Goal: Task Accomplishment & Management: Use online tool/utility

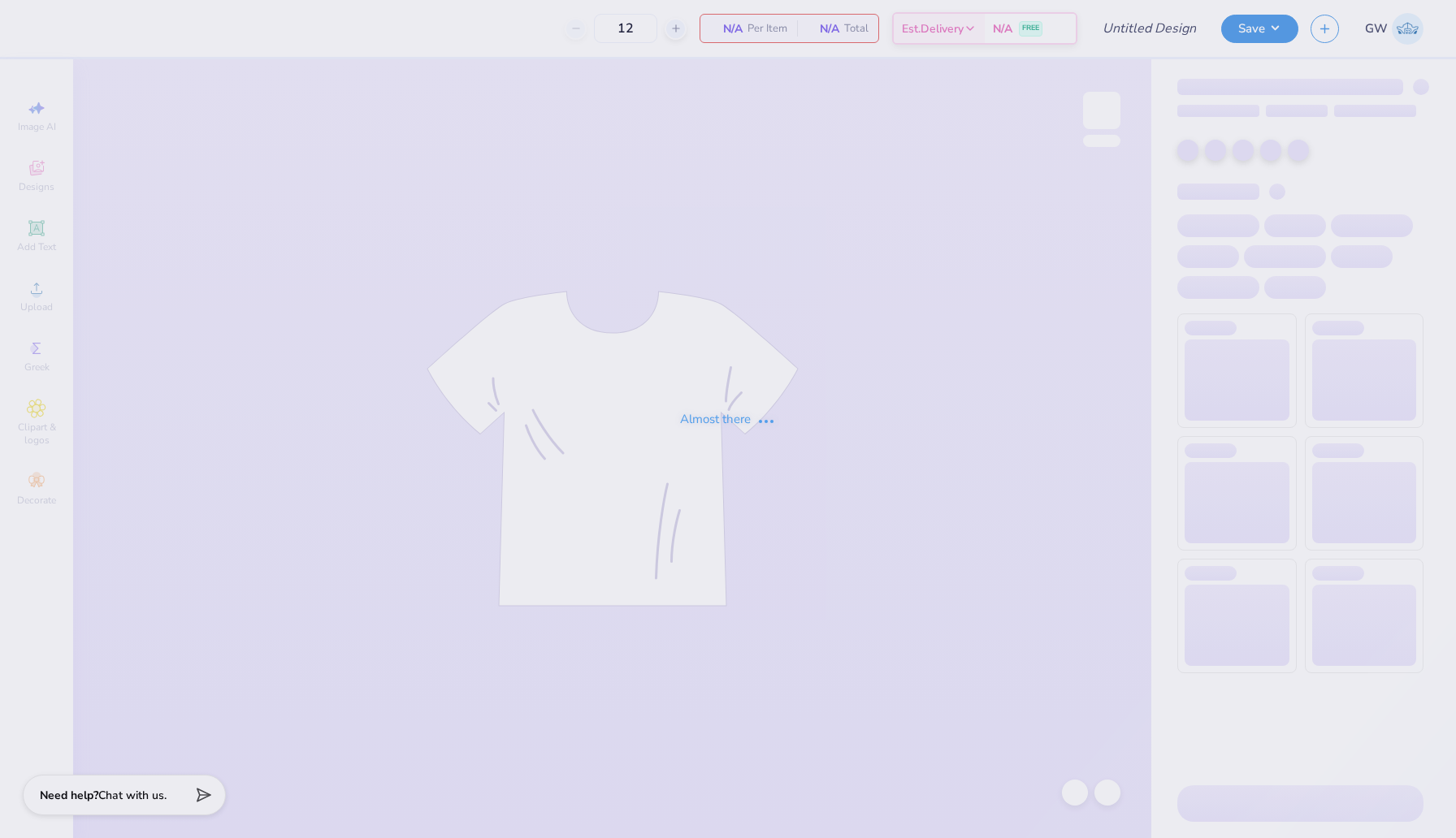
type input "Bid Day Idea Red Baby Tee Phi Mu"
type input "50"
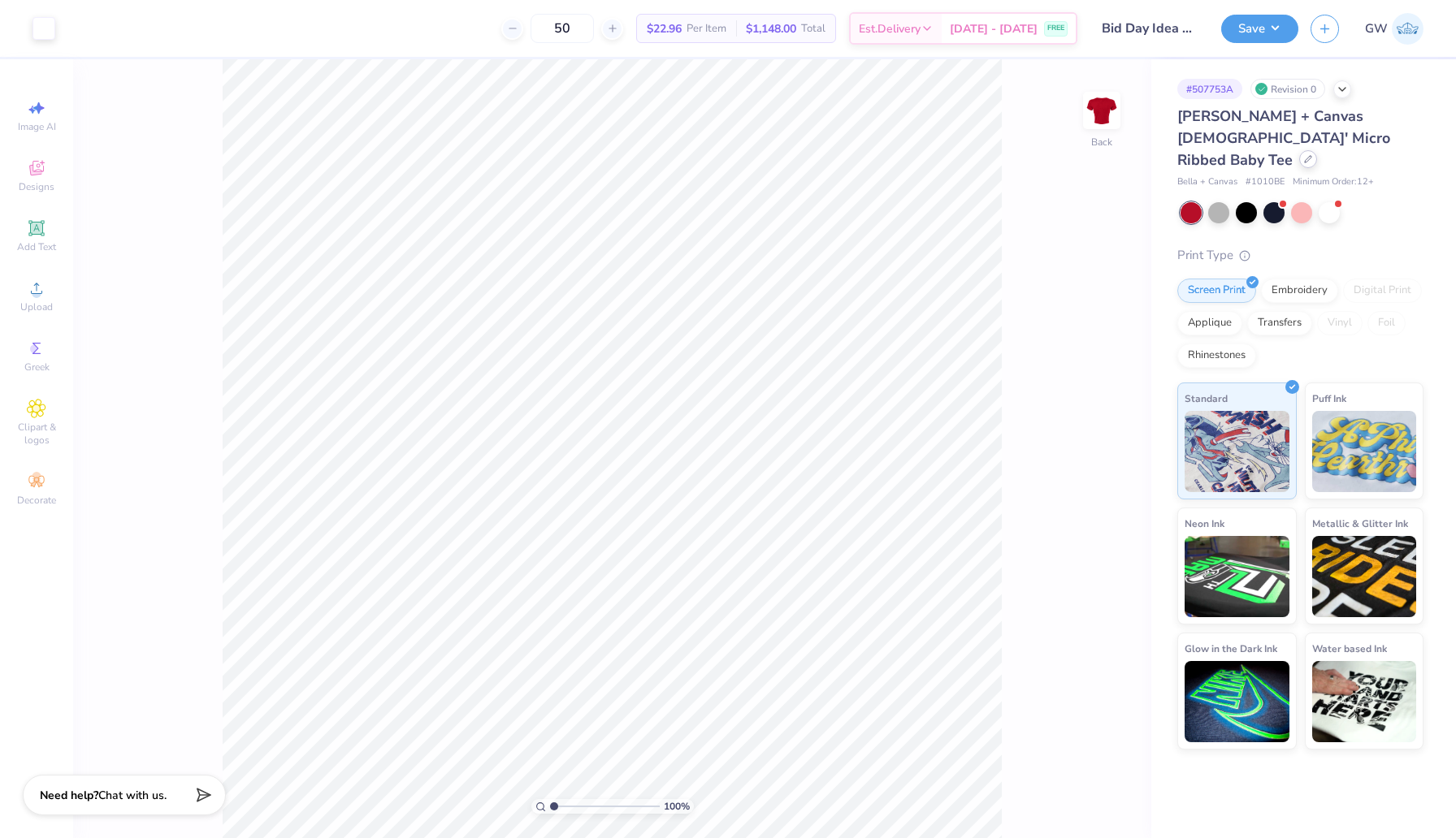
click at [1299, 150] on div at bounding box center [1308, 159] width 18 height 18
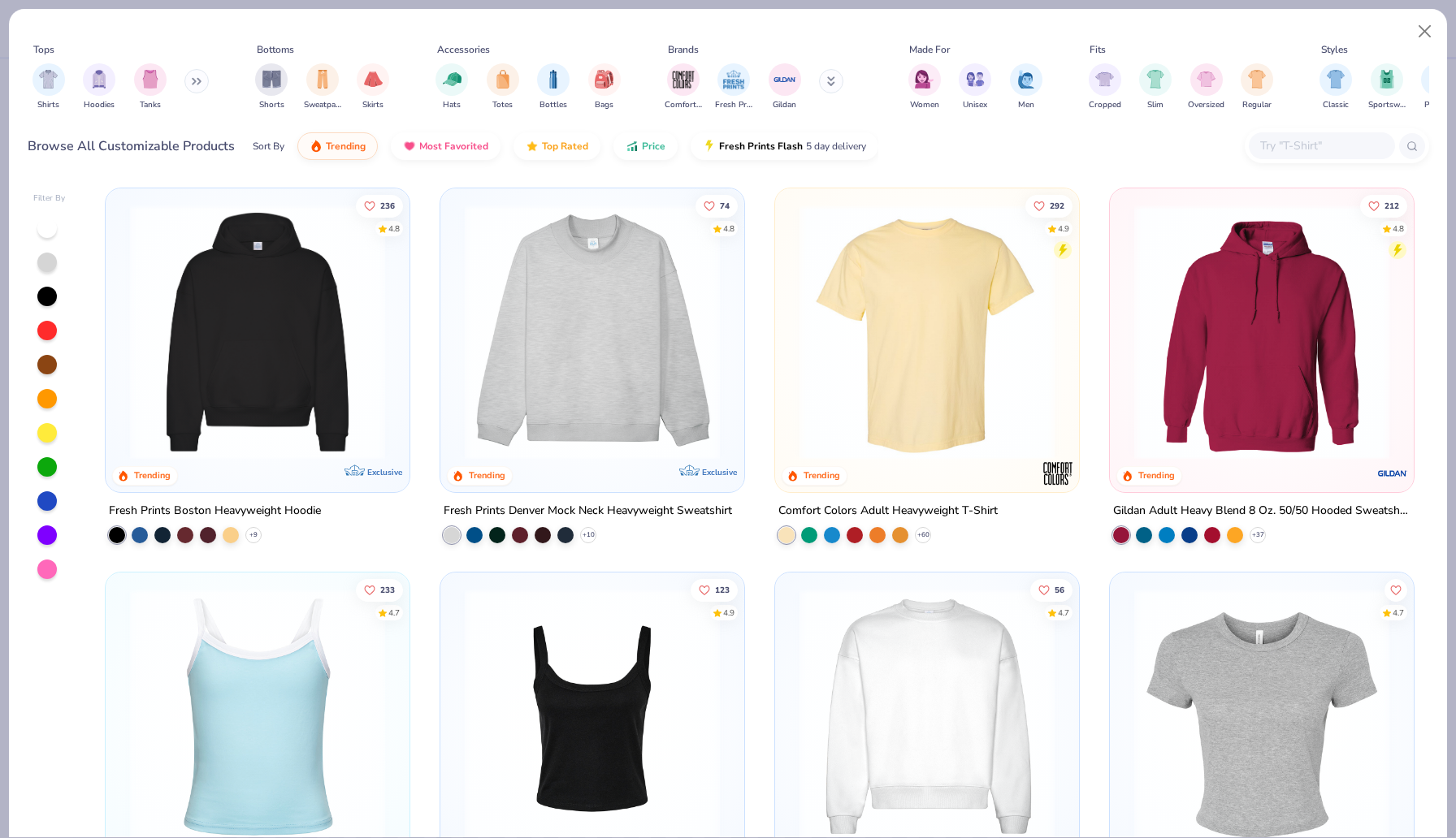
click at [1269, 156] on div at bounding box center [1321, 146] width 147 height 26
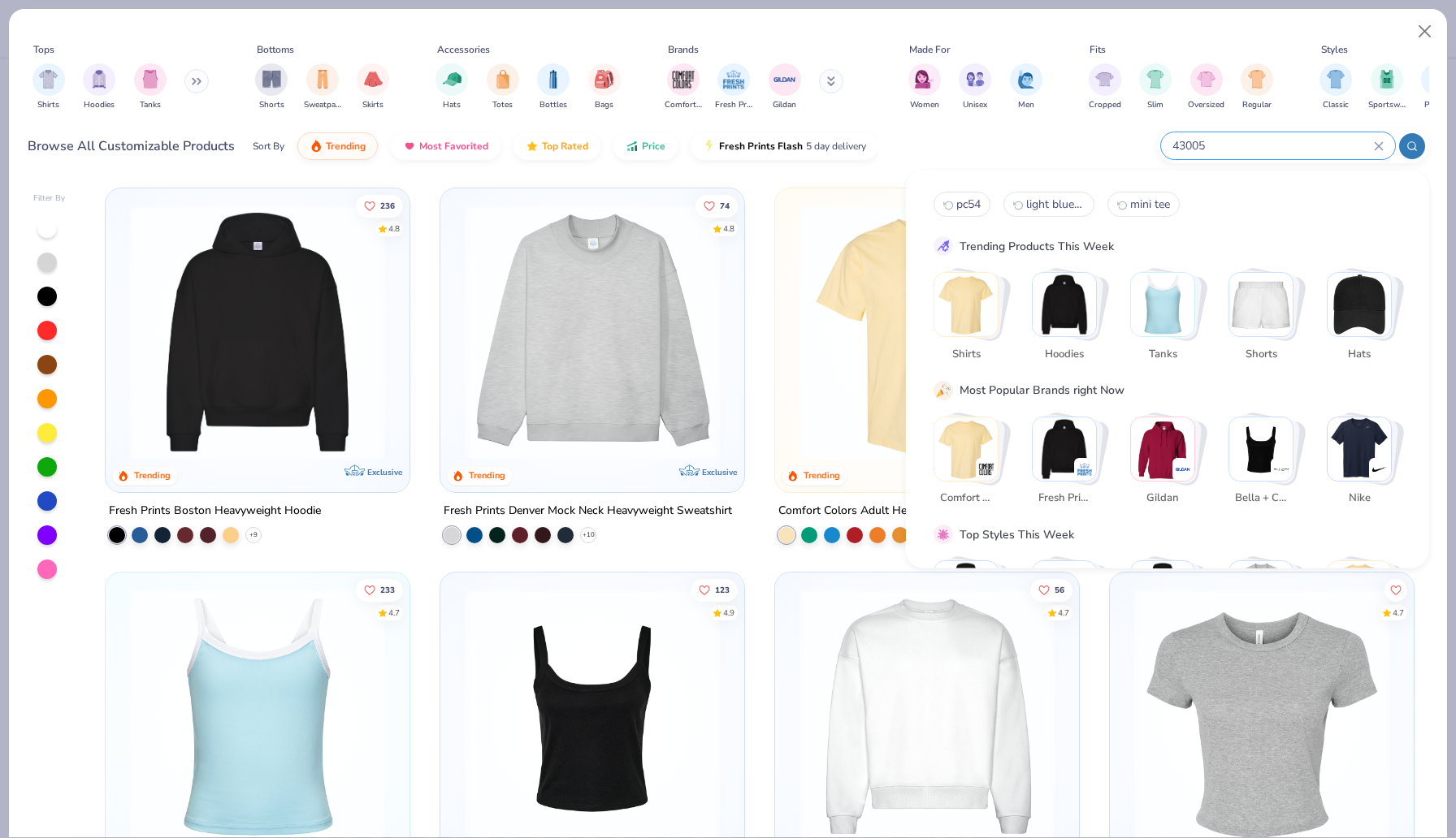
type input "43005"
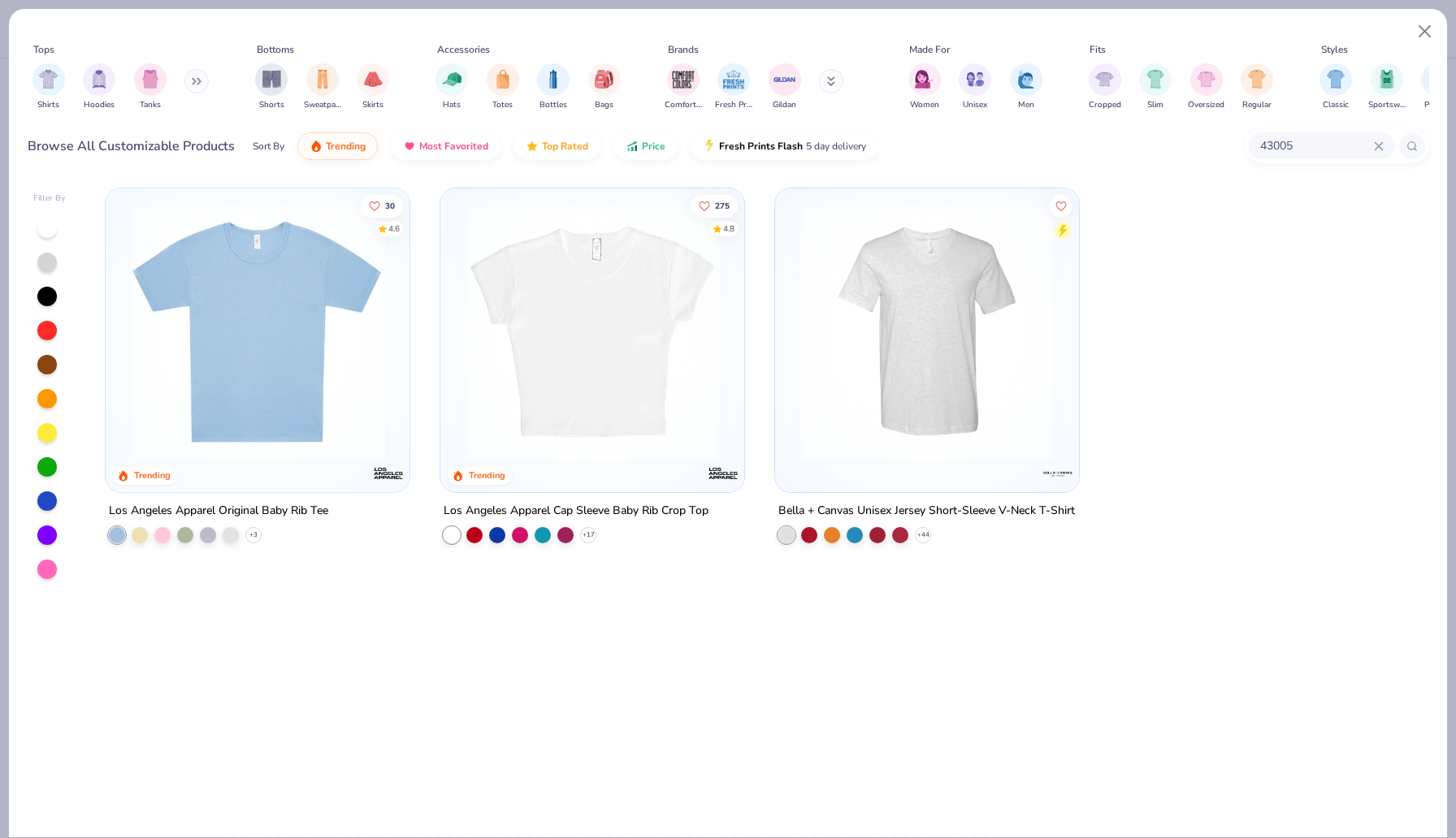
click at [202, 264] on img at bounding box center [258, 332] width 271 height 255
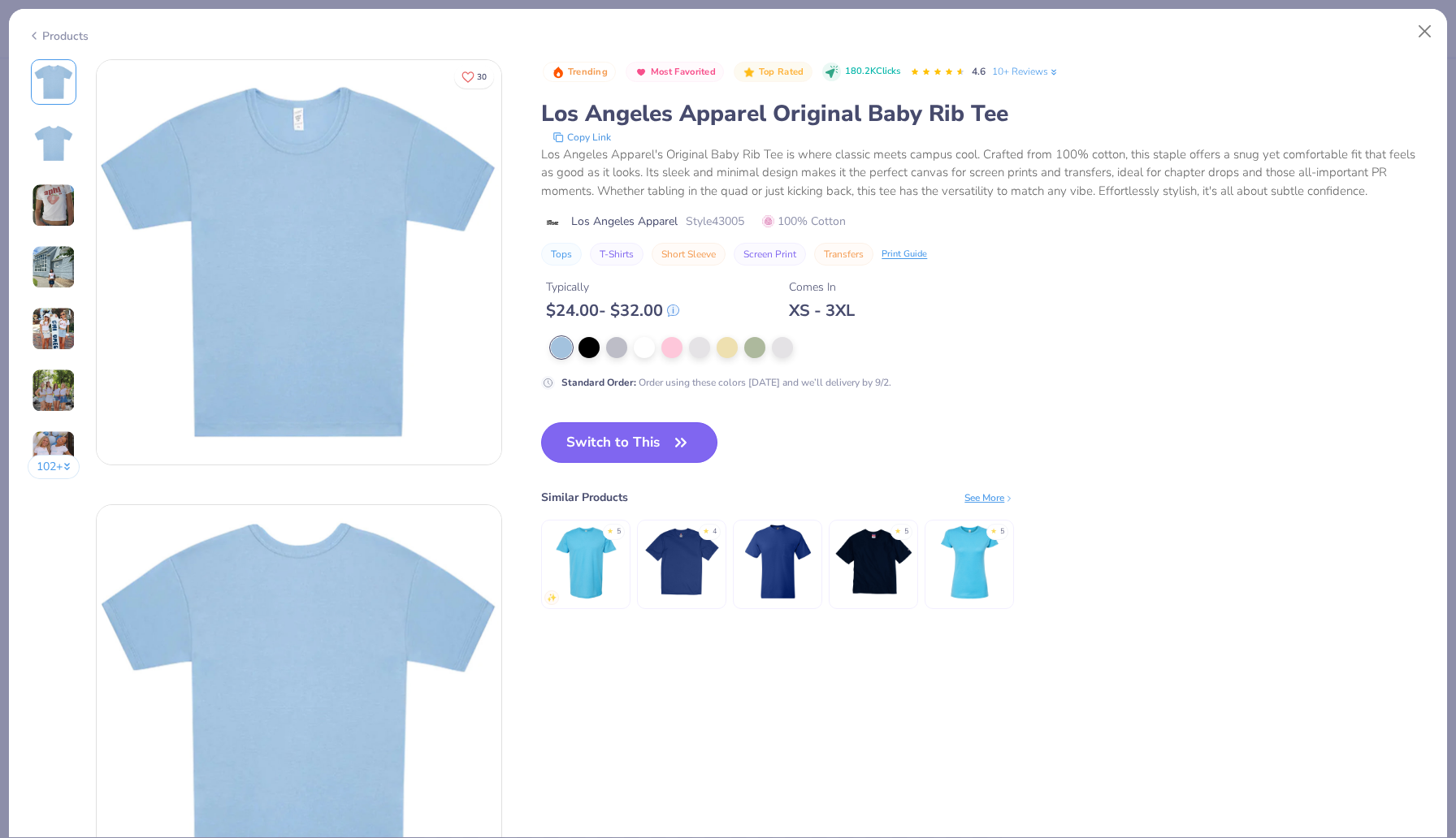
click at [629, 447] on button "Switch to This" at bounding box center [630, 442] width 177 height 41
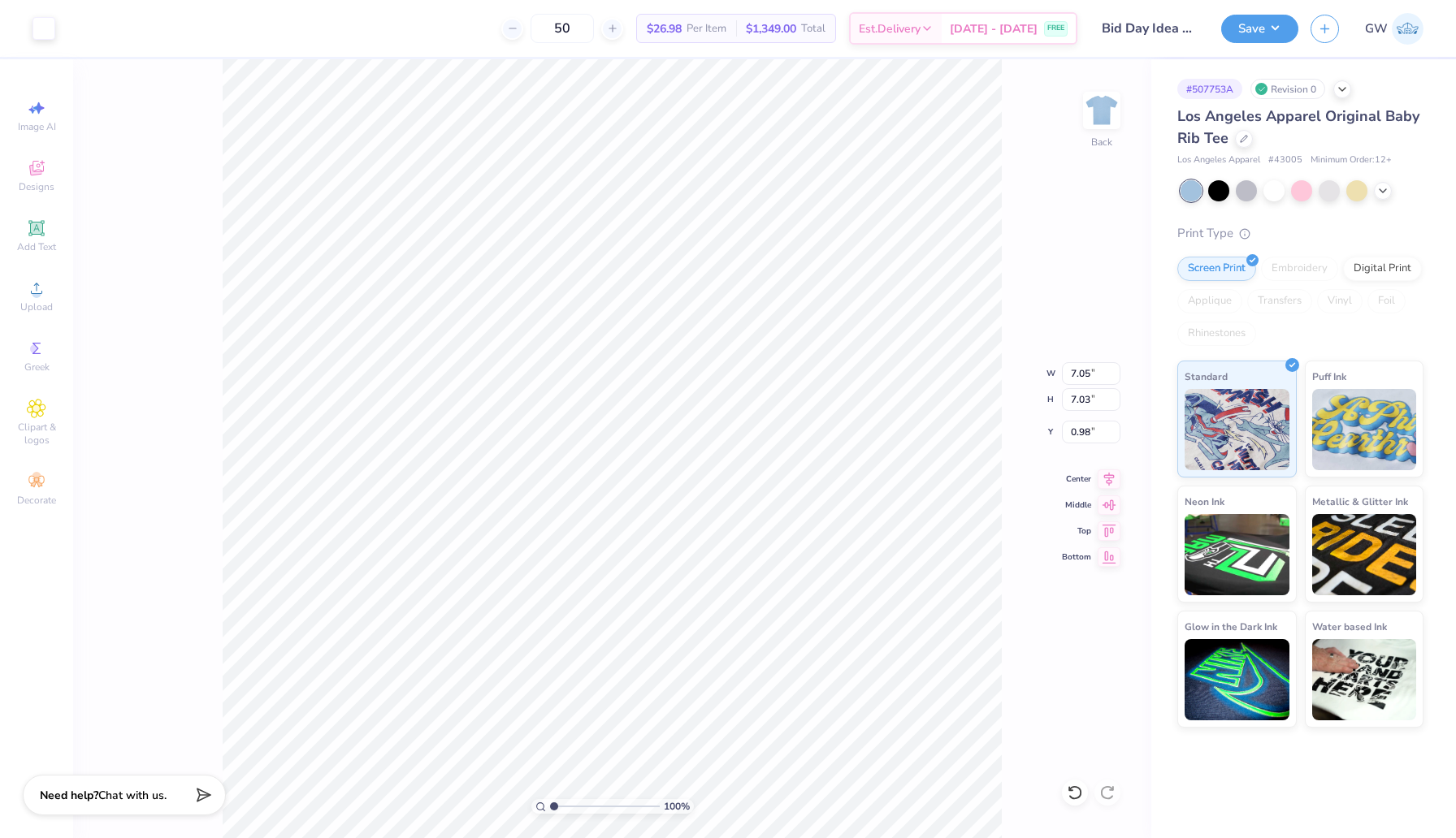
type input "0.98"
type input "1.57"
click at [559, 17] on input "50" at bounding box center [562, 28] width 64 height 29
type input "64"
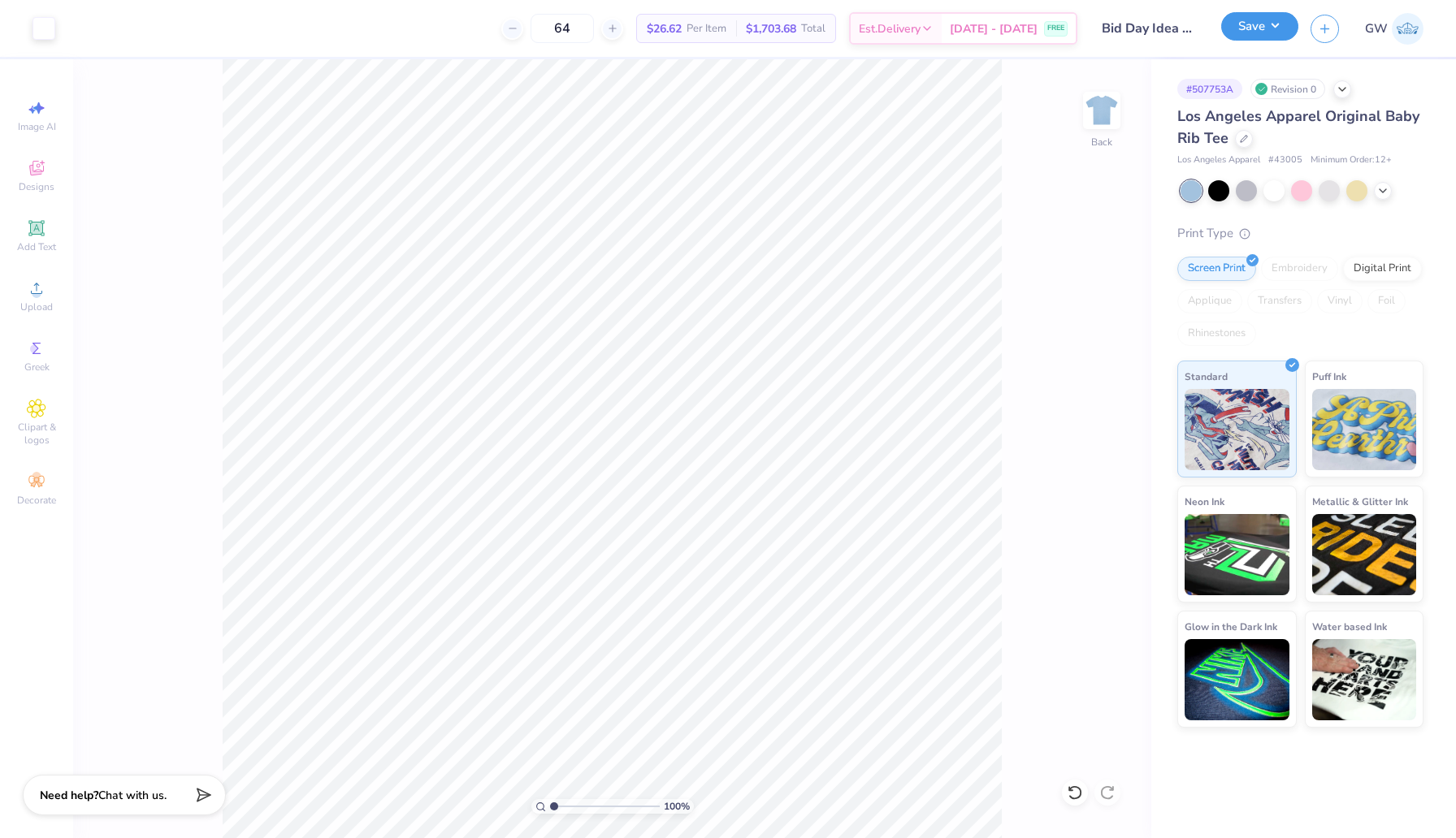
click at [1263, 34] on button "Save" at bounding box center [1259, 25] width 77 height 28
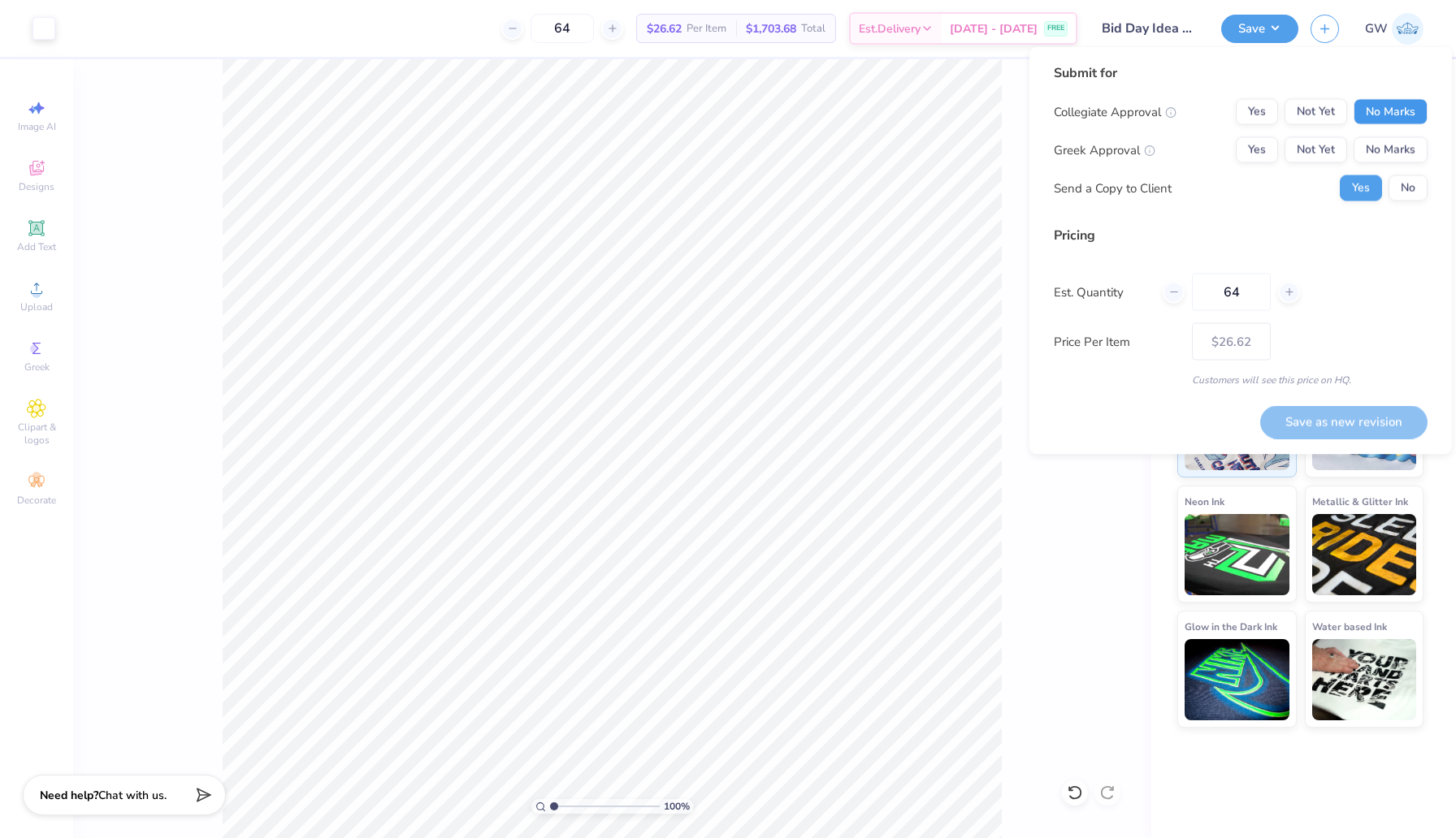
click at [1396, 117] on button "No Marks" at bounding box center [1390, 112] width 74 height 26
click at [1261, 145] on button "Yes" at bounding box center [1257, 150] width 42 height 26
click at [1327, 423] on button "Save as new revision" at bounding box center [1344, 421] width 167 height 34
type input "$26.62"
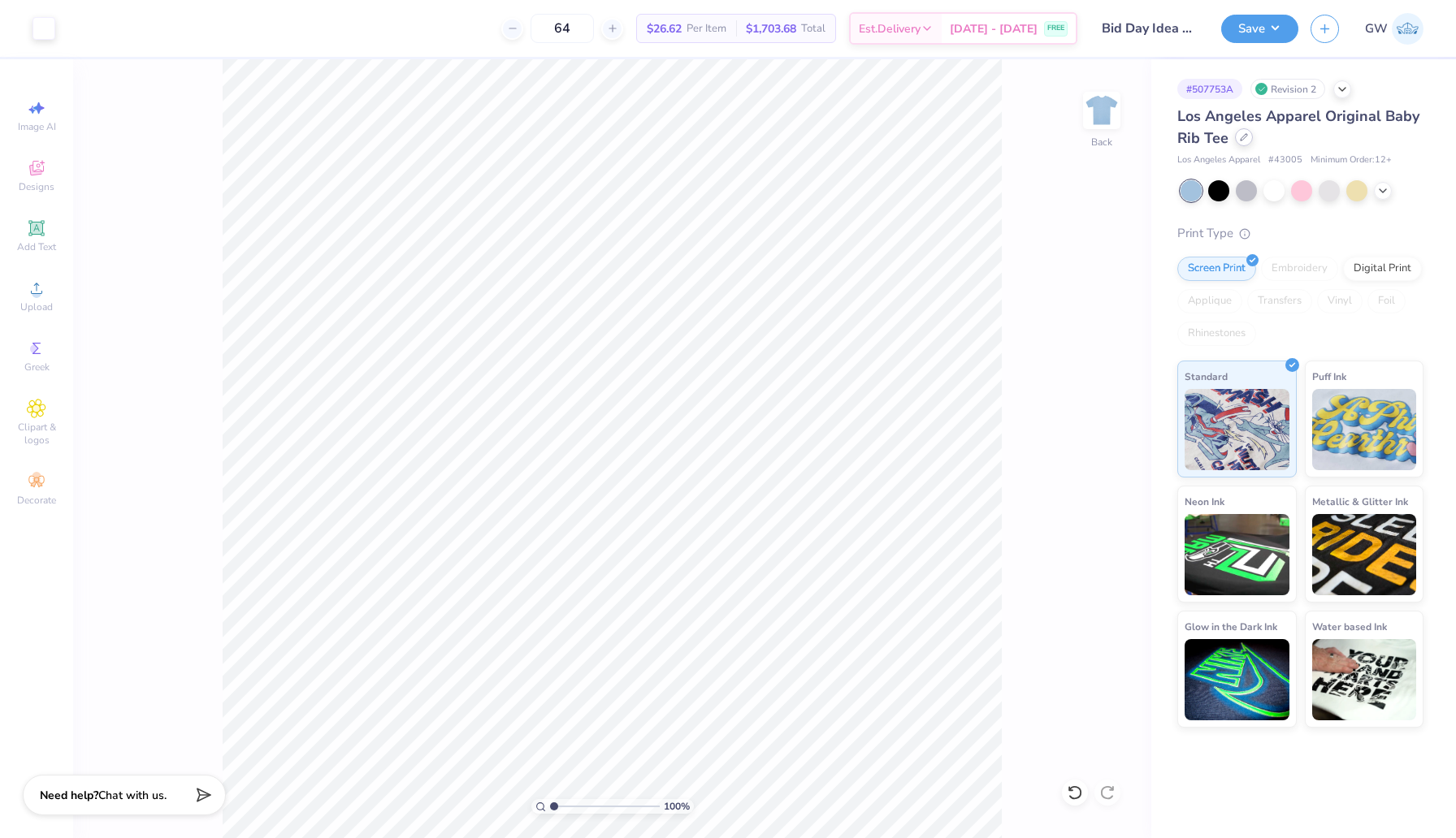
click at [1243, 137] on icon at bounding box center [1243, 136] width 8 height 8
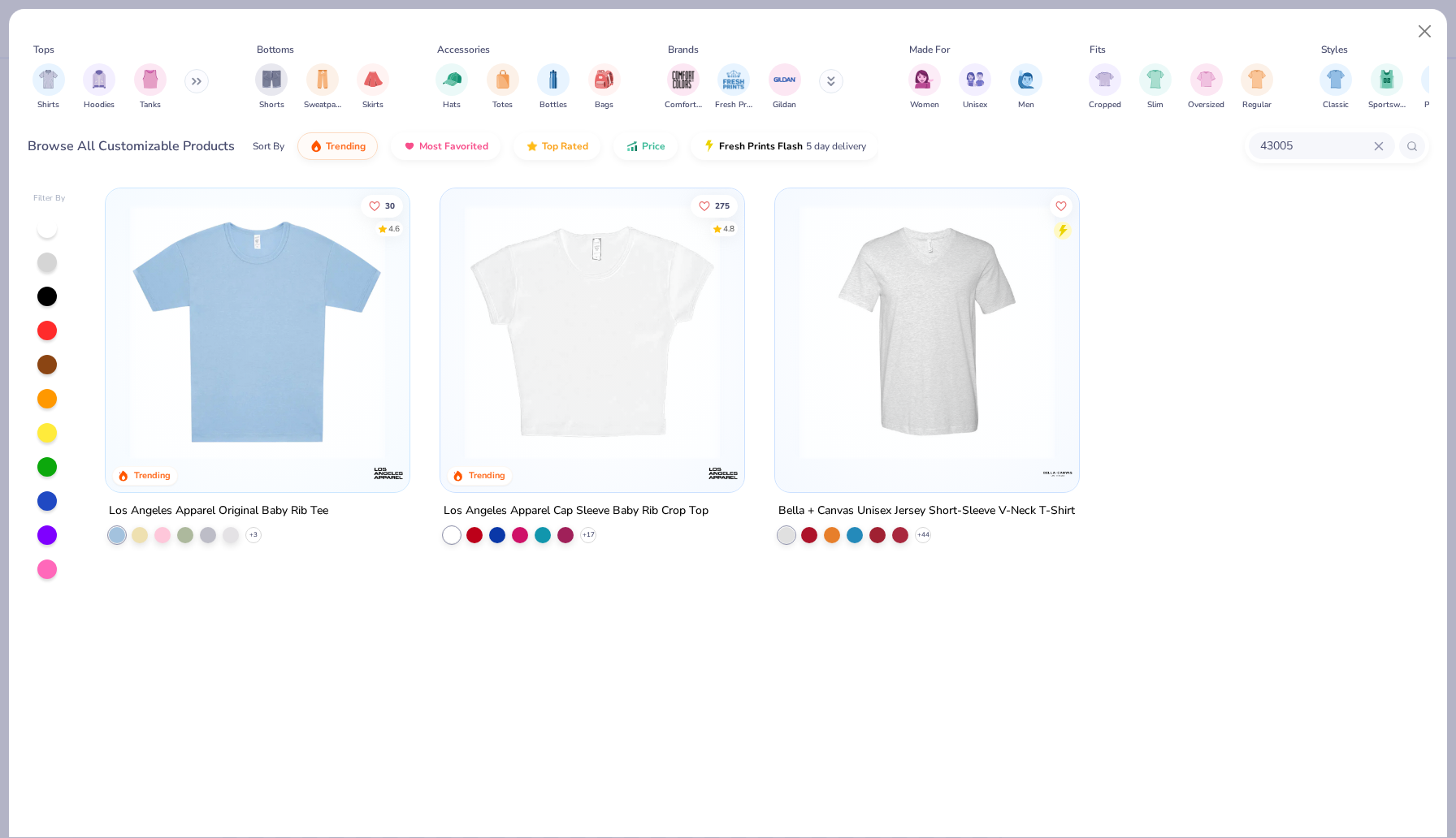
click at [1378, 149] on icon at bounding box center [1379, 146] width 10 height 10
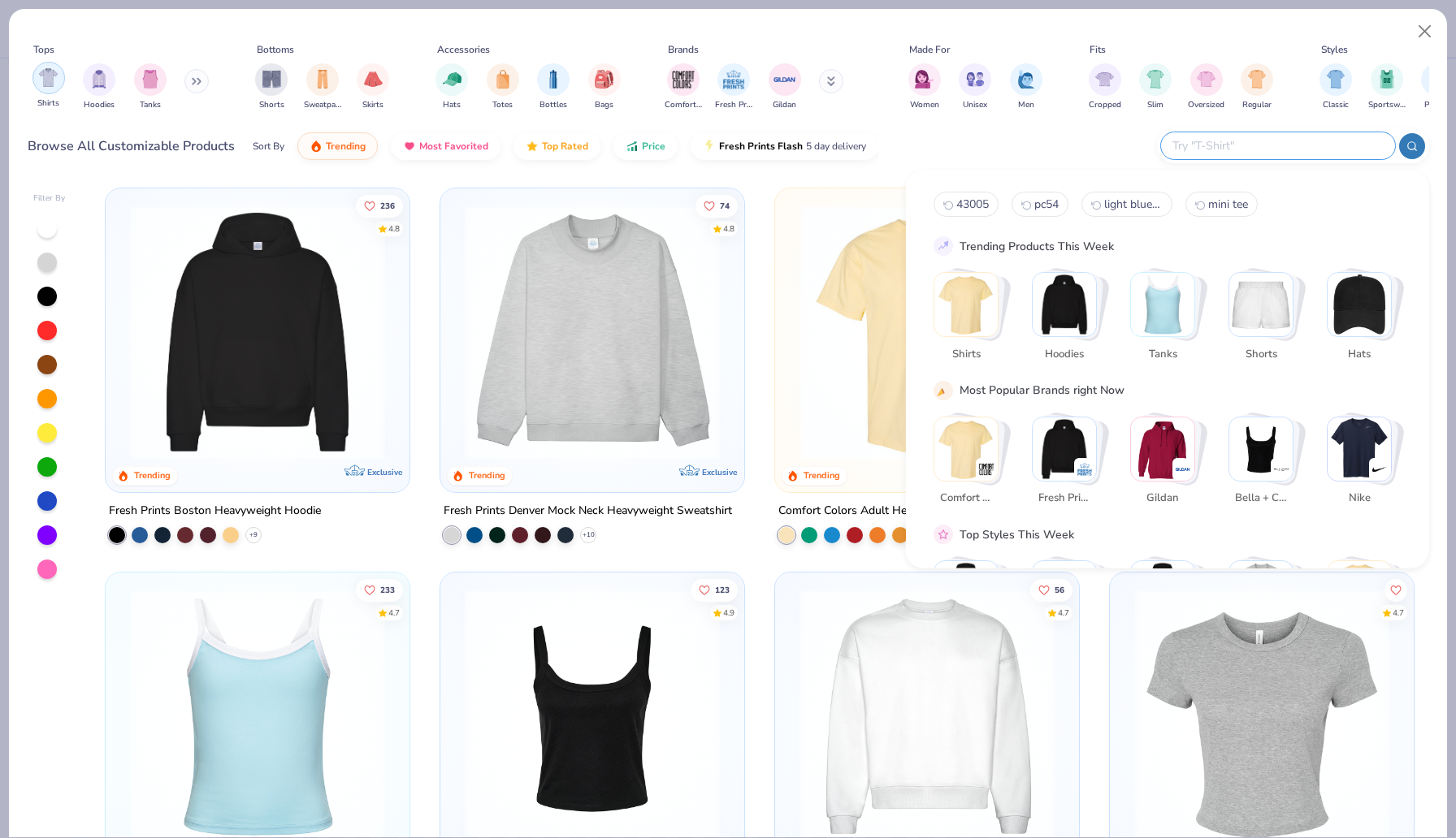
click at [43, 79] on img "filter for Shirts" at bounding box center [48, 77] width 19 height 19
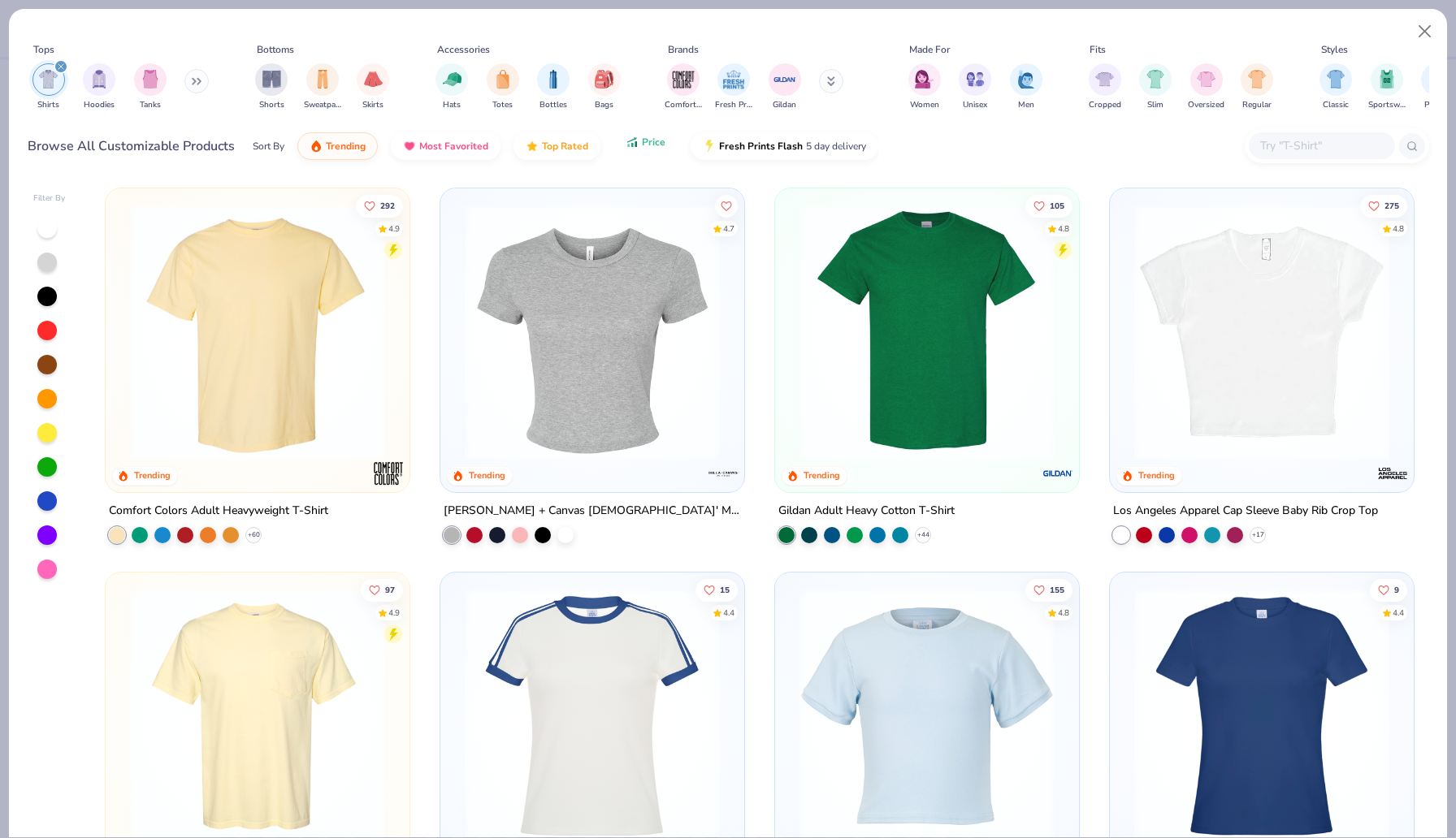
click at [654, 150] on button "Price" at bounding box center [645, 142] width 65 height 27
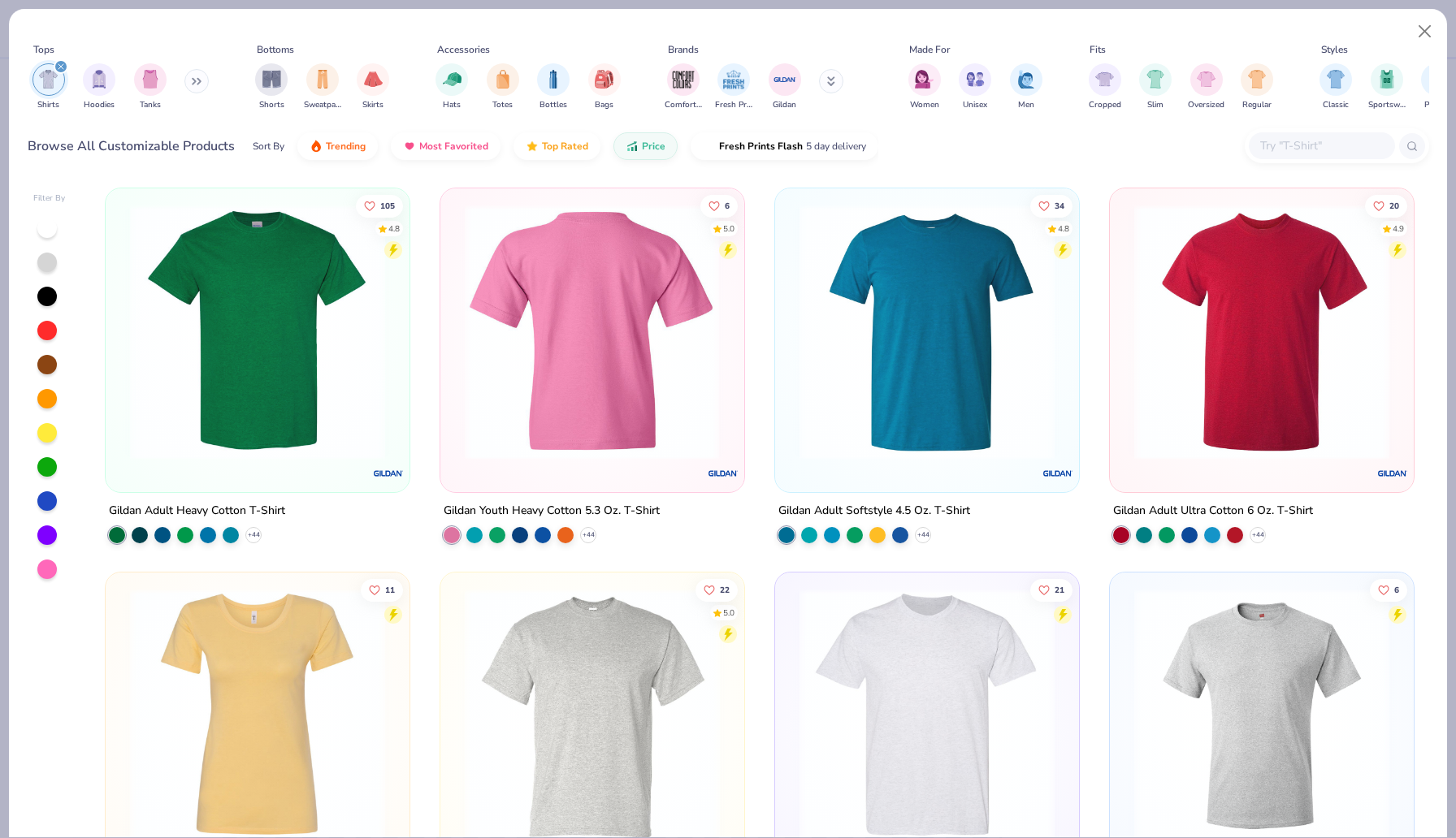
click at [648, 323] on div at bounding box center [592, 332] width 814 height 255
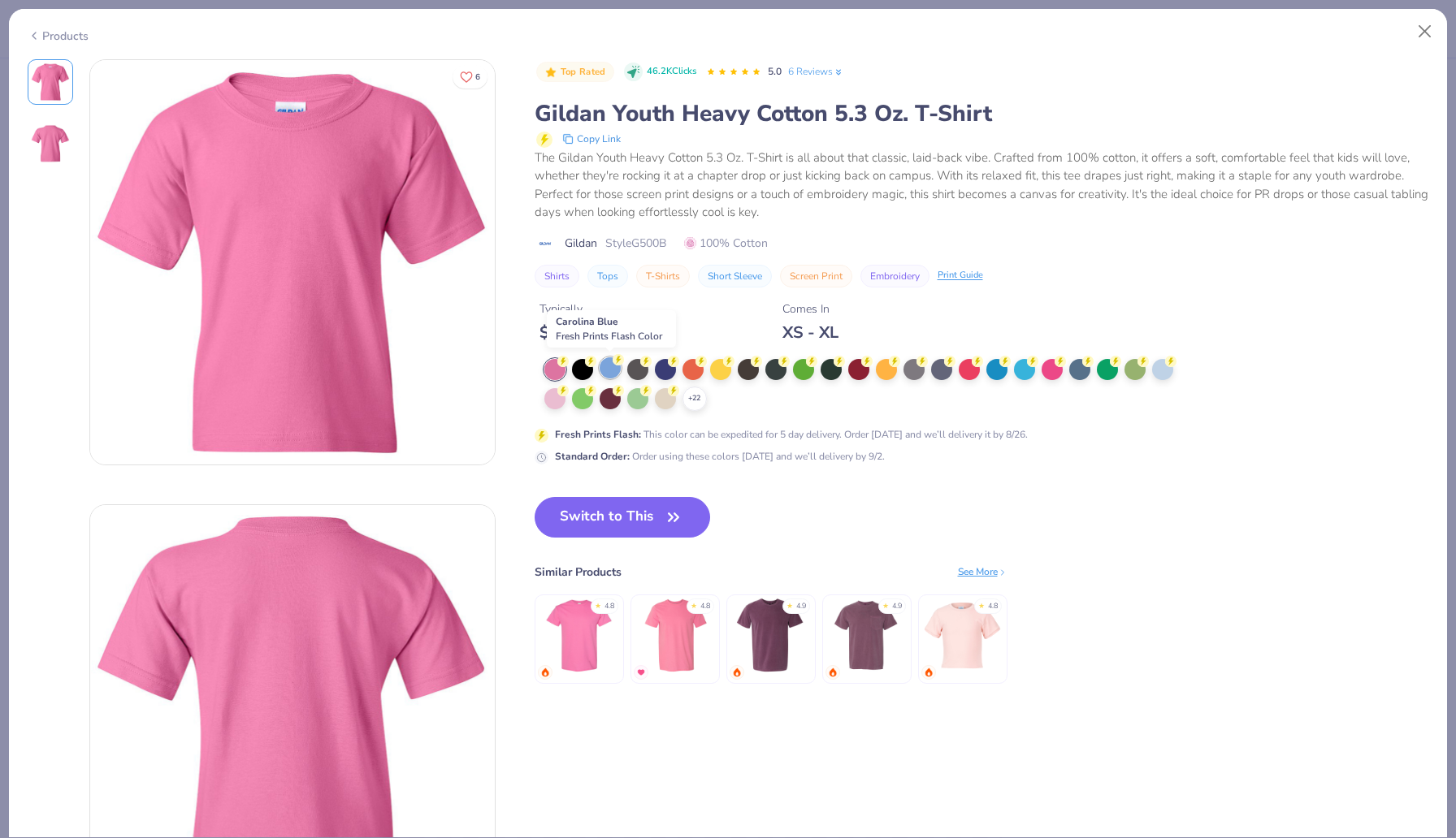
click at [611, 372] on div at bounding box center [610, 368] width 21 height 21
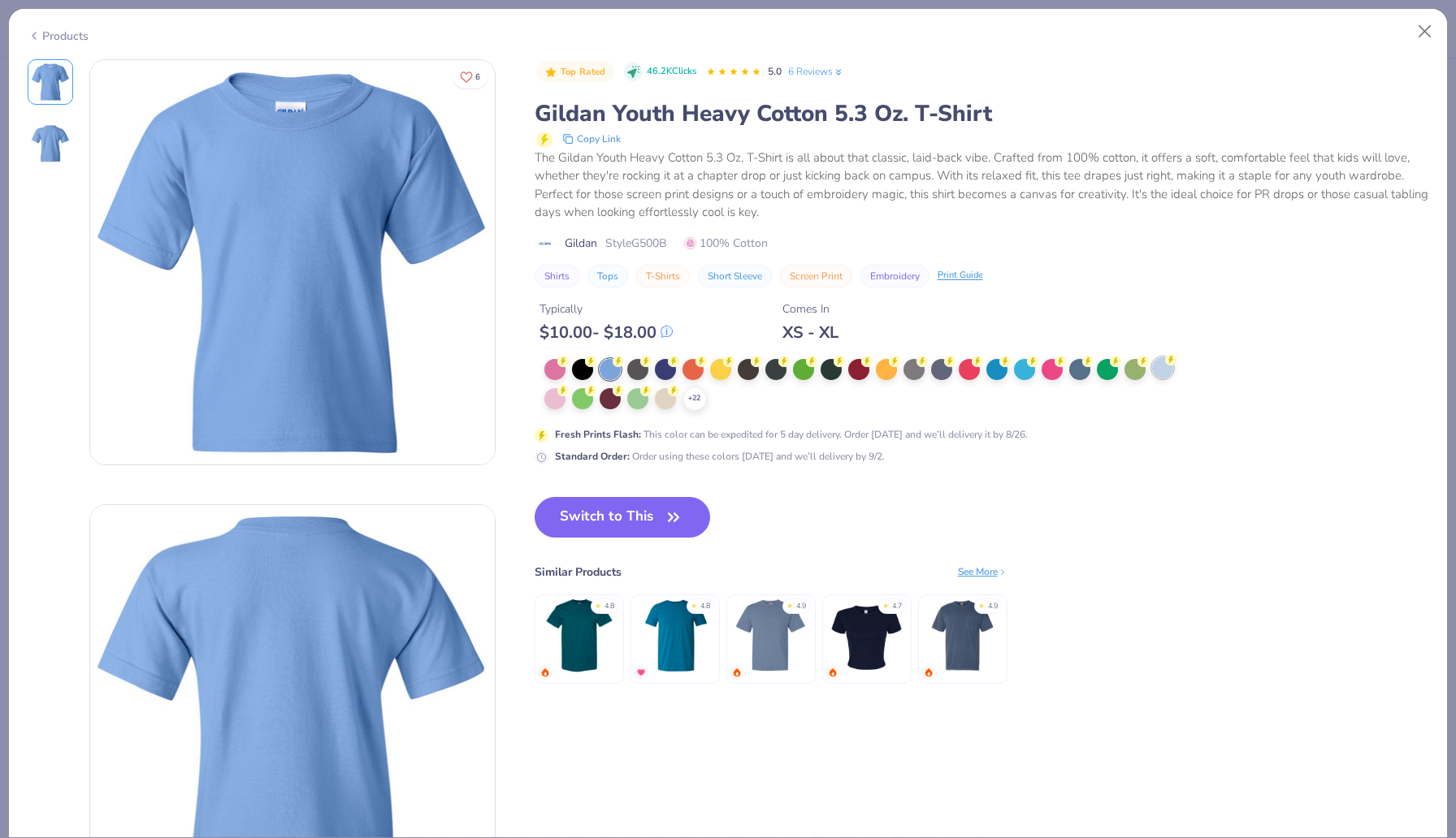
click at [1168, 371] on div at bounding box center [1162, 368] width 21 height 21
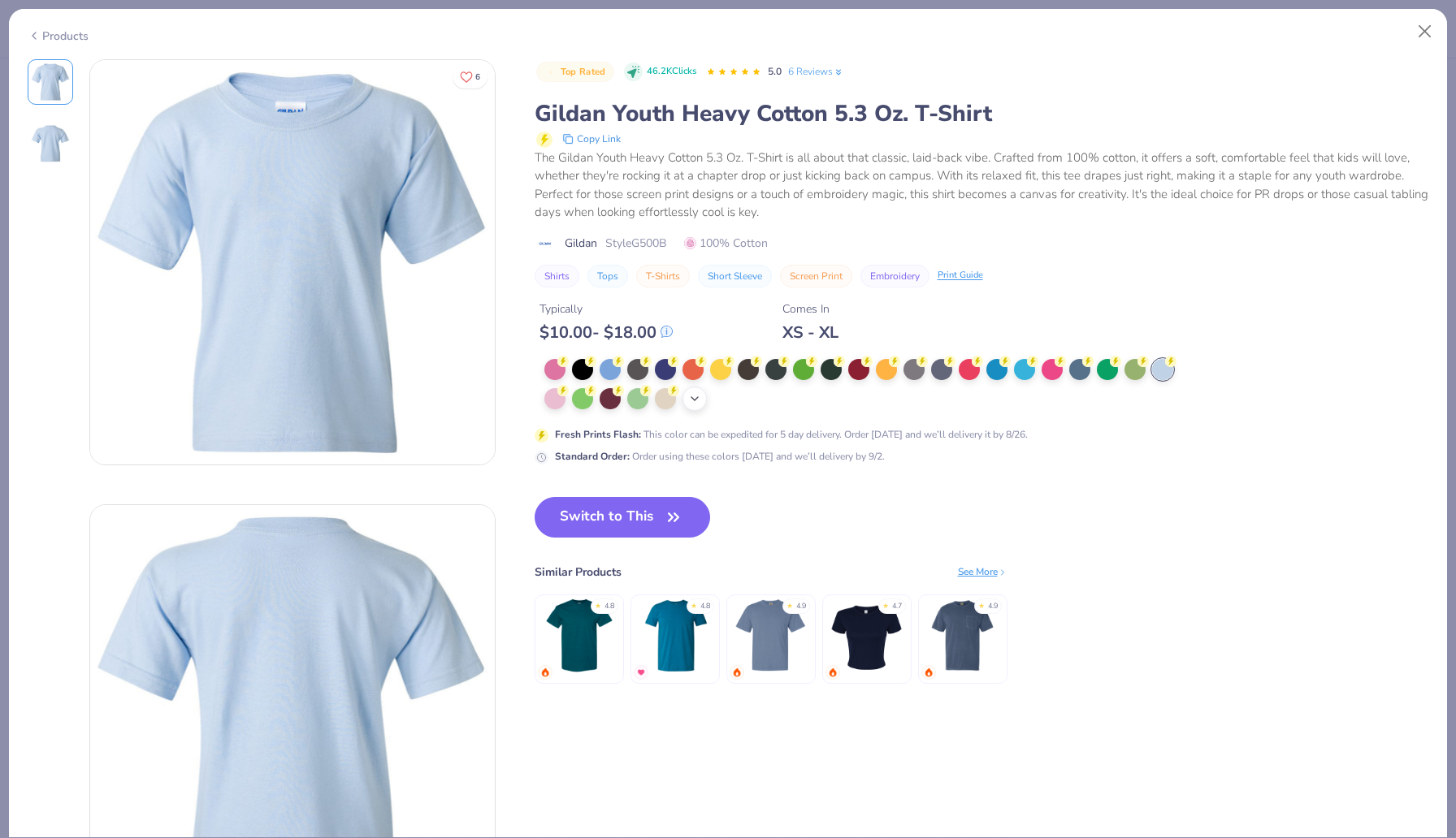
click at [692, 404] on icon at bounding box center [694, 399] width 13 height 13
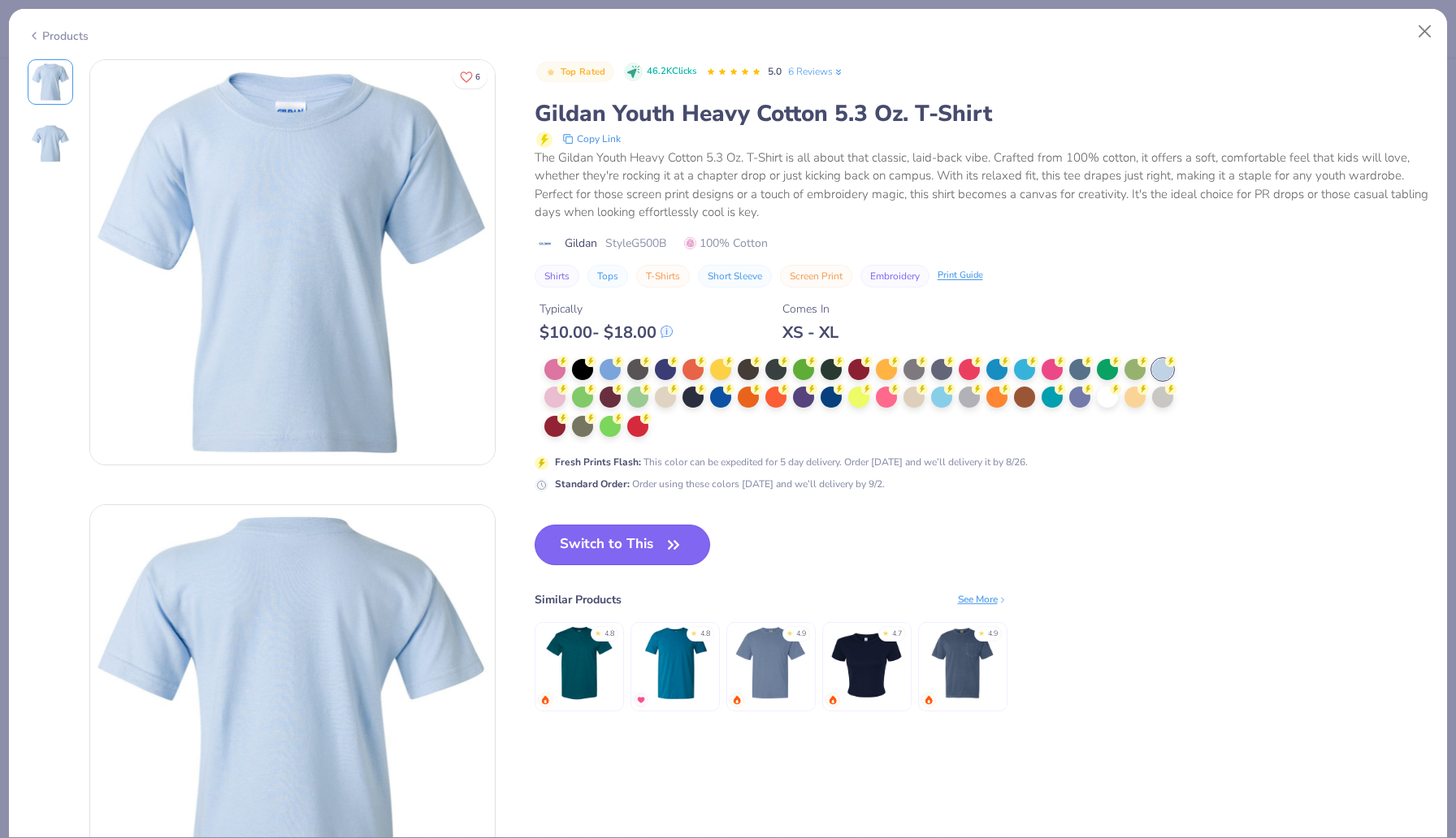
click at [625, 535] on button "Switch to This" at bounding box center [622, 545] width 177 height 41
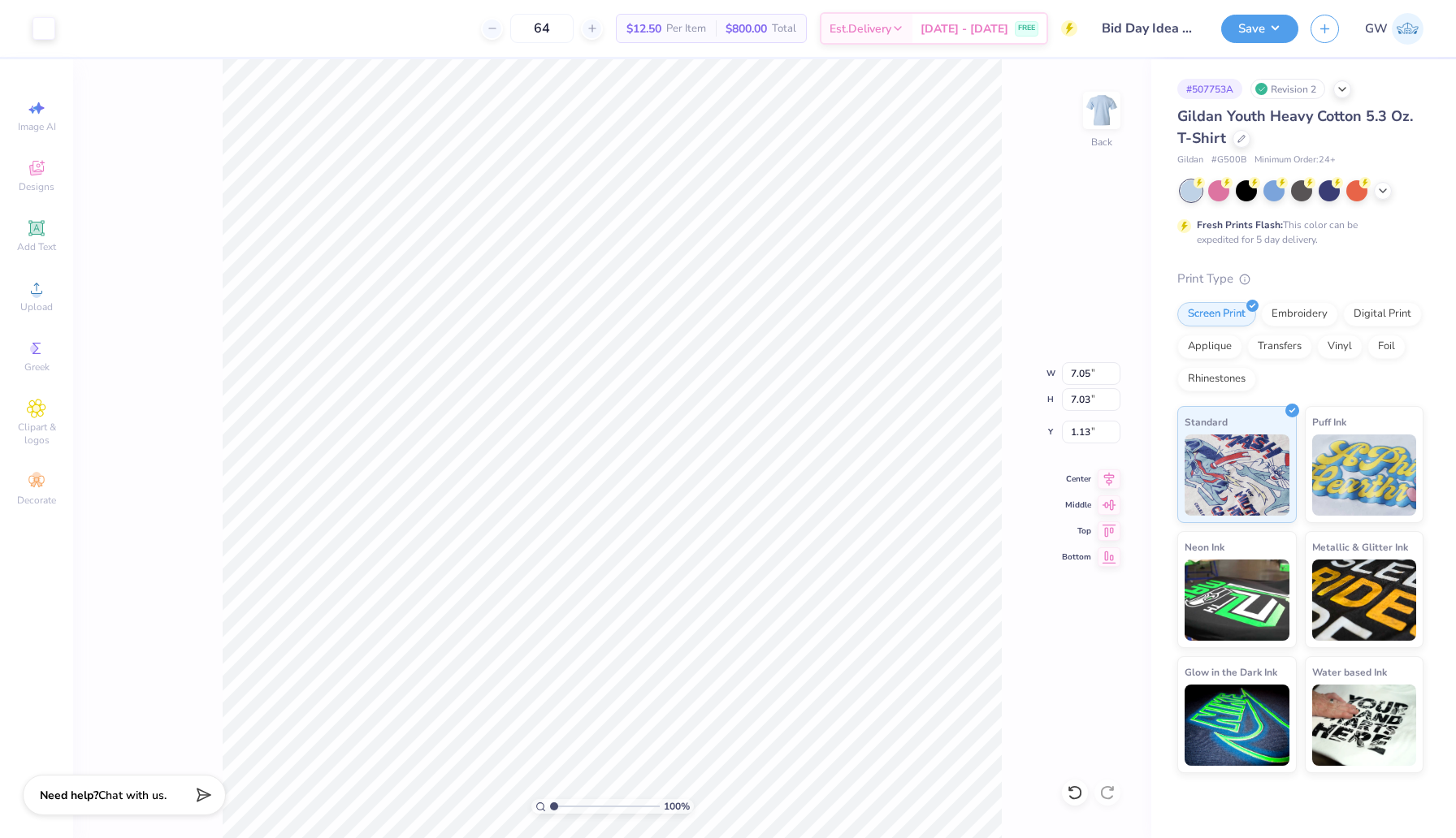
type input "1.13"
click at [1117, 480] on icon at bounding box center [1108, 476] width 23 height 19
click at [1262, 23] on button "Save" at bounding box center [1259, 25] width 77 height 28
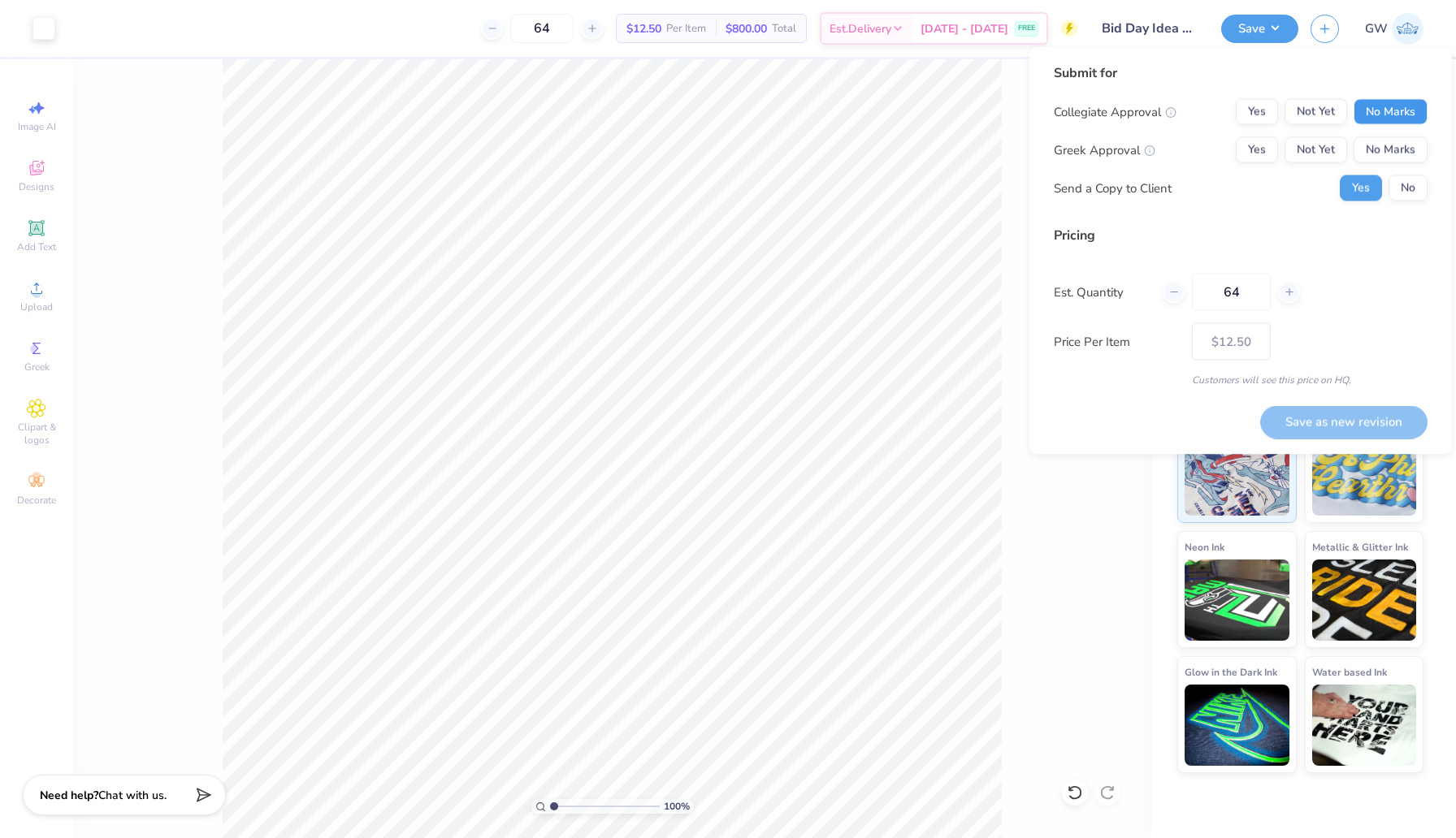
click at [1370, 116] on button "No Marks" at bounding box center [1390, 112] width 74 height 26
click at [1277, 150] on button "Yes" at bounding box center [1257, 150] width 42 height 26
click at [1344, 425] on button "Save as new revision" at bounding box center [1344, 421] width 167 height 34
type input "$12.50"
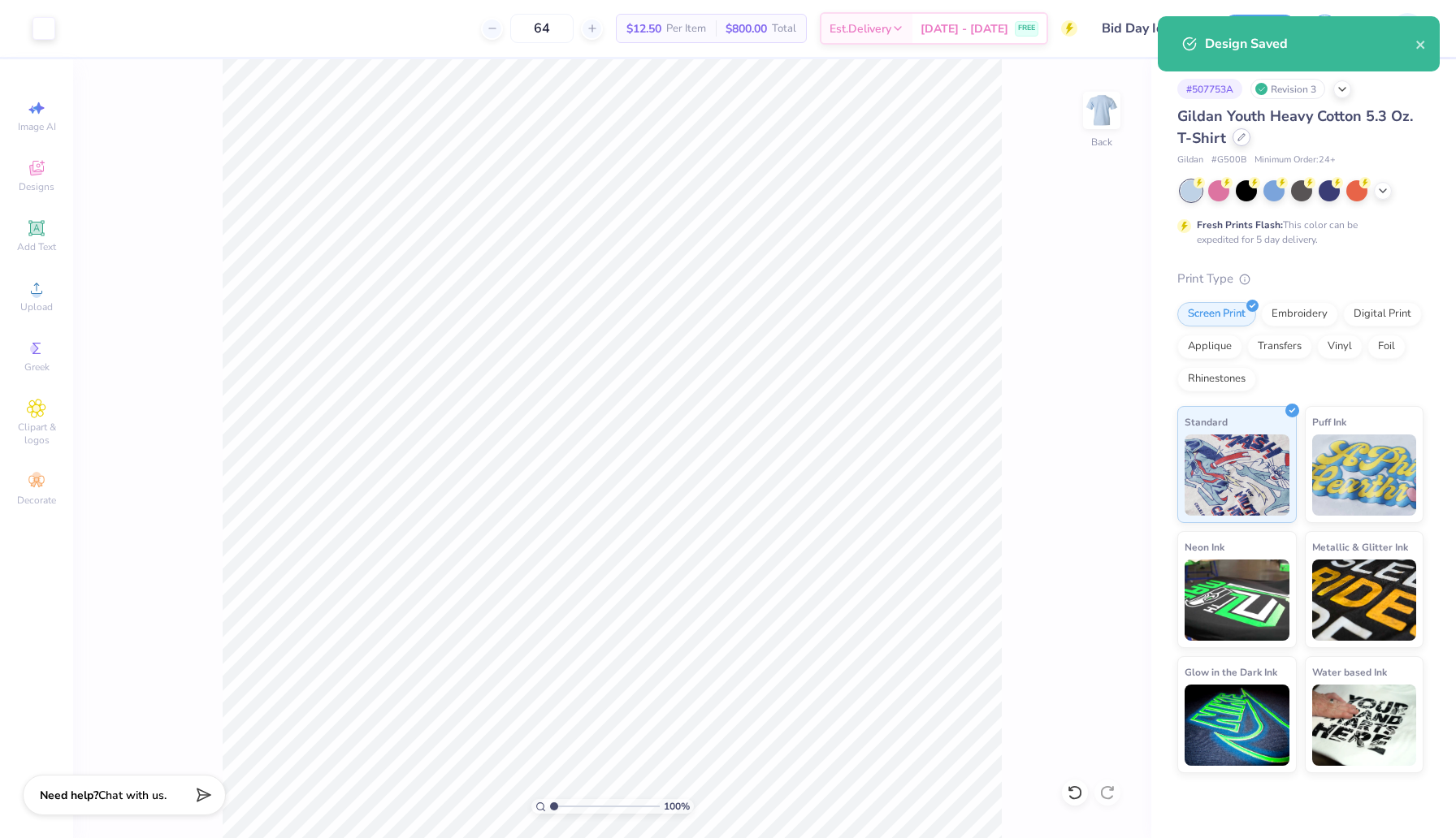
click at [1247, 136] on div at bounding box center [1241, 137] width 18 height 18
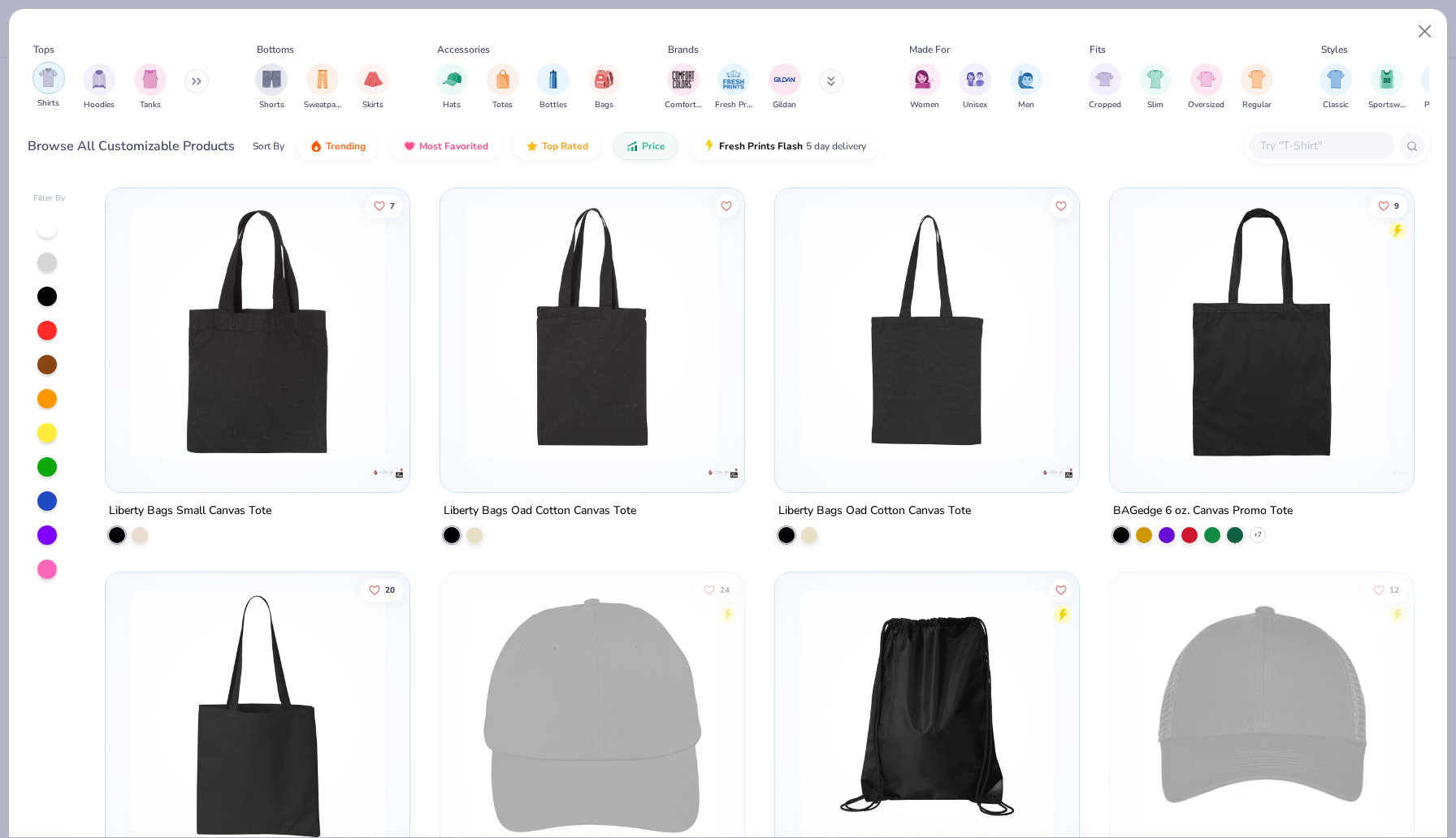
click at [58, 83] on div "filter for Shirts" at bounding box center [49, 78] width 33 height 33
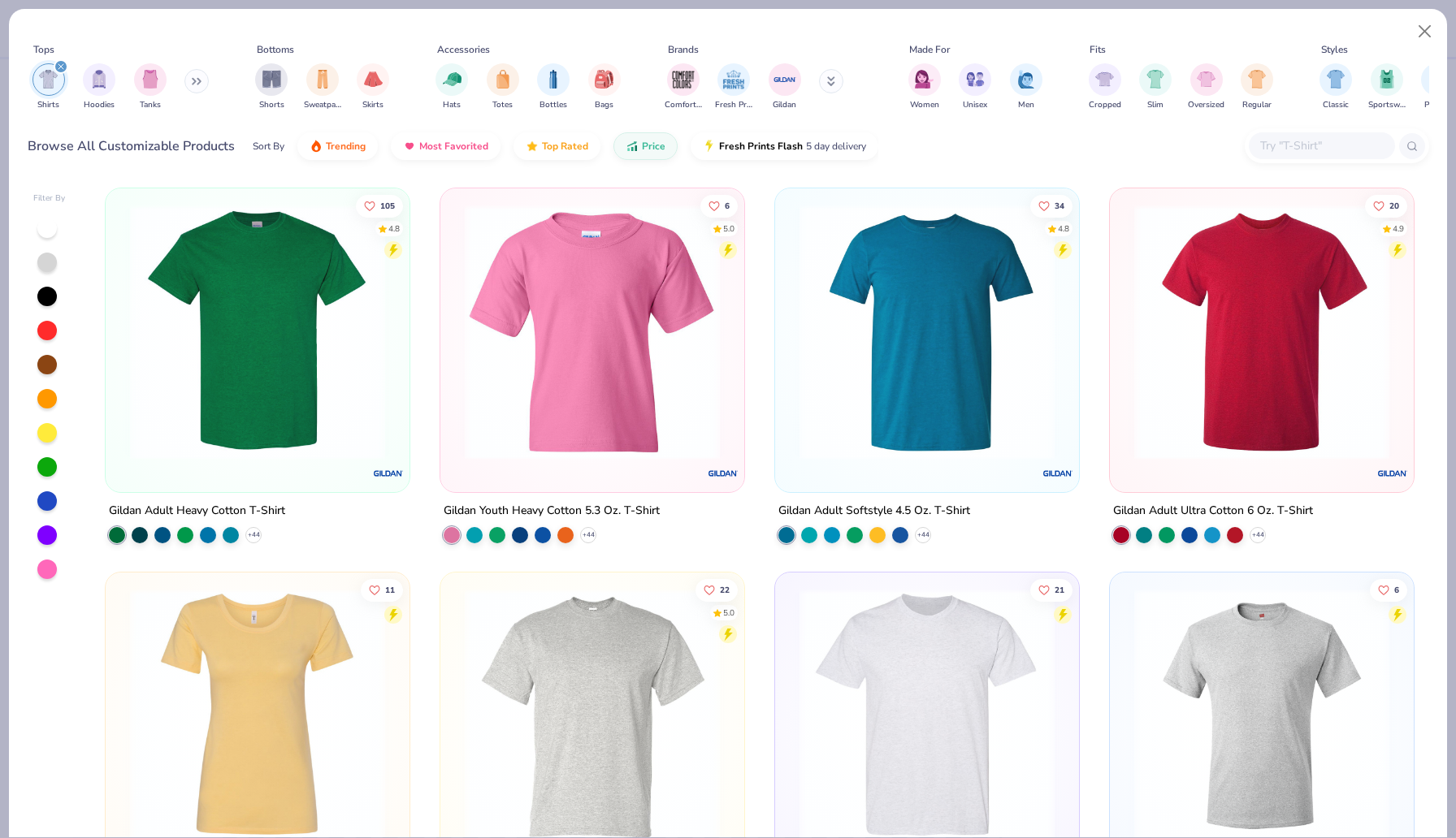
click at [592, 448] on img at bounding box center [592, 332] width 271 height 255
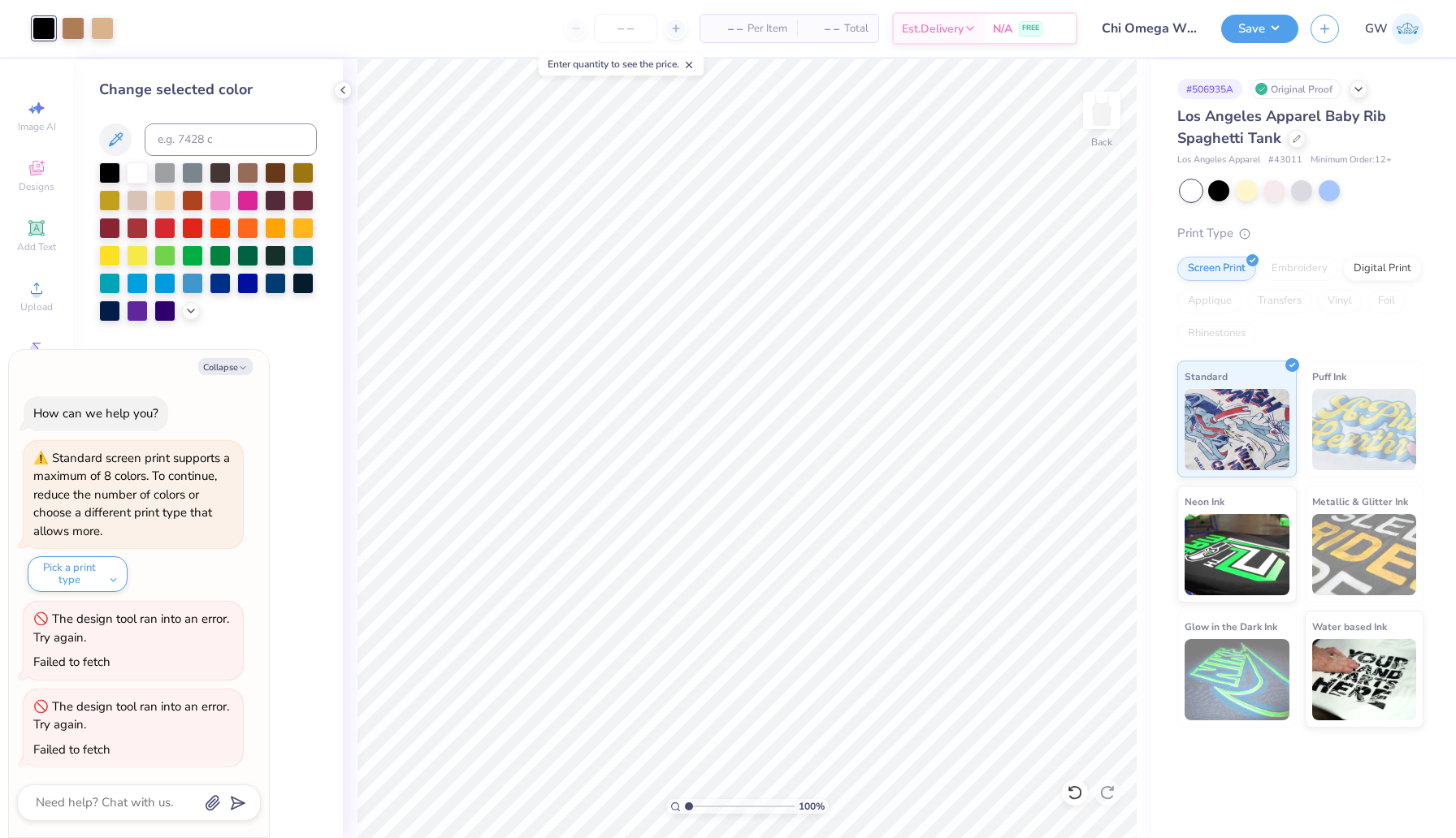
scroll to position [84, 0]
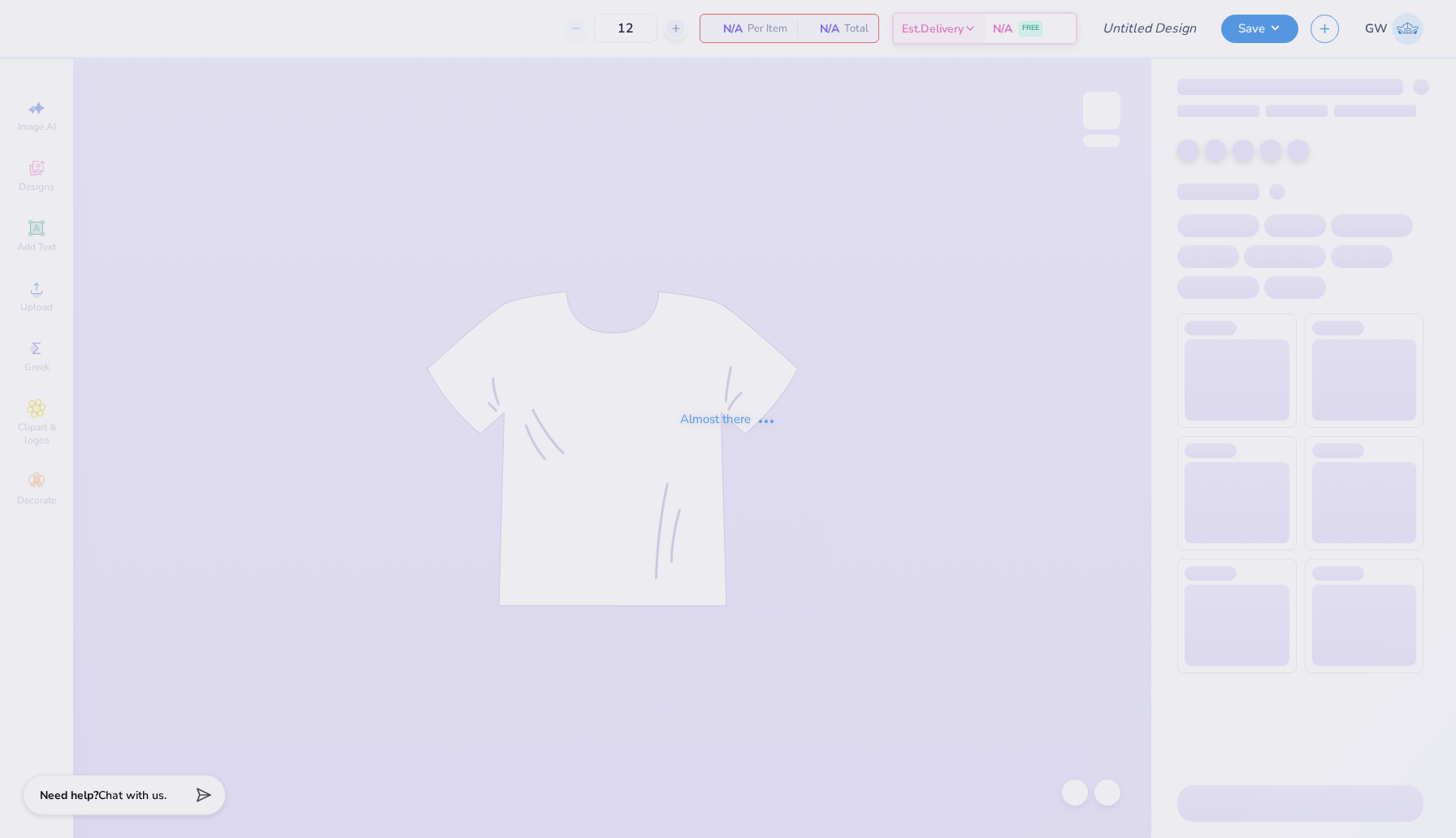
type input "50"
type input "Chi Omega White Set Cheetah Design Shorts"
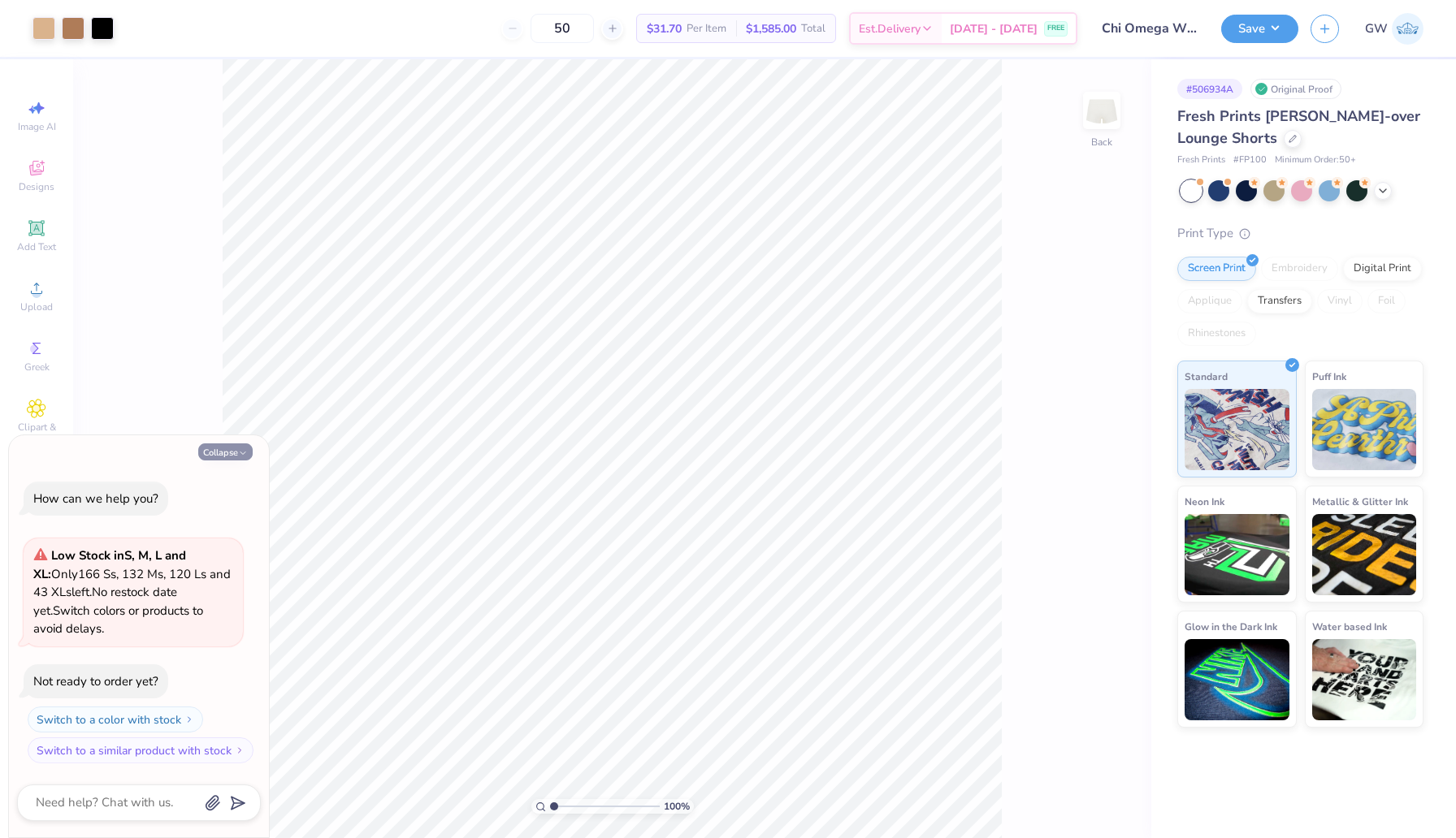
click at [208, 450] on button "Collapse" at bounding box center [226, 451] width 55 height 17
type textarea "x"
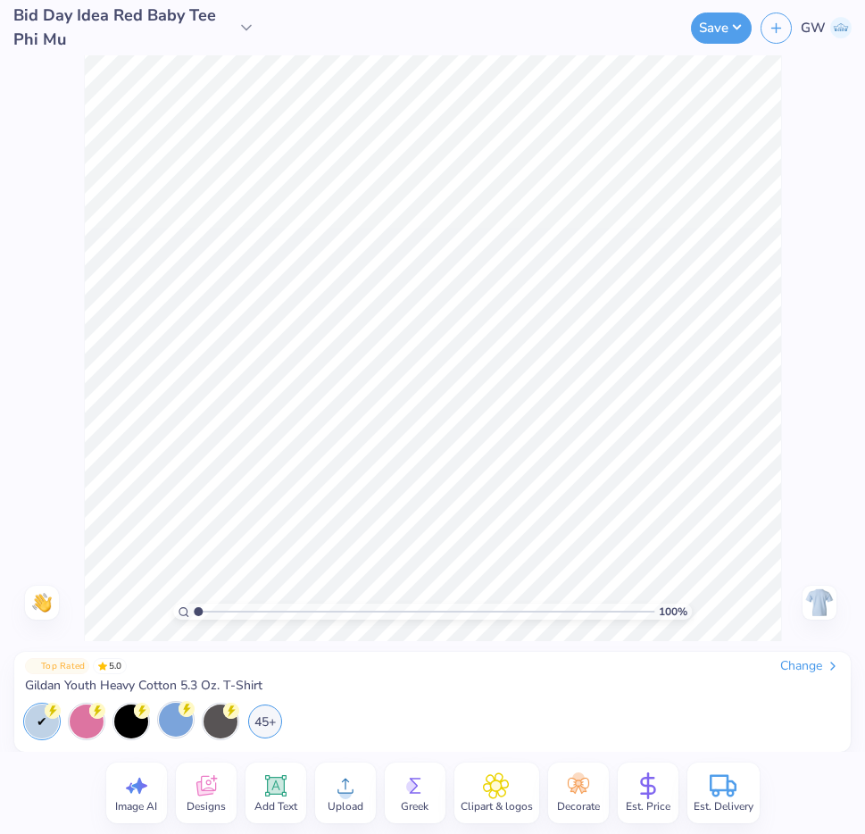
click at [178, 732] on div at bounding box center [176, 720] width 34 height 34
click at [262, 729] on div "45+" at bounding box center [265, 720] width 34 height 34
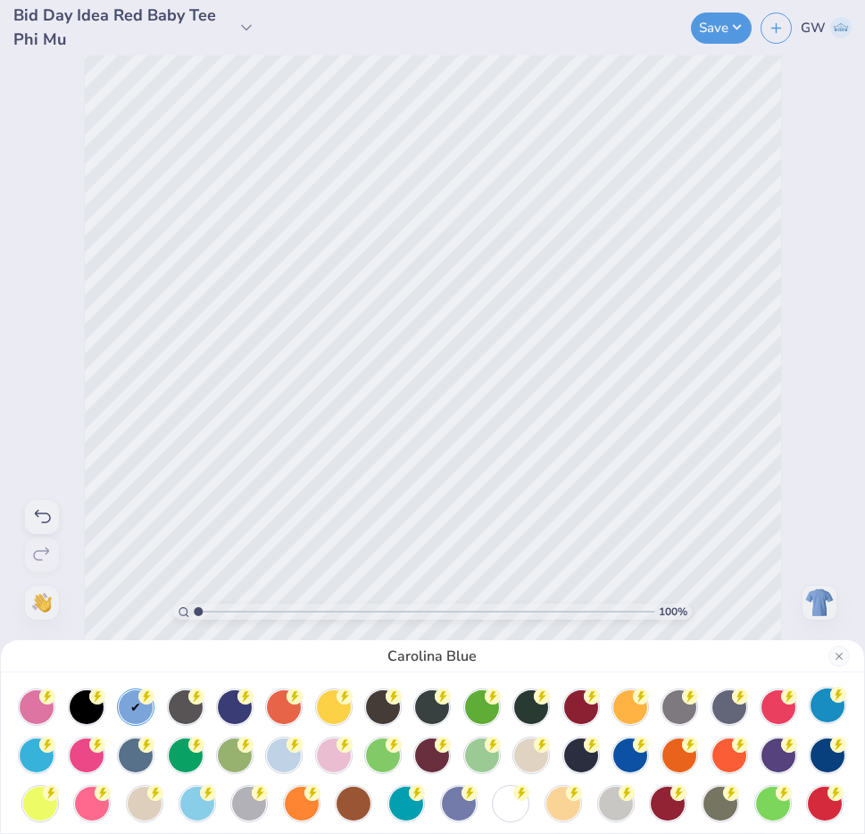
click at [837, 705] on div at bounding box center [828, 705] width 34 height 34
click at [648, 367] on div "Sapphire" at bounding box center [432, 417] width 865 height 834
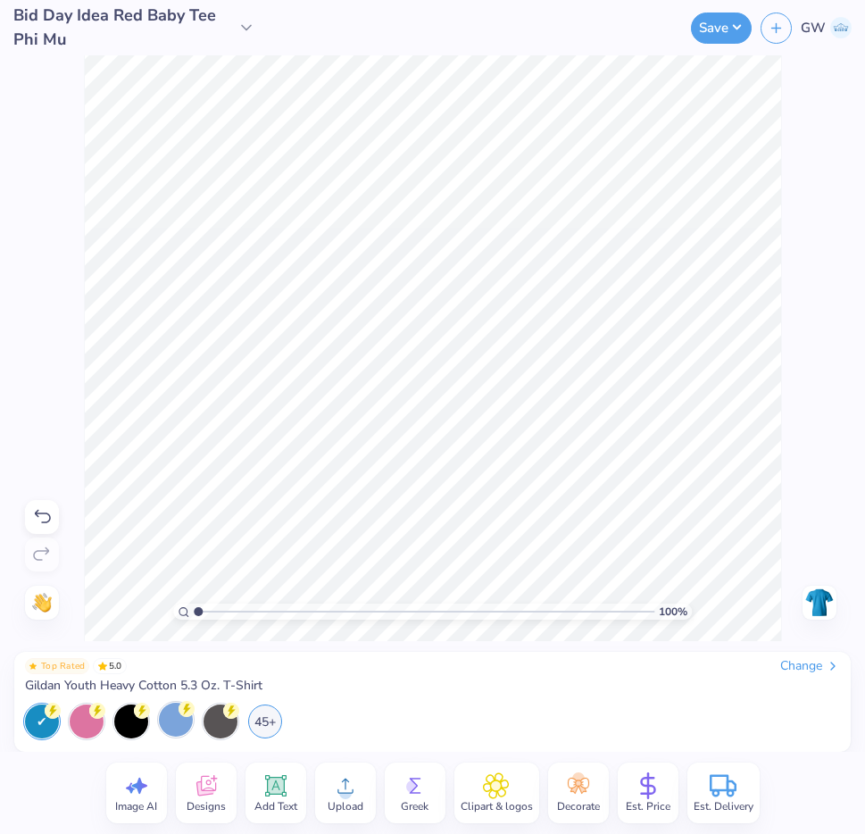
click at [184, 725] on div at bounding box center [176, 720] width 34 height 34
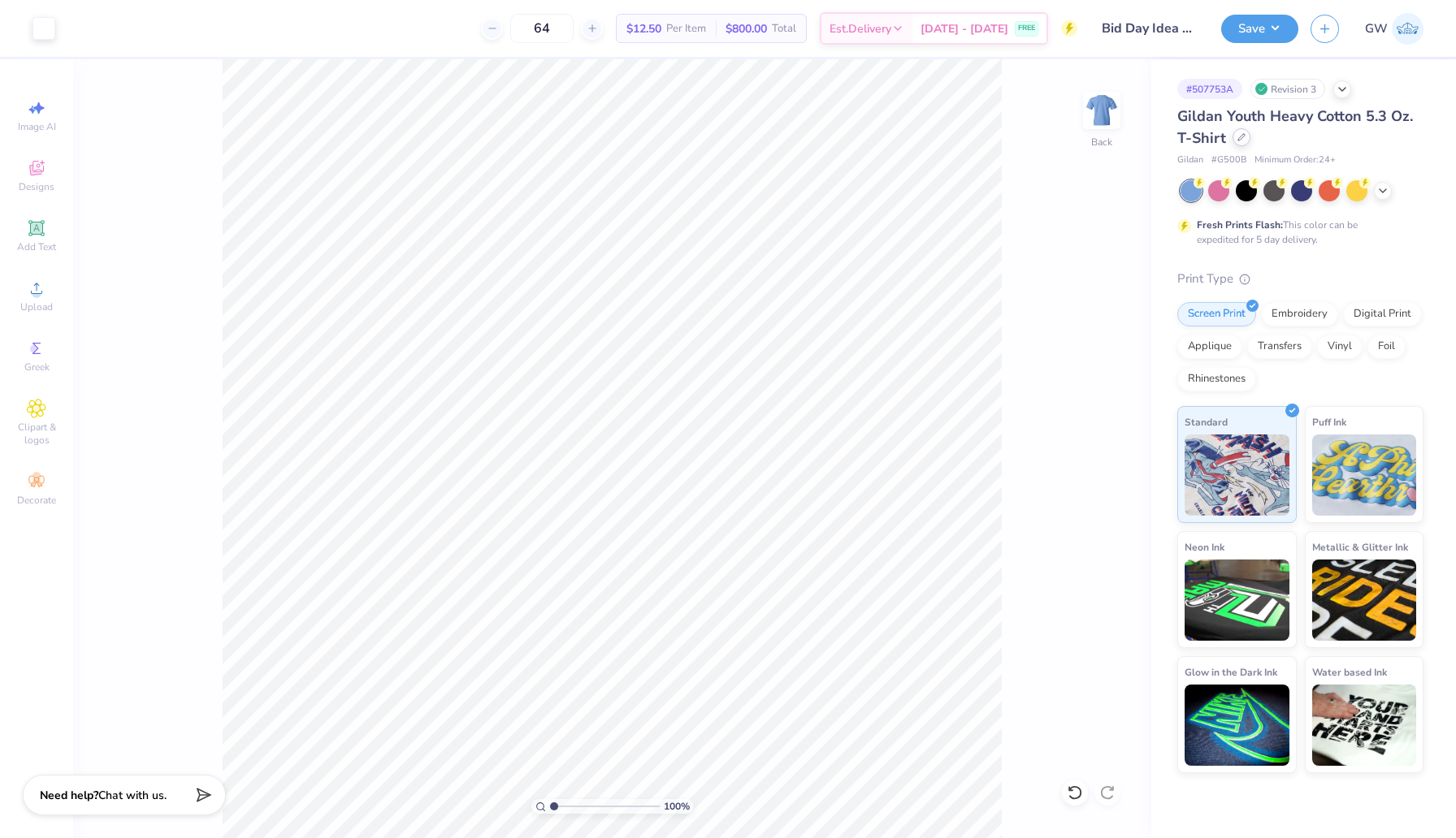
click at [786, 142] on div at bounding box center [1241, 137] width 18 height 18
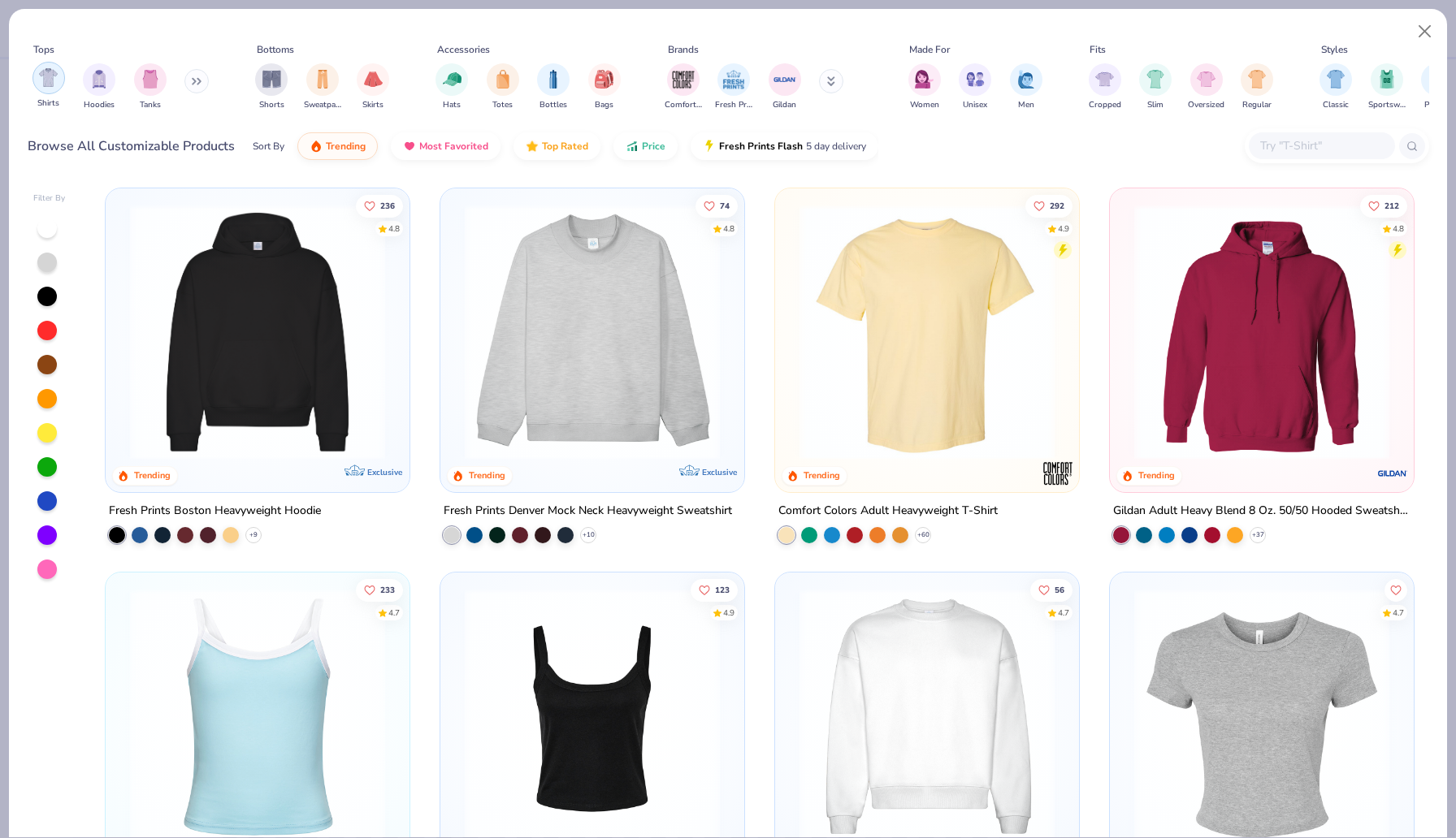
click at [63, 84] on div "filter for Shirts" at bounding box center [49, 78] width 33 height 33
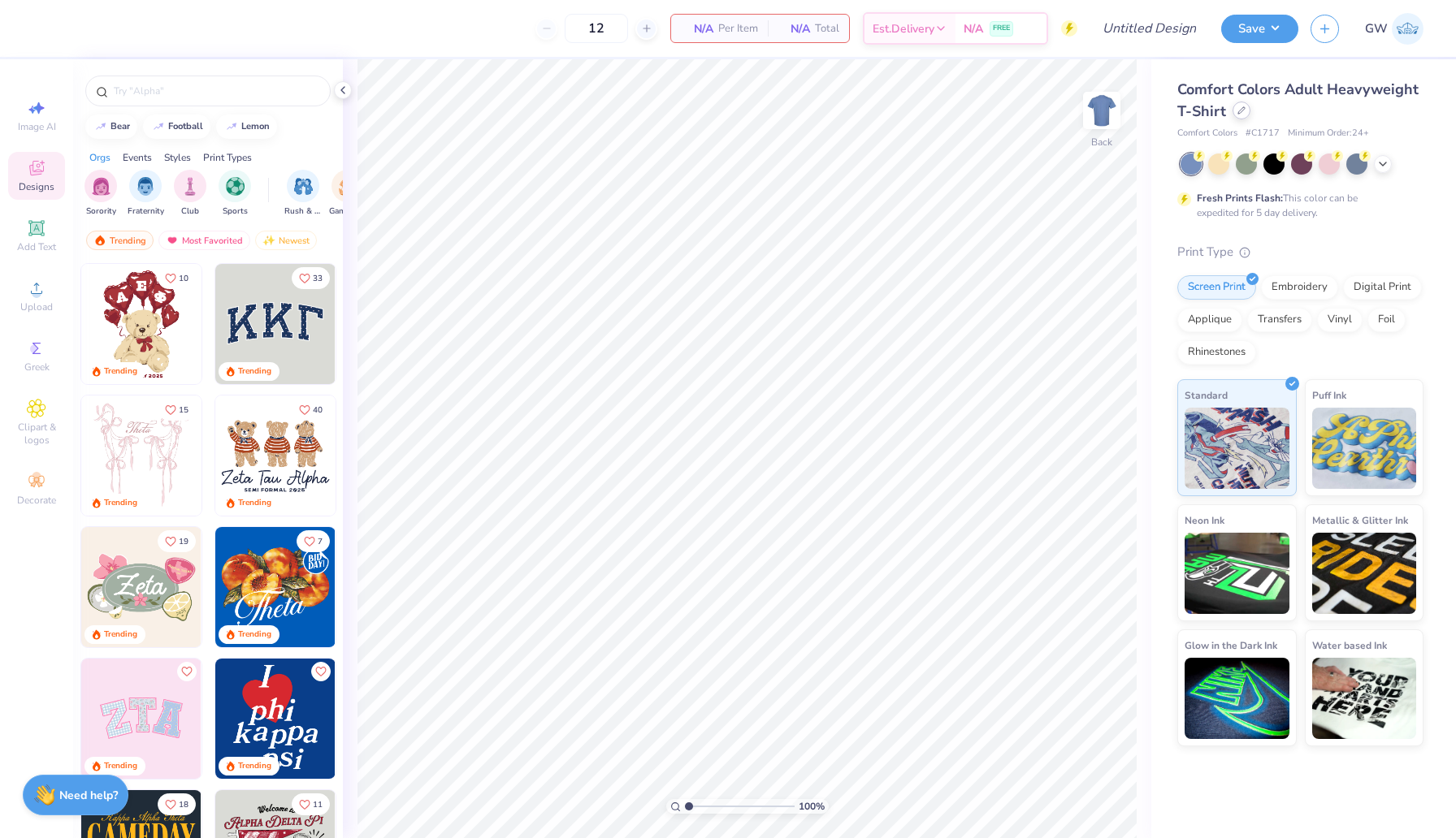
click at [1241, 106] on icon at bounding box center [1241, 110] width 8 height 8
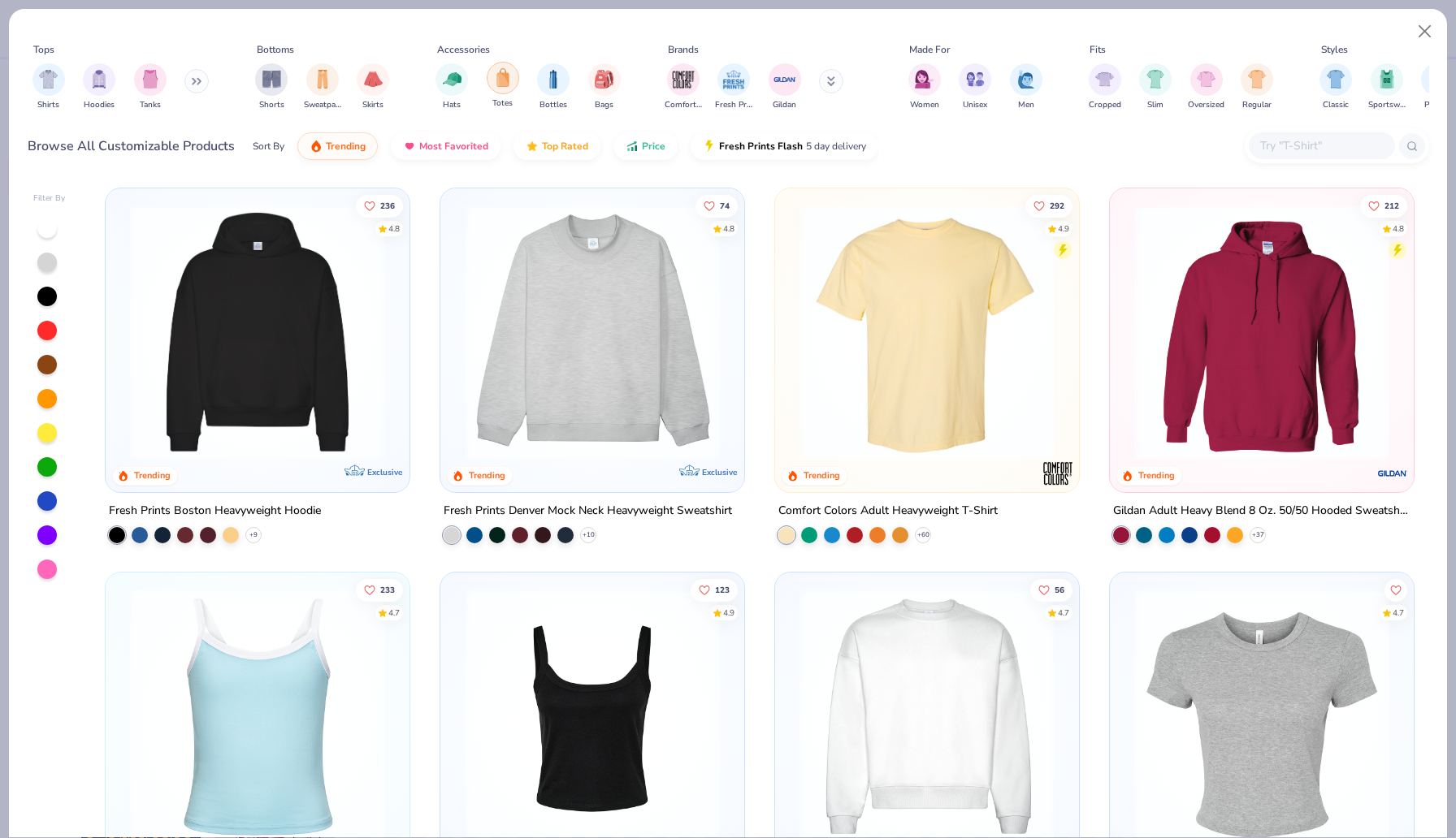
click at [515, 83] on div "filter for Totes" at bounding box center [503, 78] width 33 height 33
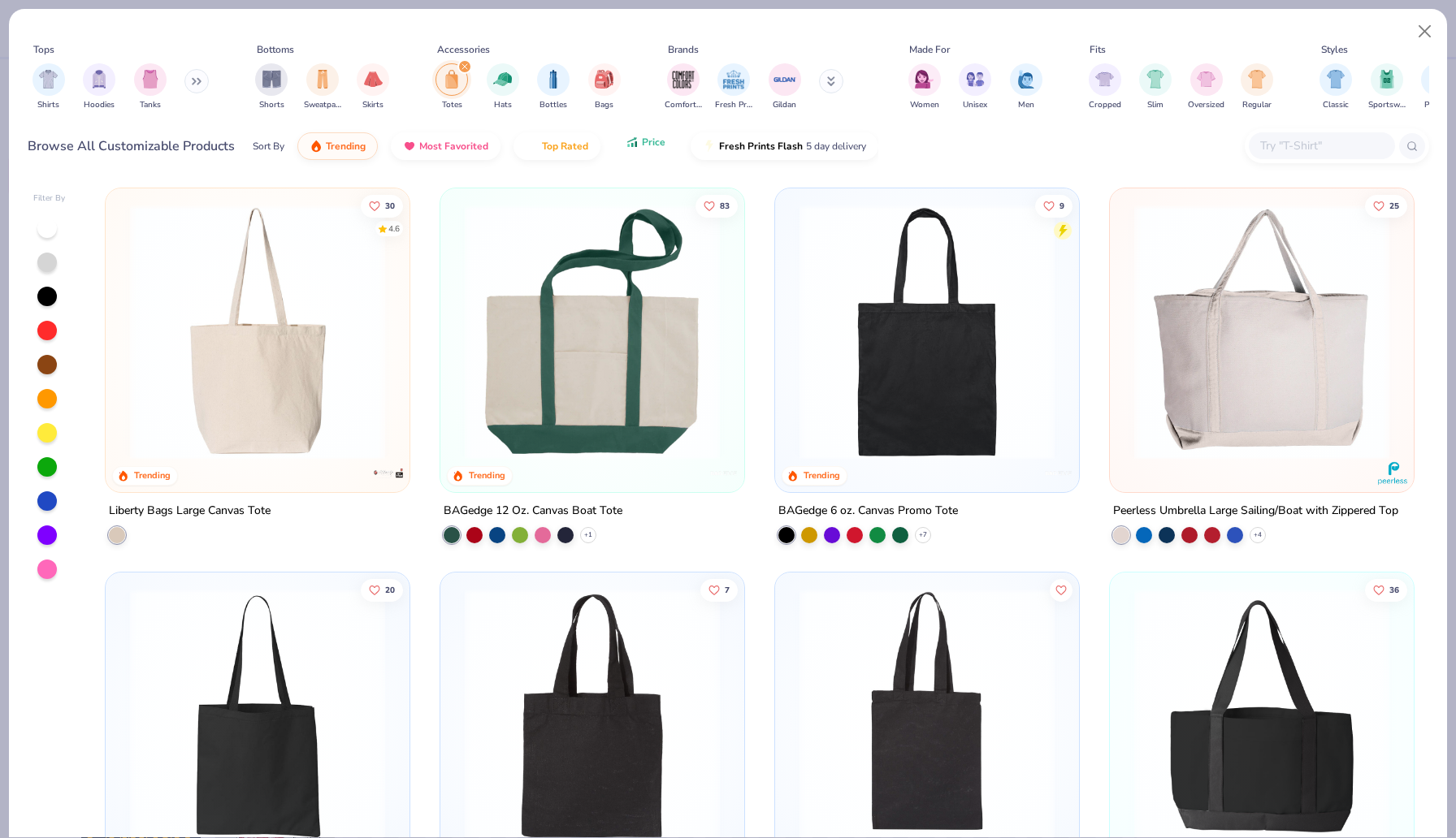
click at [648, 151] on button "Price" at bounding box center [645, 142] width 65 height 27
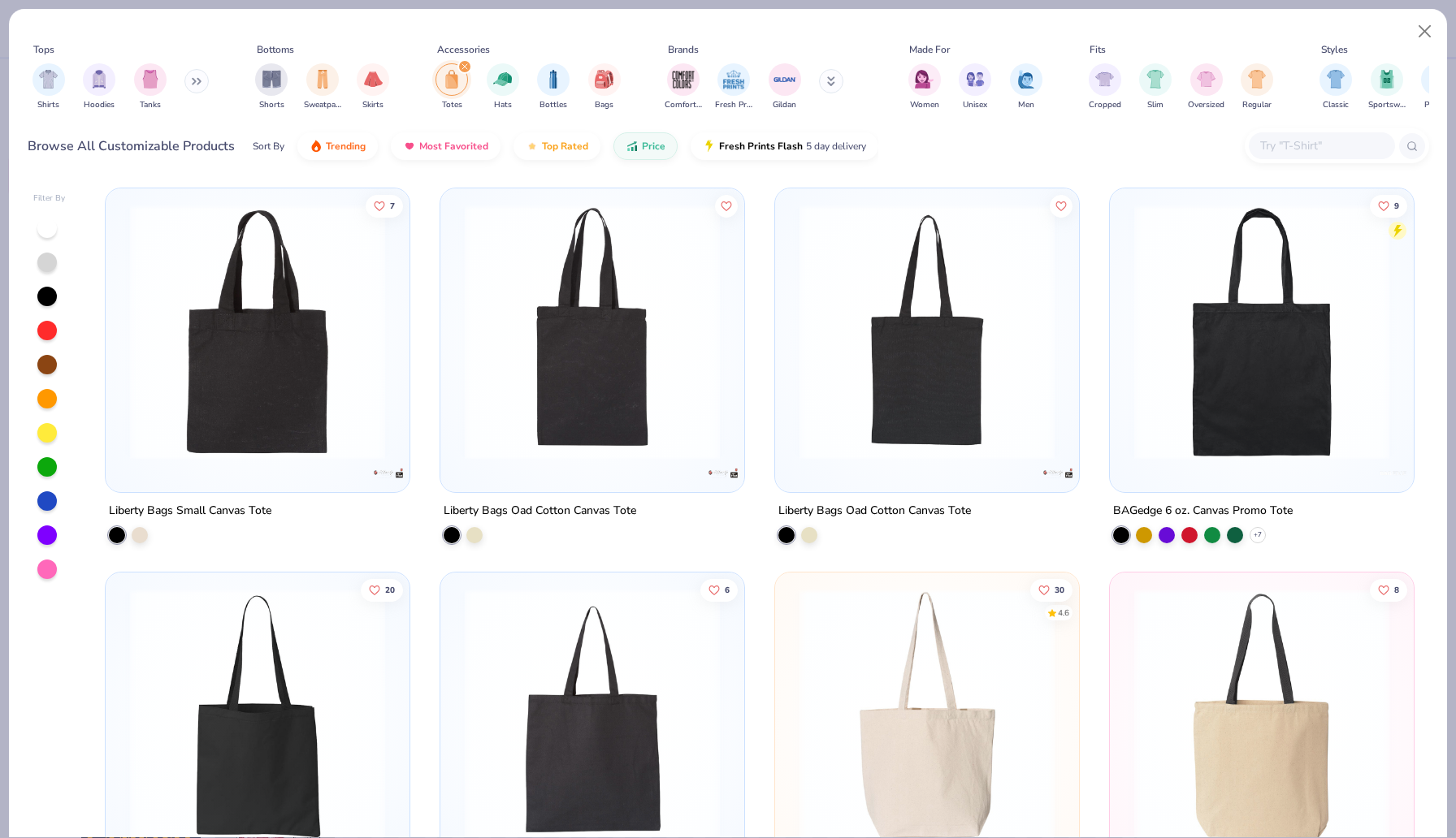
click at [308, 359] on img at bounding box center [258, 332] width 271 height 255
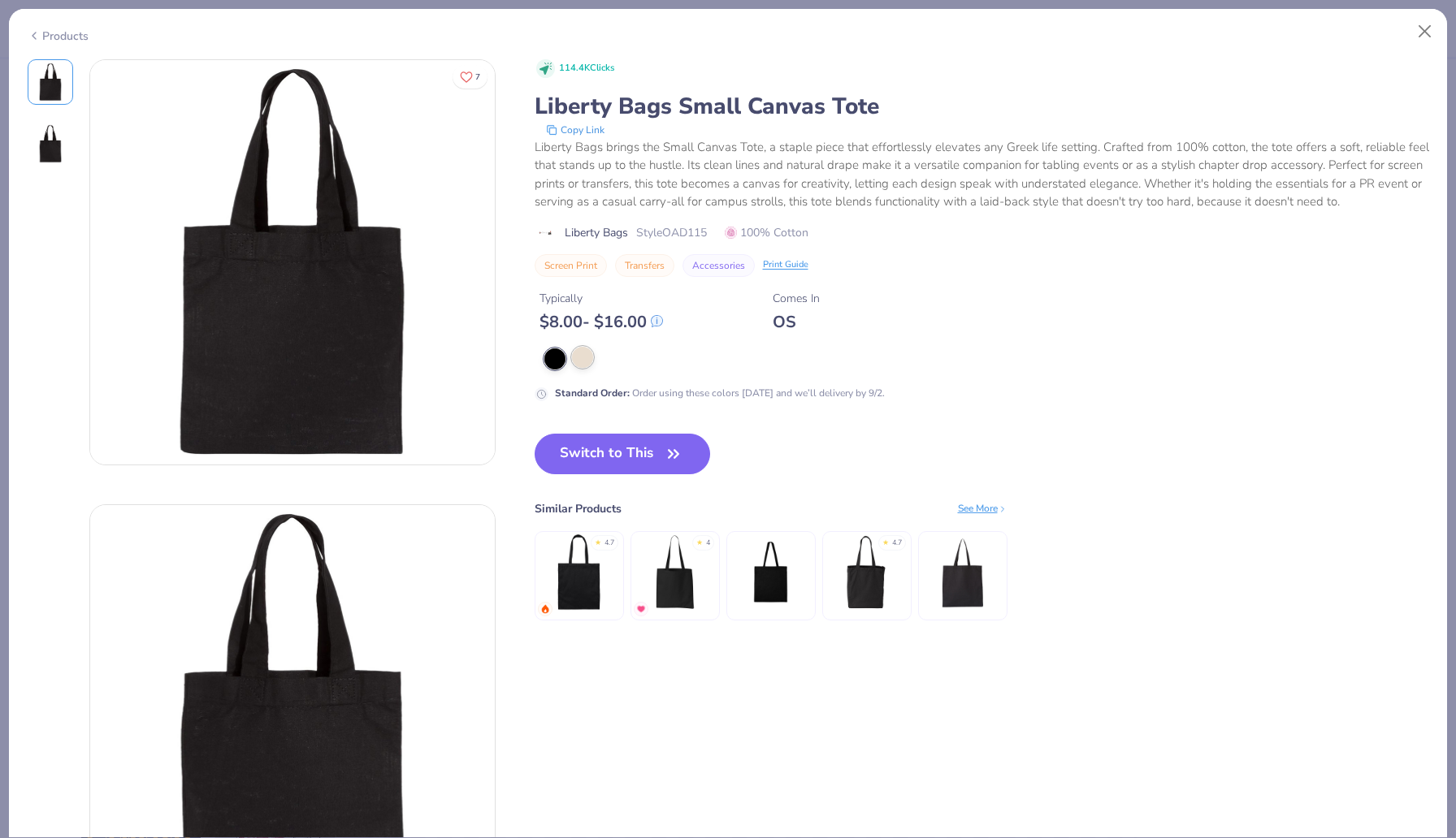
click at [581, 367] on div at bounding box center [581, 357] width 21 height 21
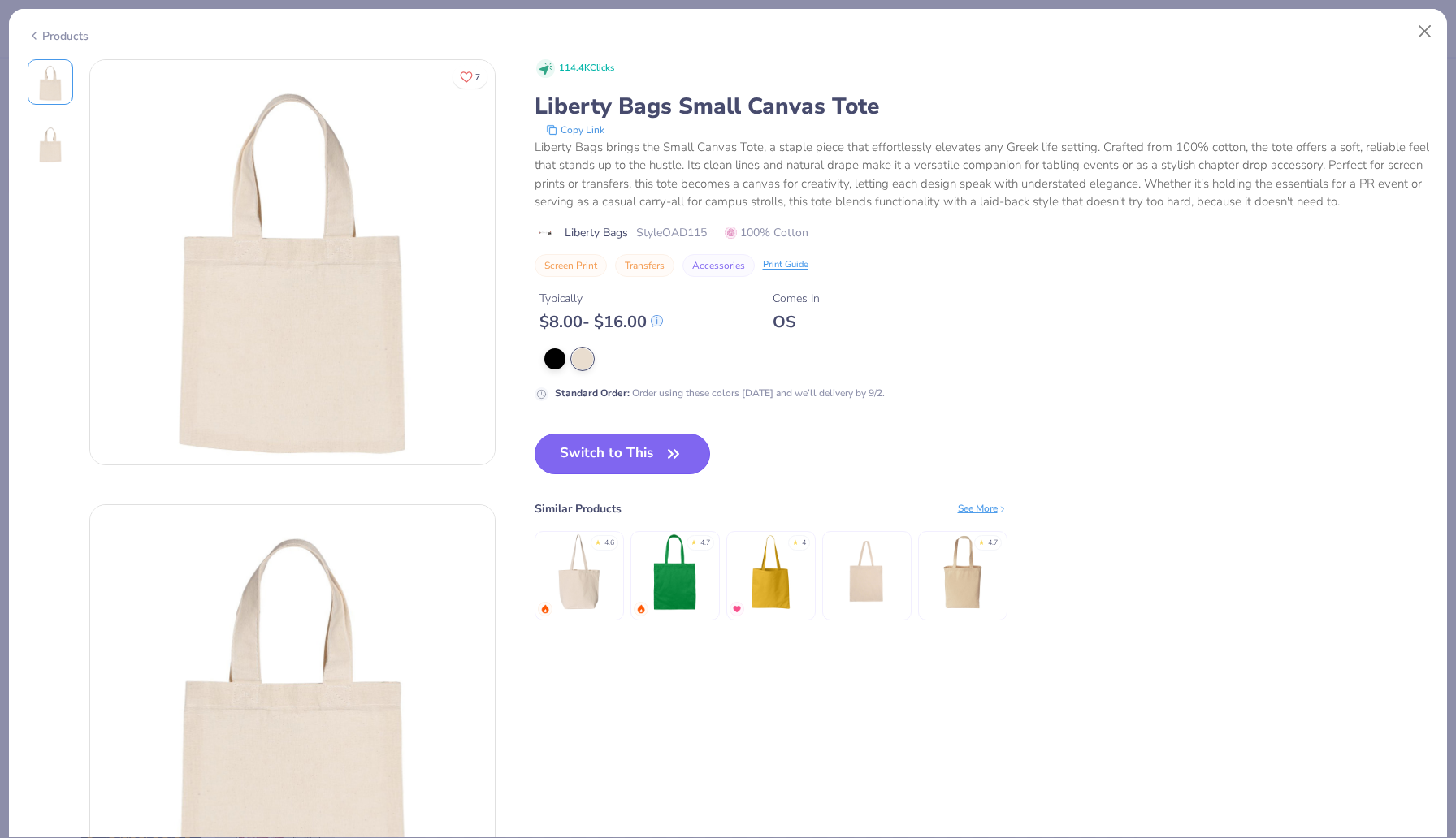
click at [589, 466] on button "Switch to This" at bounding box center [622, 454] width 177 height 41
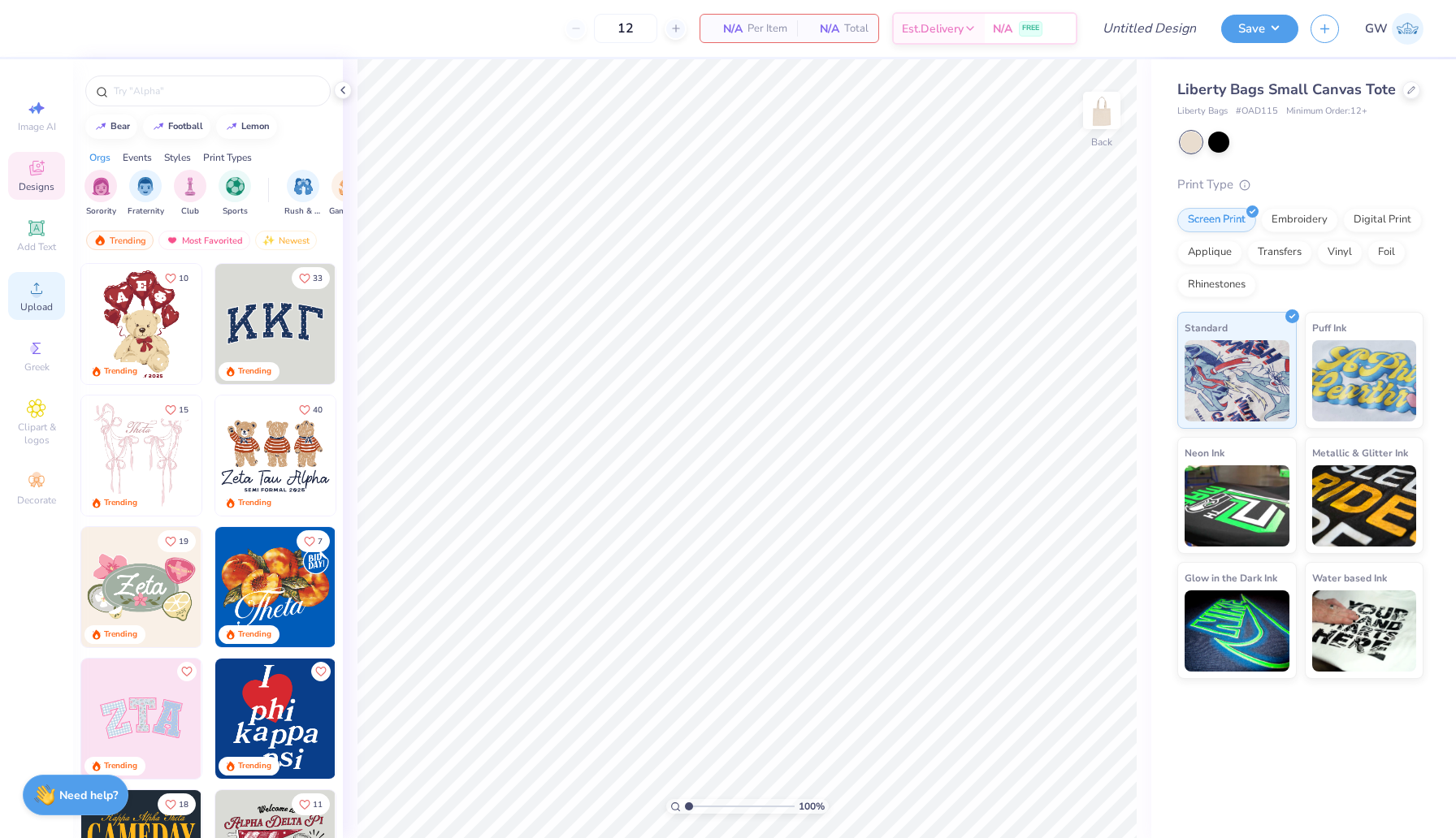
click at [42, 292] on icon at bounding box center [35, 288] width 19 height 19
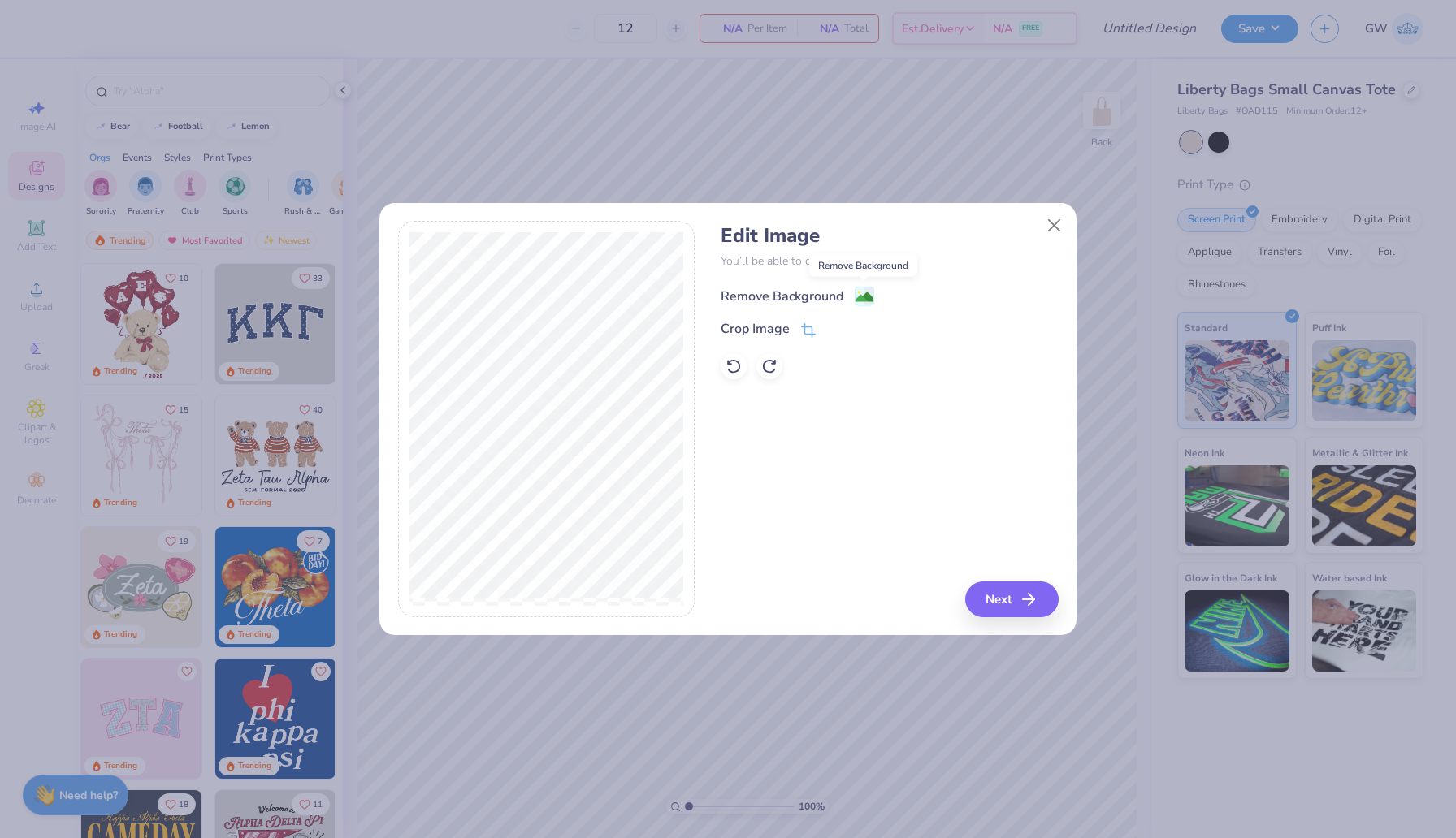
click at [861, 298] on image at bounding box center [864, 298] width 18 height 18
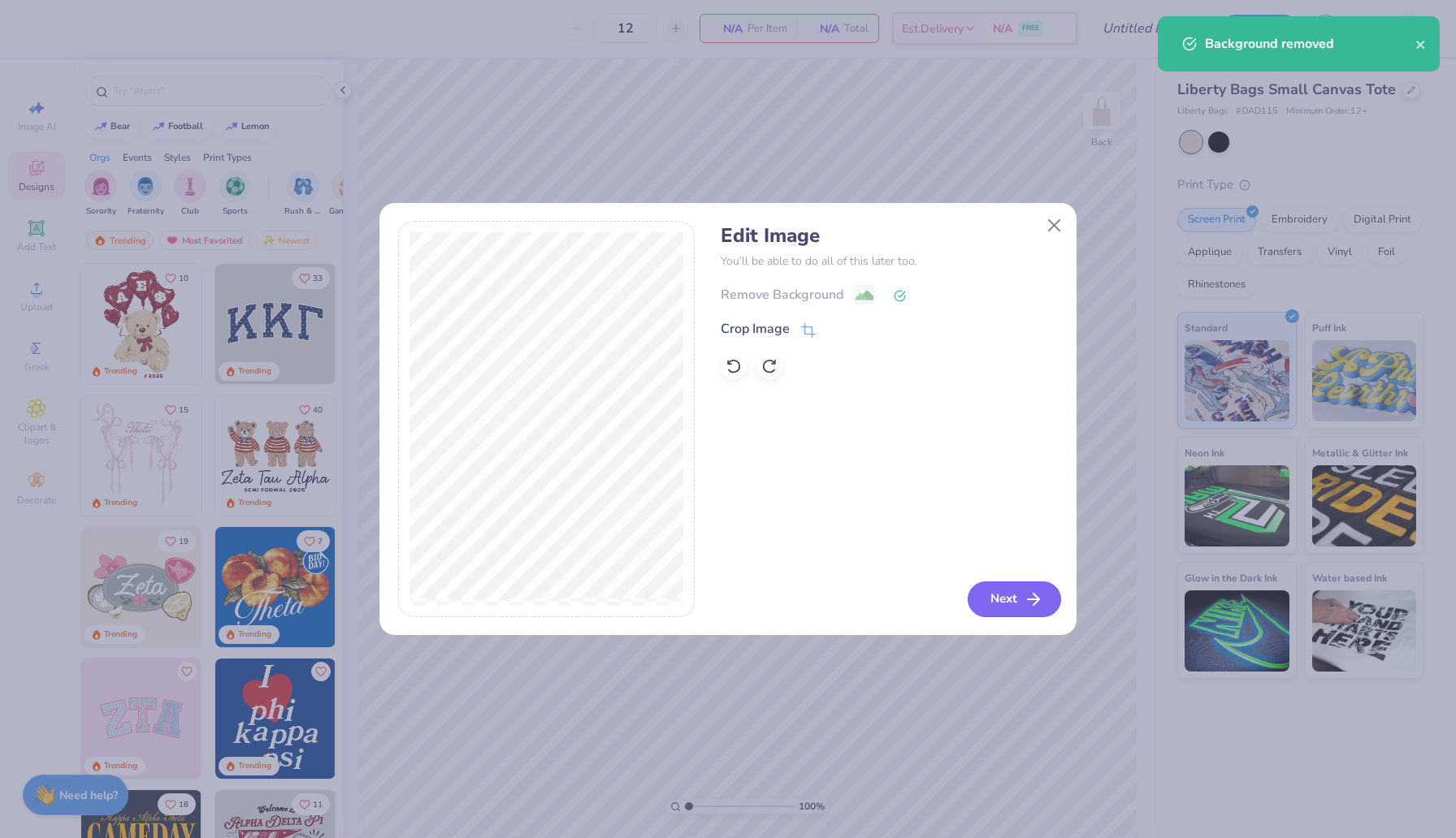
click at [997, 594] on button "Next" at bounding box center [1014, 599] width 94 height 35
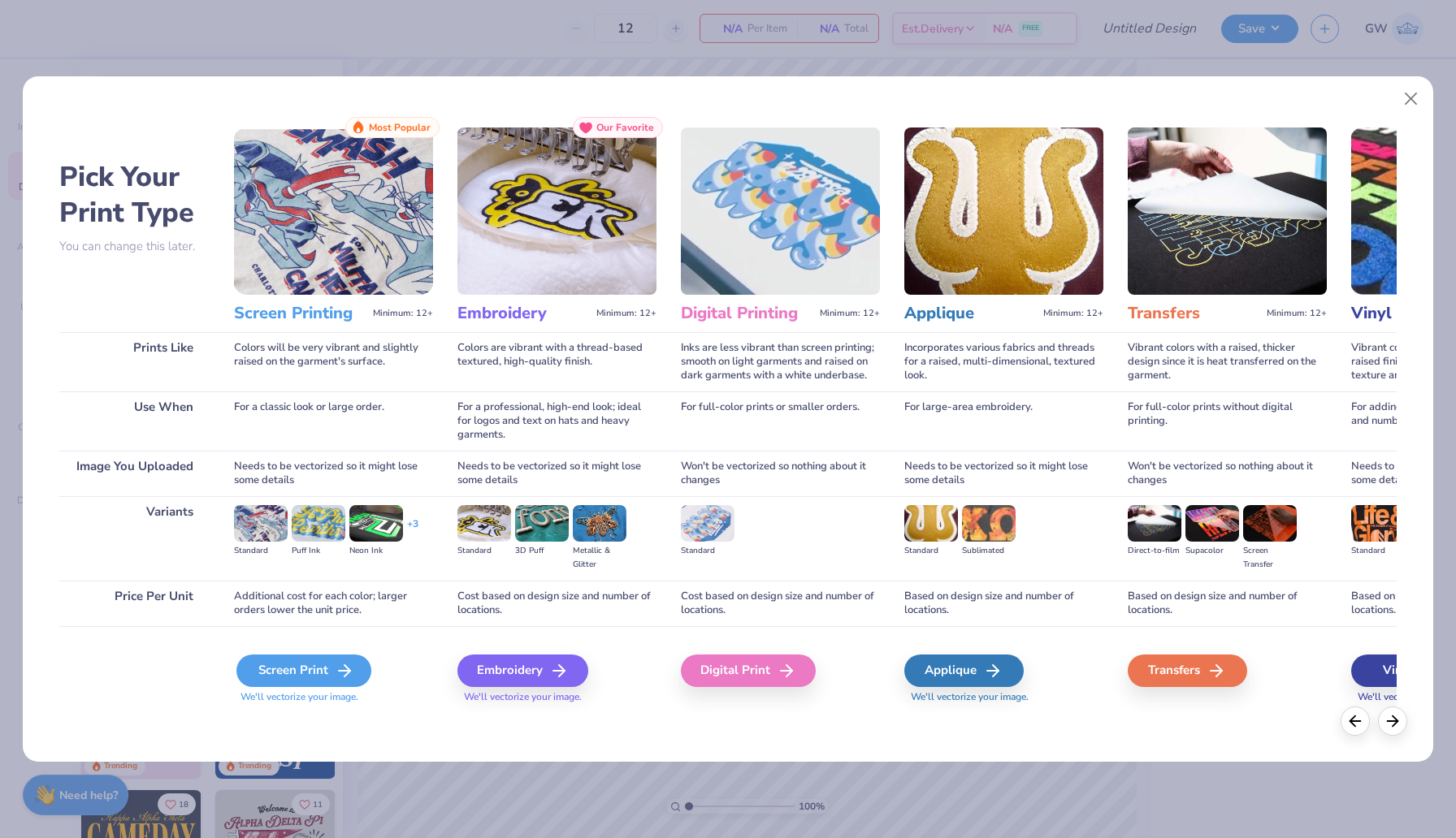
click at [339, 661] on icon at bounding box center [344, 671] width 19 height 19
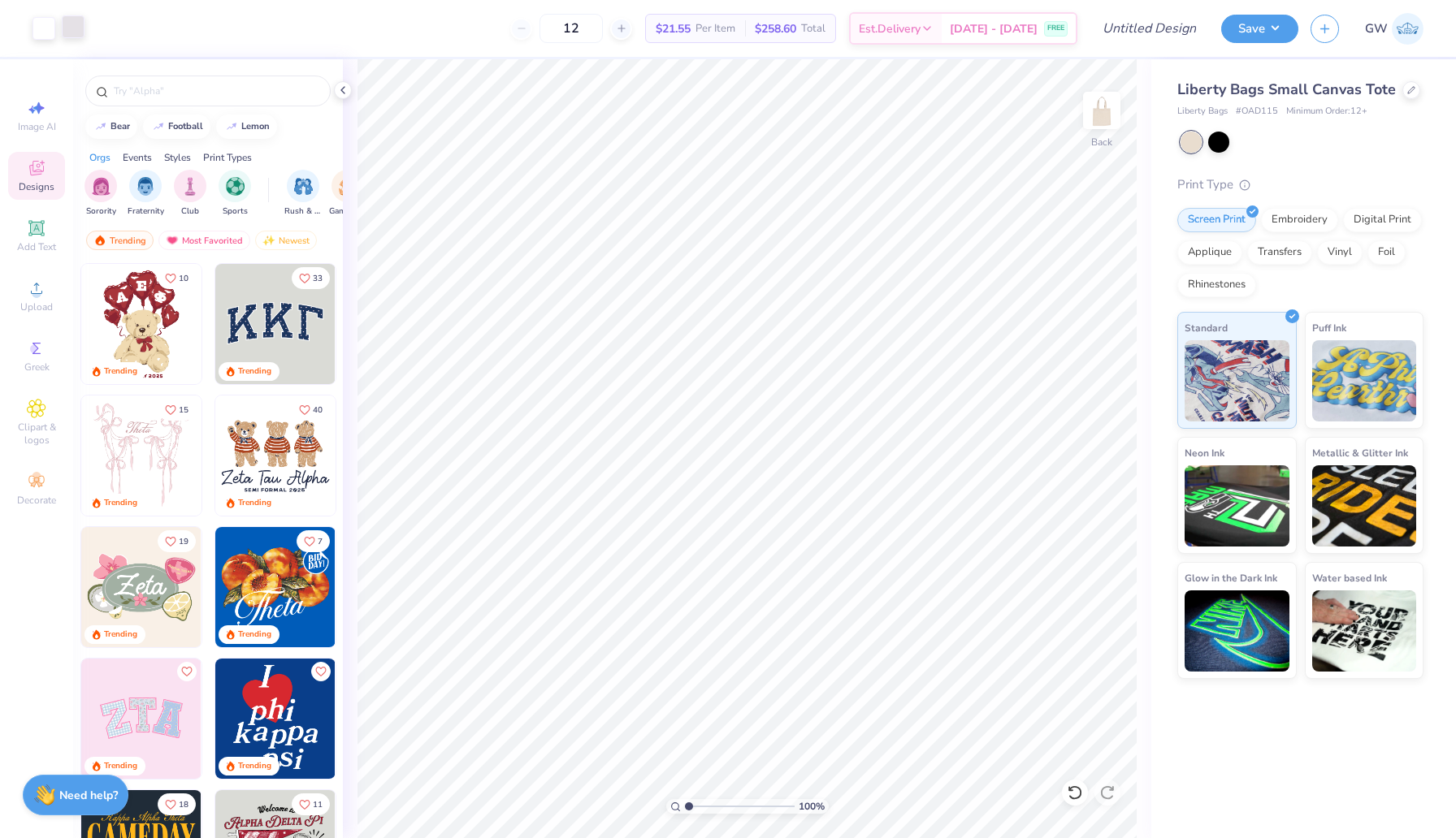
click at [76, 19] on div at bounding box center [73, 26] width 23 height 23
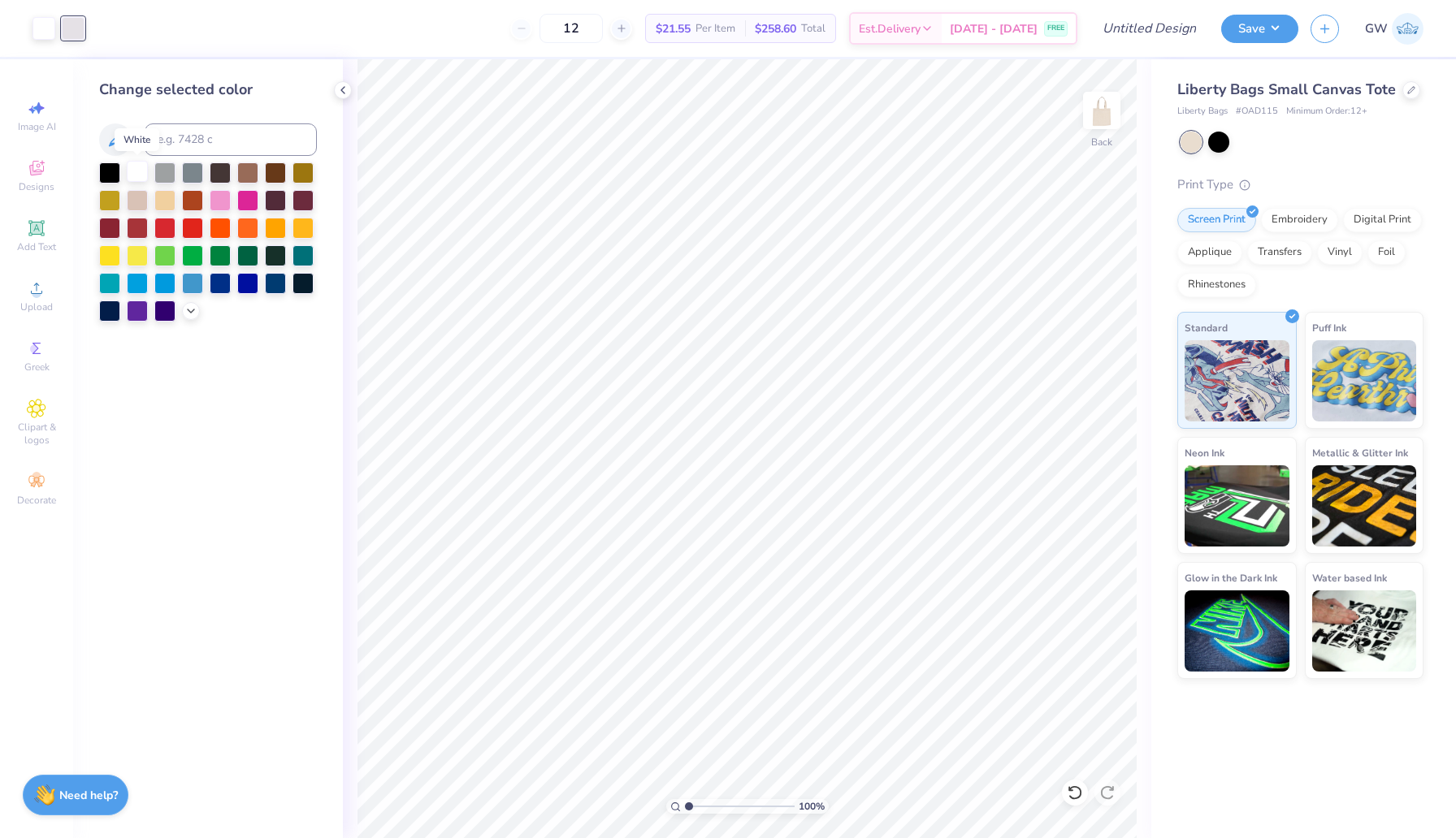
click at [135, 169] on div at bounding box center [136, 171] width 21 height 21
click at [141, 278] on div at bounding box center [136, 281] width 21 height 21
click at [187, 307] on icon at bounding box center [191, 309] width 13 height 13
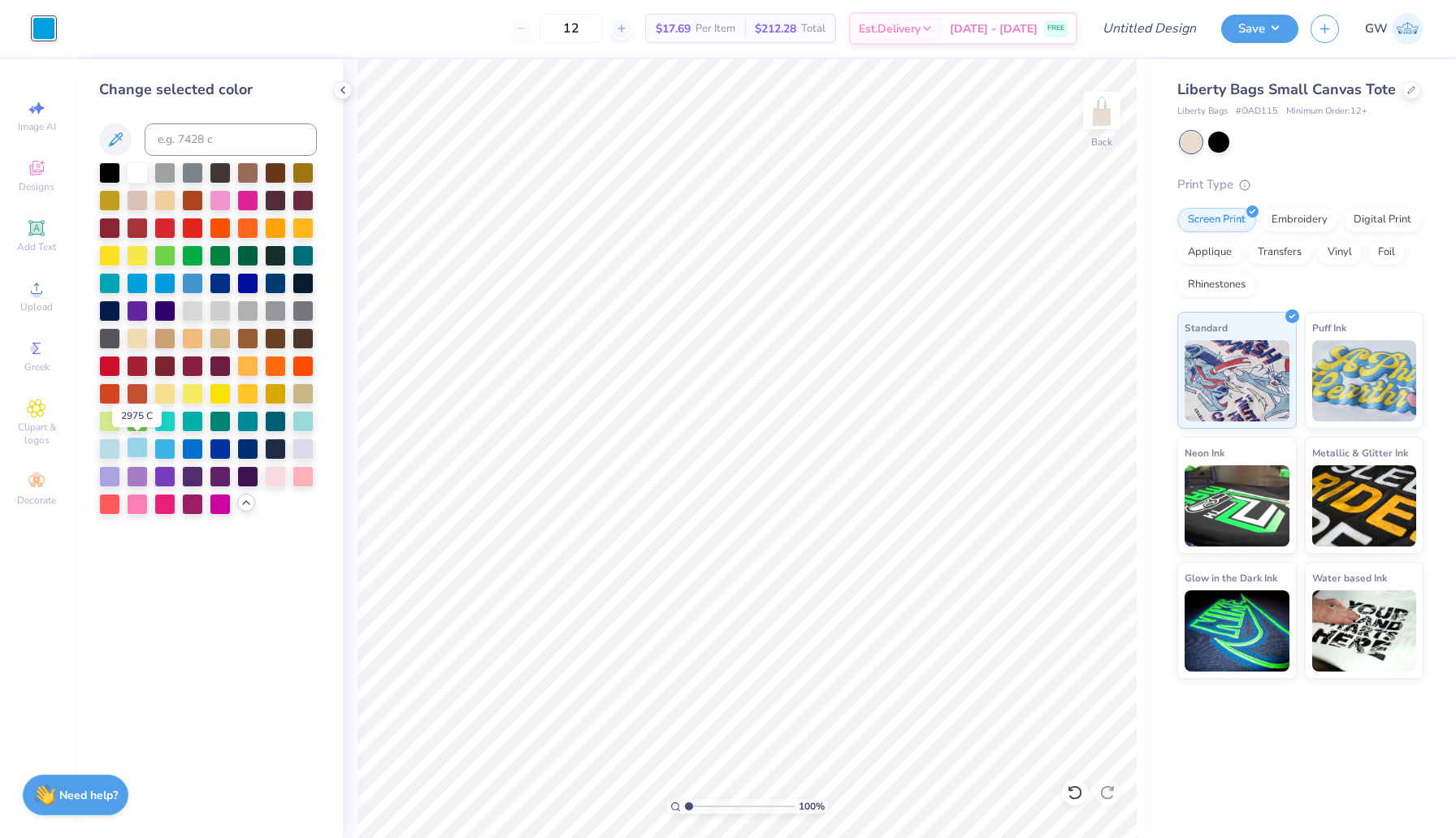
click at [130, 443] on div at bounding box center [136, 447] width 21 height 21
click at [165, 438] on div at bounding box center [165, 447] width 21 height 21
click at [165, 281] on div at bounding box center [165, 281] width 21 height 21
click at [140, 449] on div at bounding box center [136, 447] width 21 height 21
click at [188, 278] on div at bounding box center [192, 281] width 21 height 21
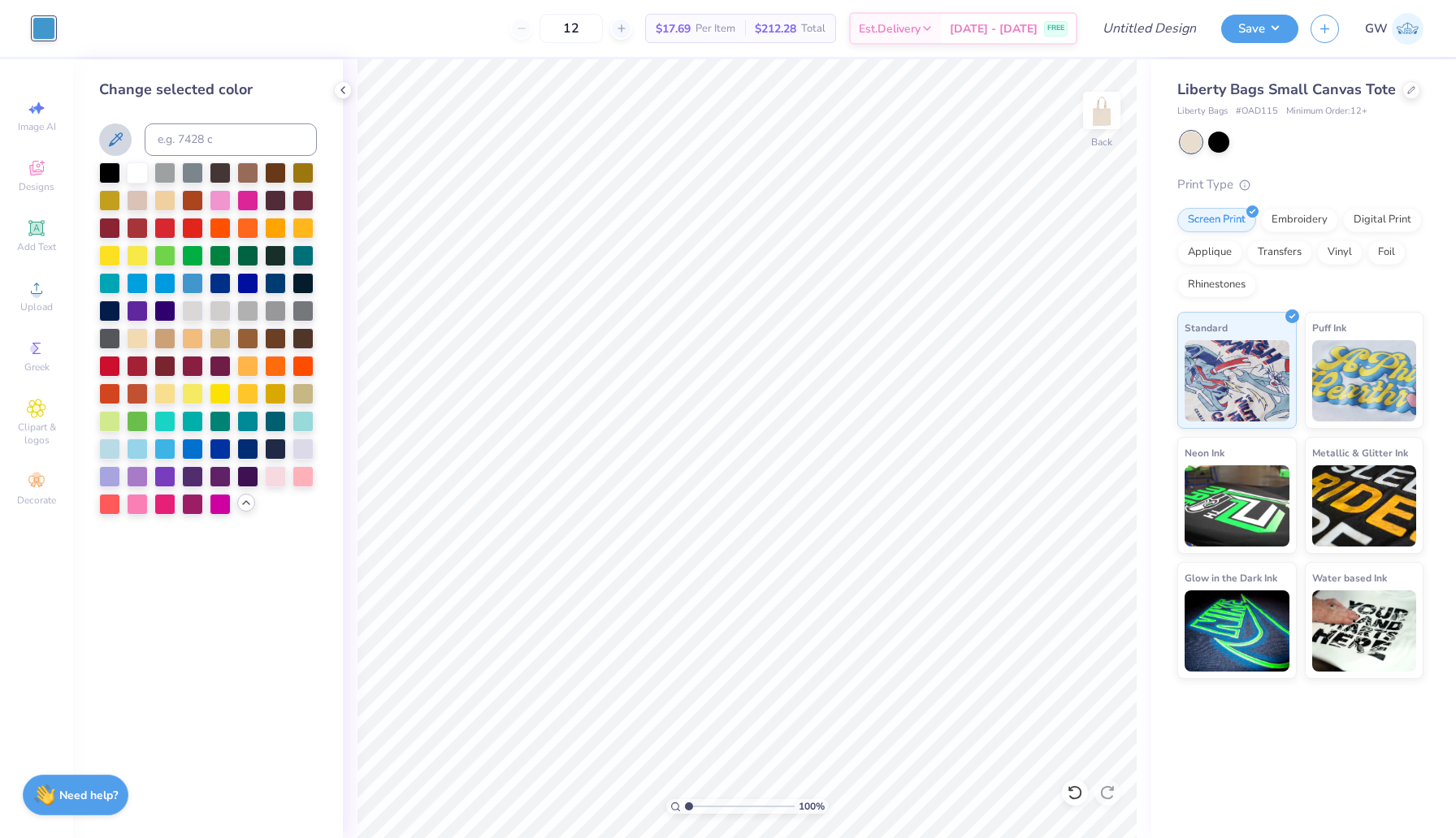
click at [110, 140] on icon at bounding box center [115, 139] width 19 height 19
click at [35, 123] on span "Image AI" at bounding box center [37, 126] width 38 height 13
select select "4"
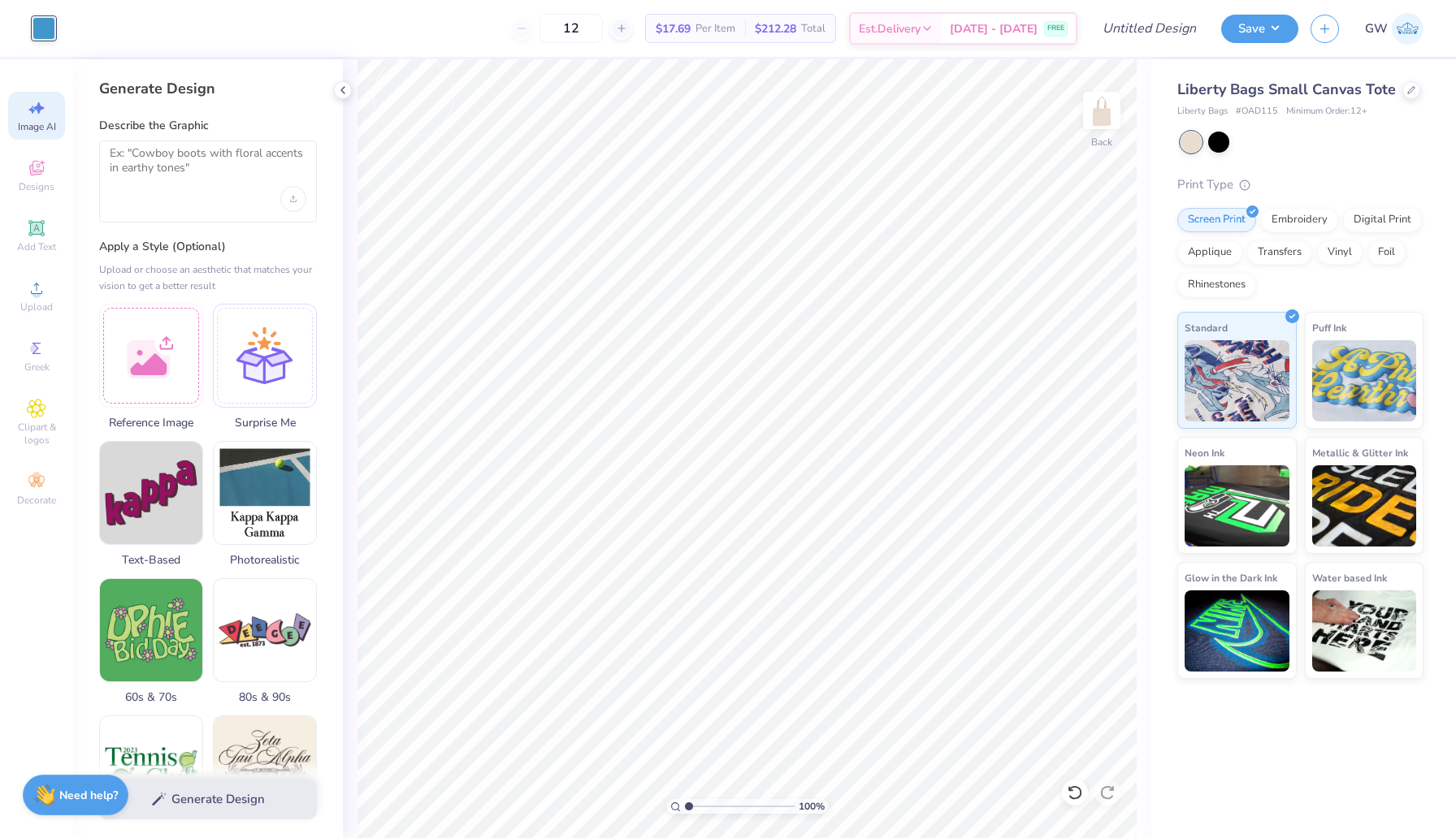
click at [36, 36] on div at bounding box center [44, 28] width 23 height 23
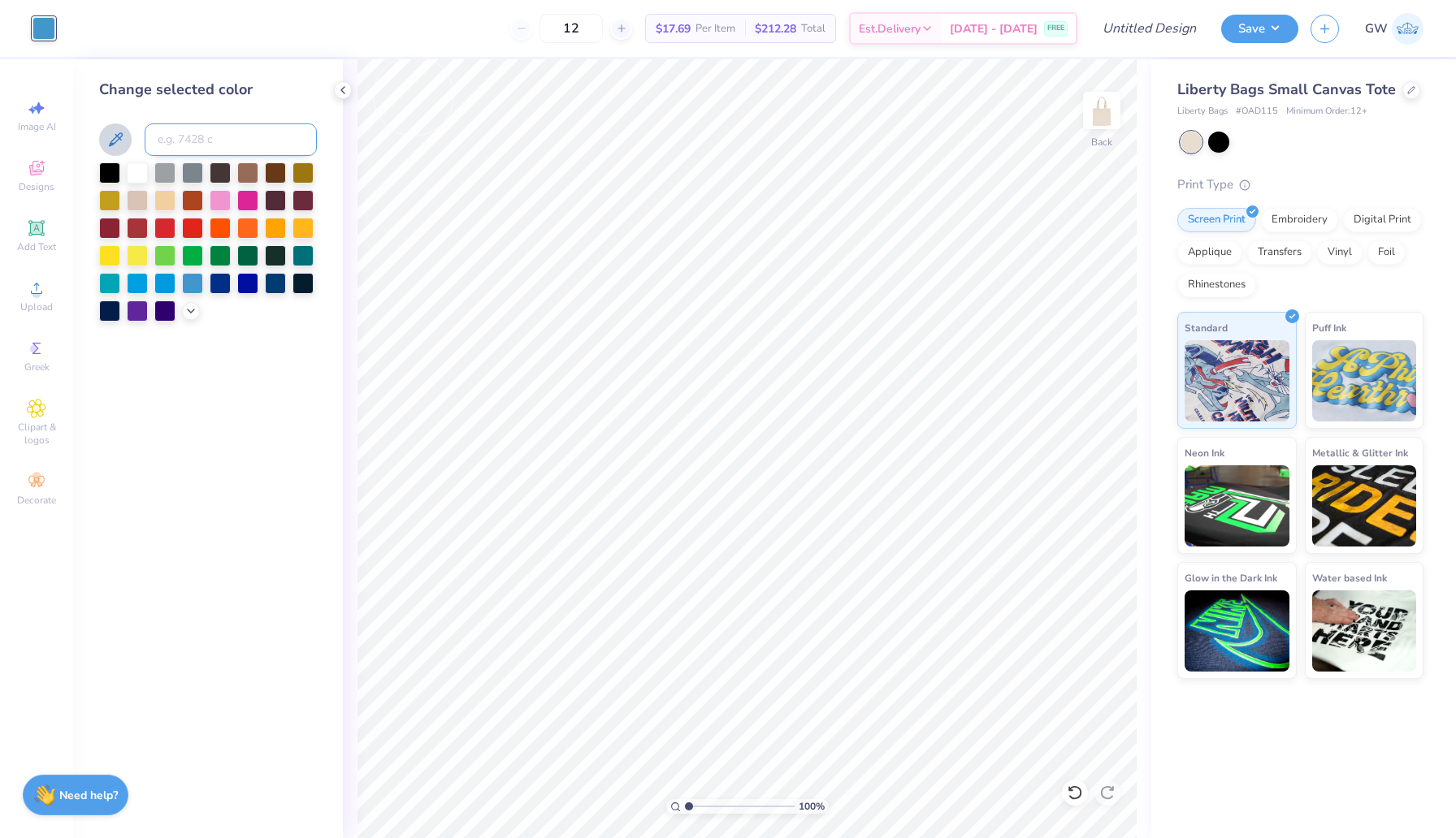
click at [249, 140] on input at bounding box center [230, 140] width 172 height 33
type input "9"
click at [186, 314] on icon at bounding box center [191, 309] width 13 height 13
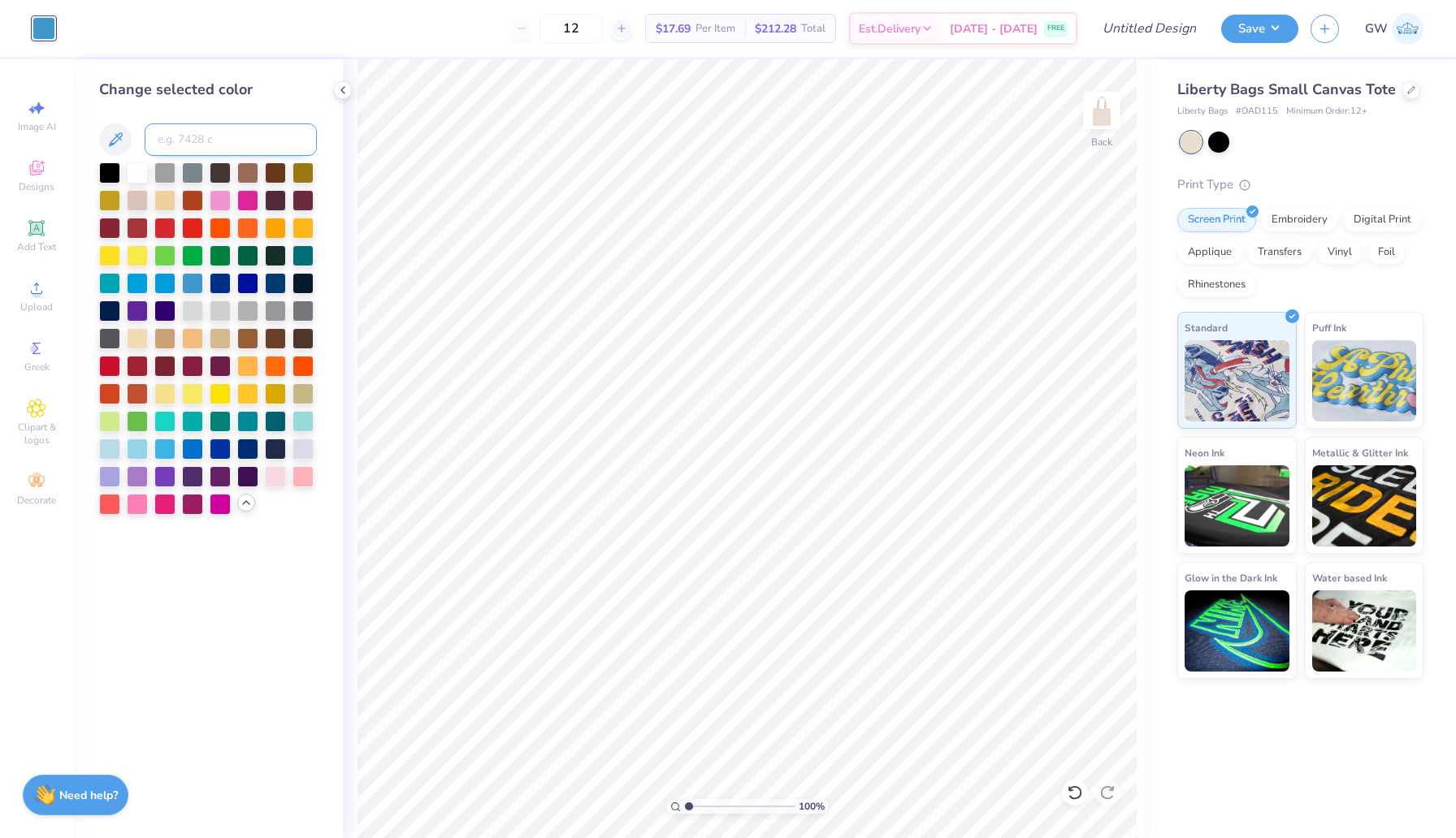
click at [211, 138] on input at bounding box center [230, 140] width 172 height 33
type input "542"
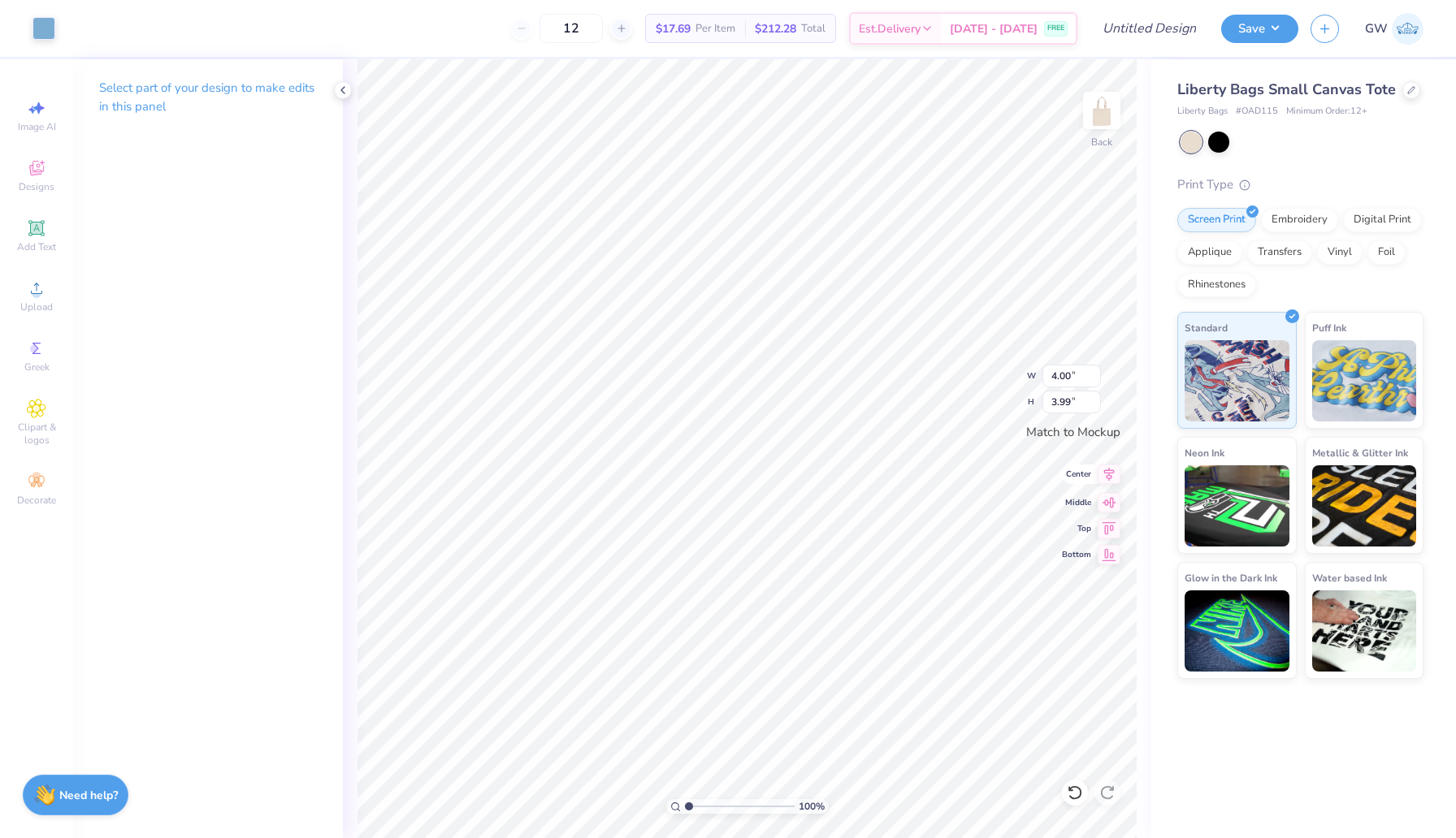
click at [1099, 479] on icon at bounding box center [1108, 474] width 23 height 19
click at [1106, 530] on icon at bounding box center [1108, 526] width 23 height 19
click at [1262, 25] on button "Save" at bounding box center [1259, 25] width 77 height 28
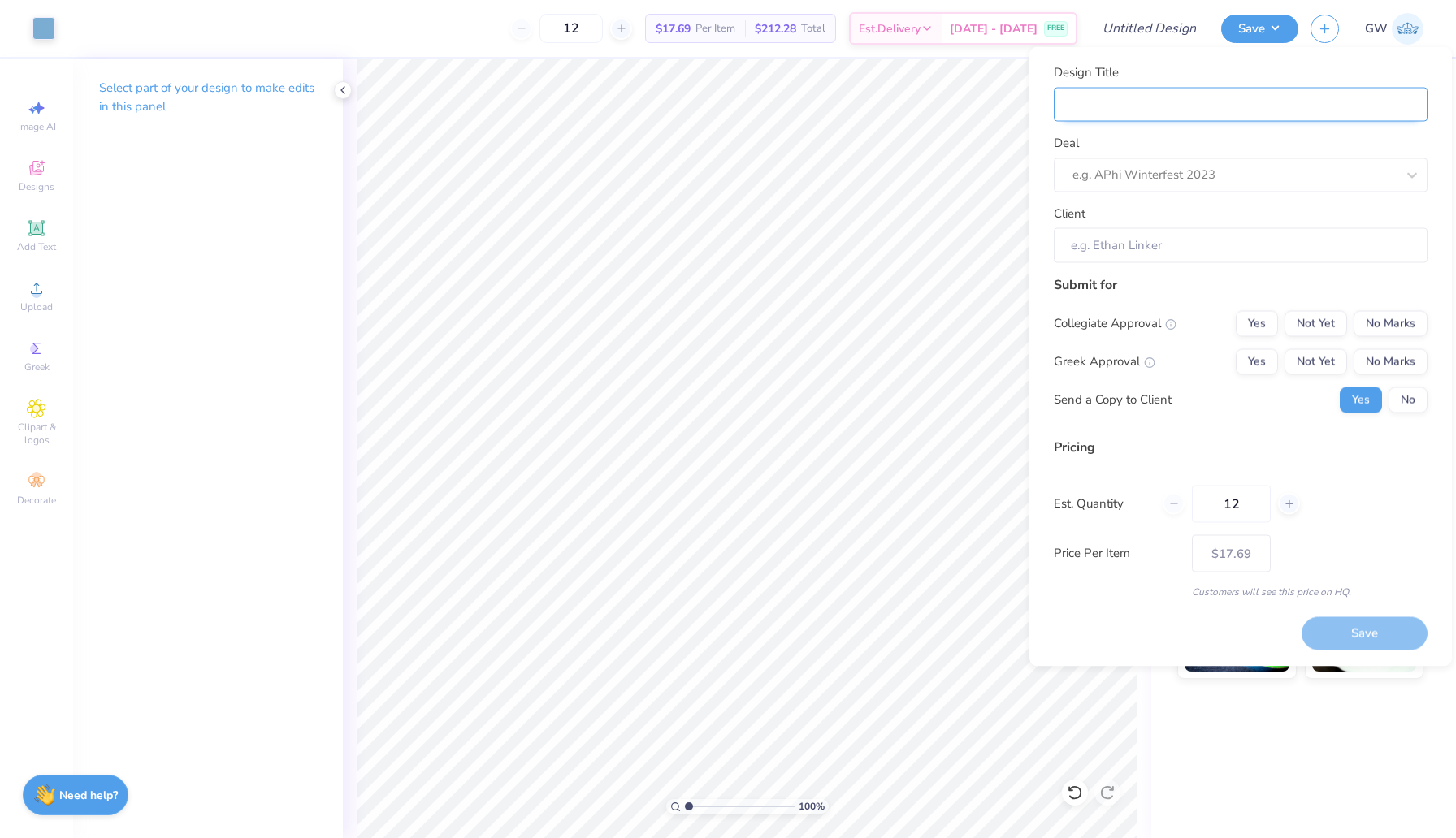
click at [1198, 110] on input "Design Title" at bounding box center [1240, 105] width 374 height 35
type input "B"
type input "Bi"
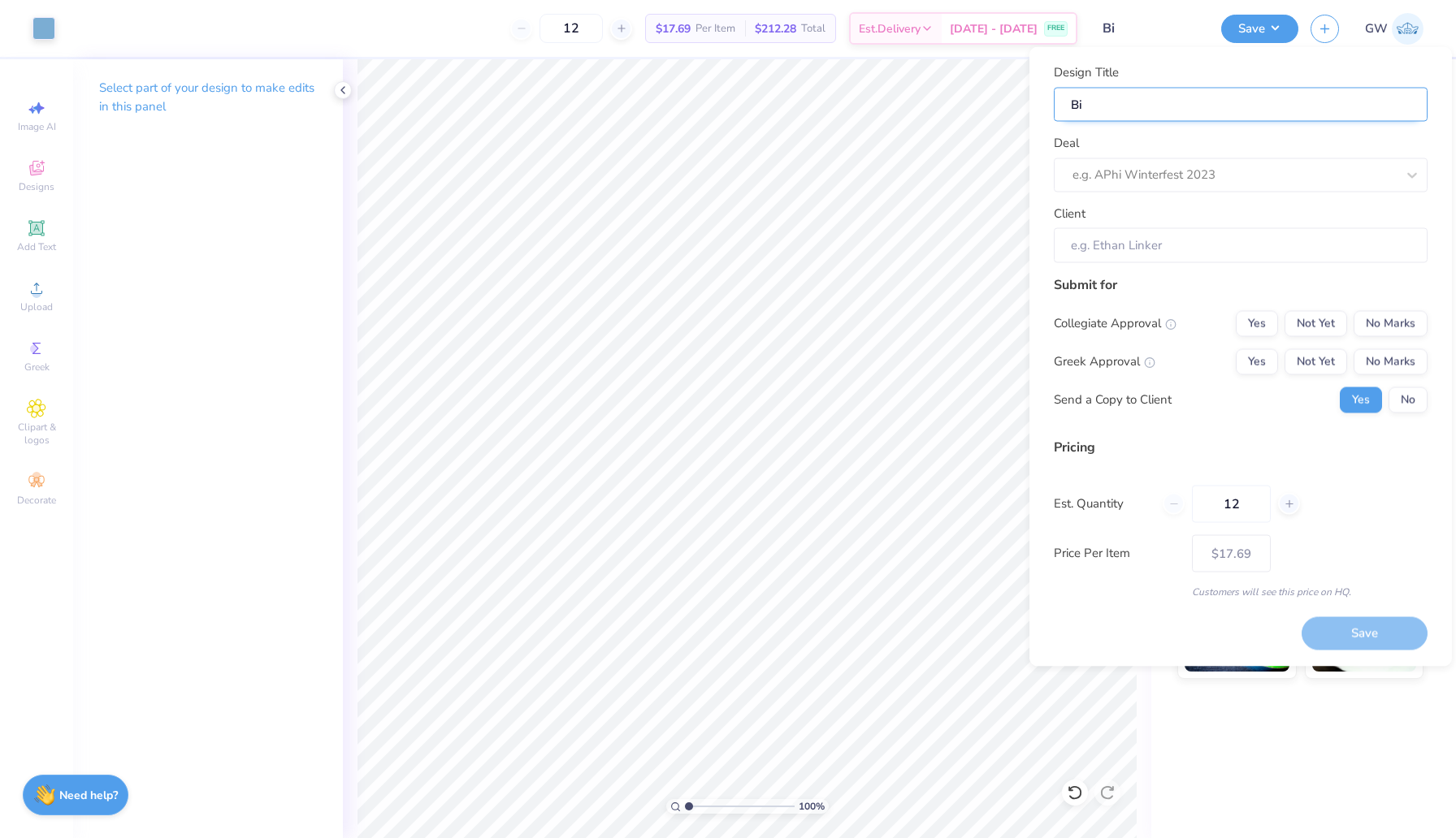
type input "Bid"
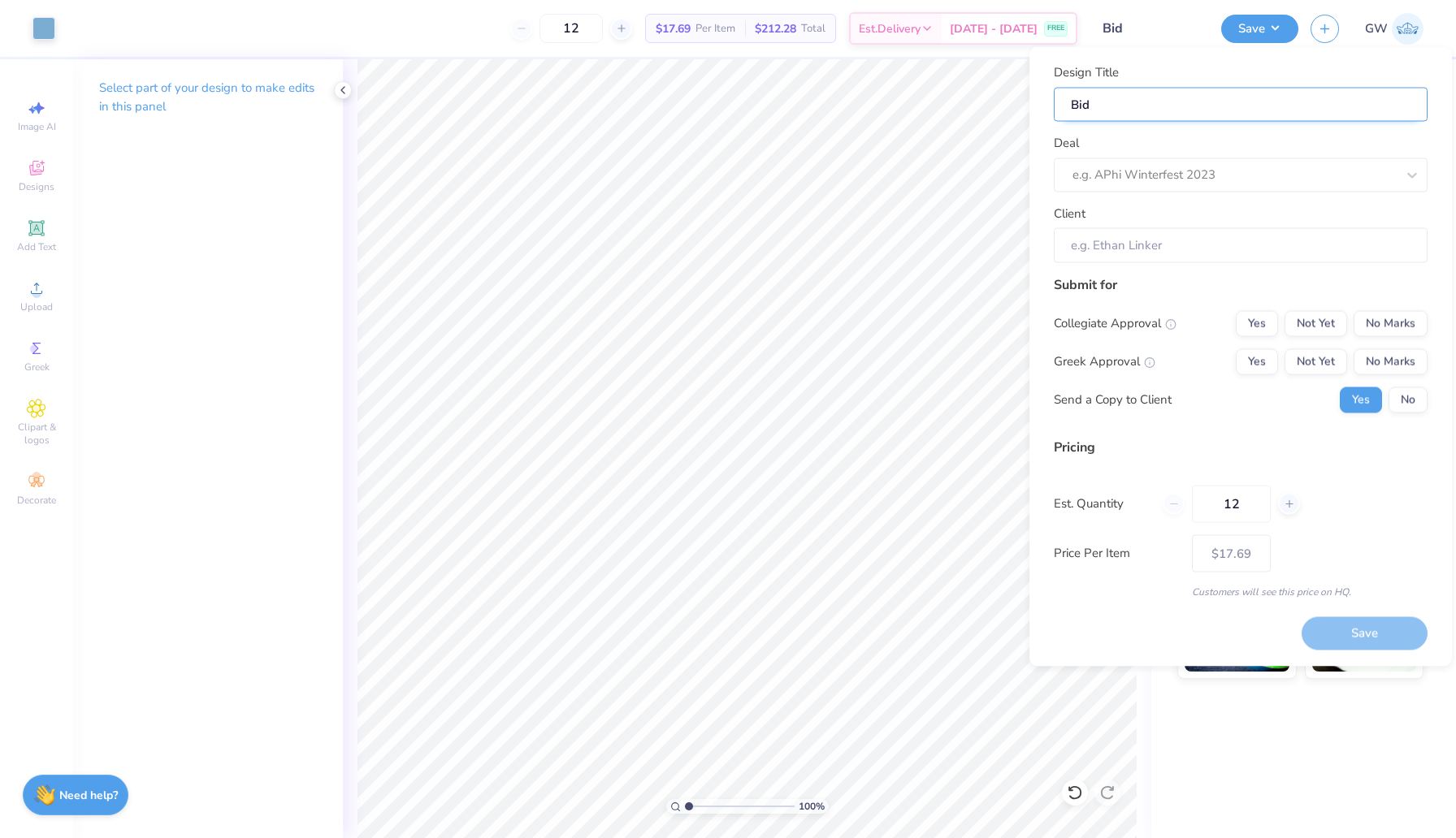
type input "Bid"
type input "Bi"
type input "B"
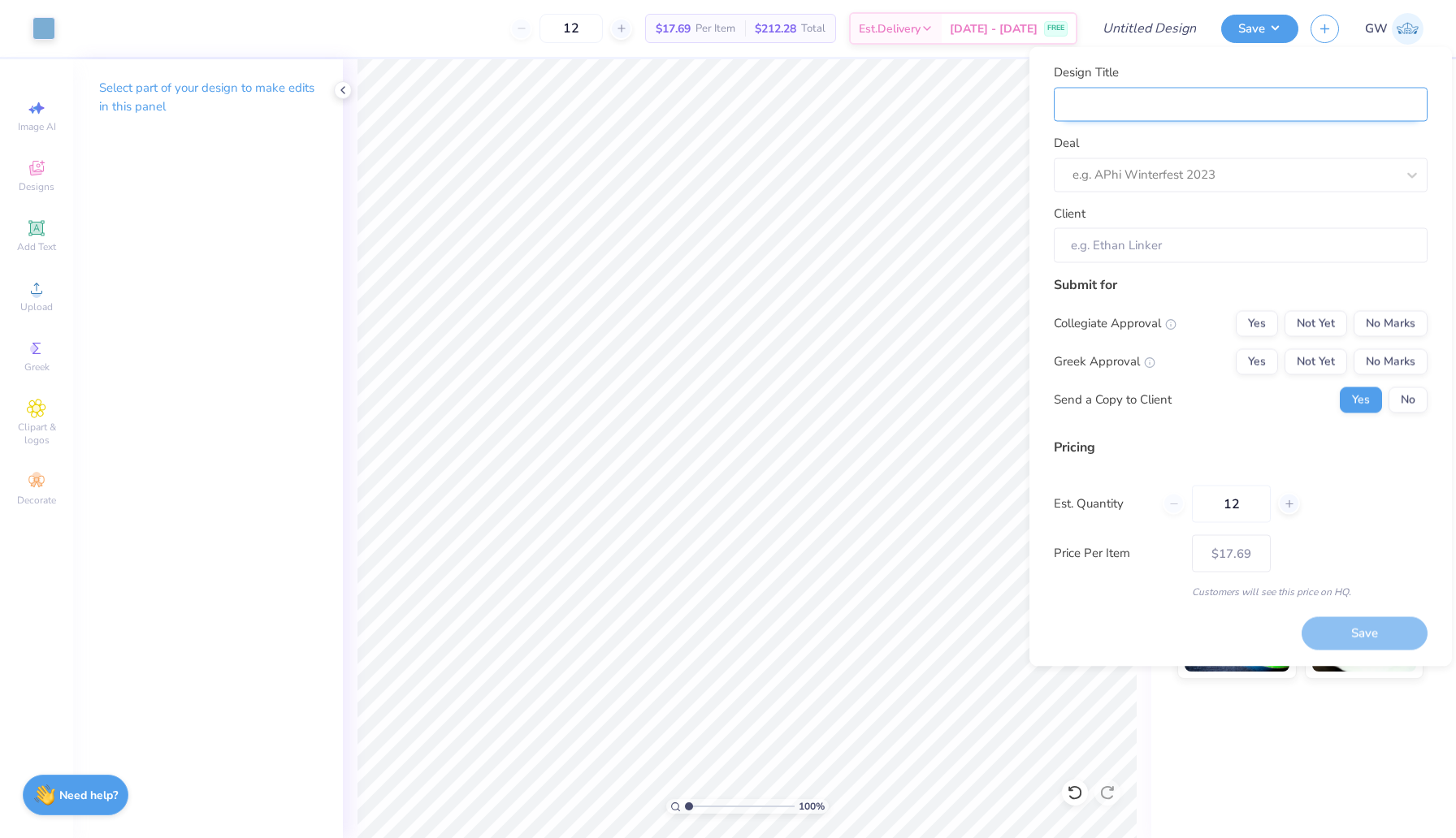
type input "B"
type input "Bi"
type input "Bid"
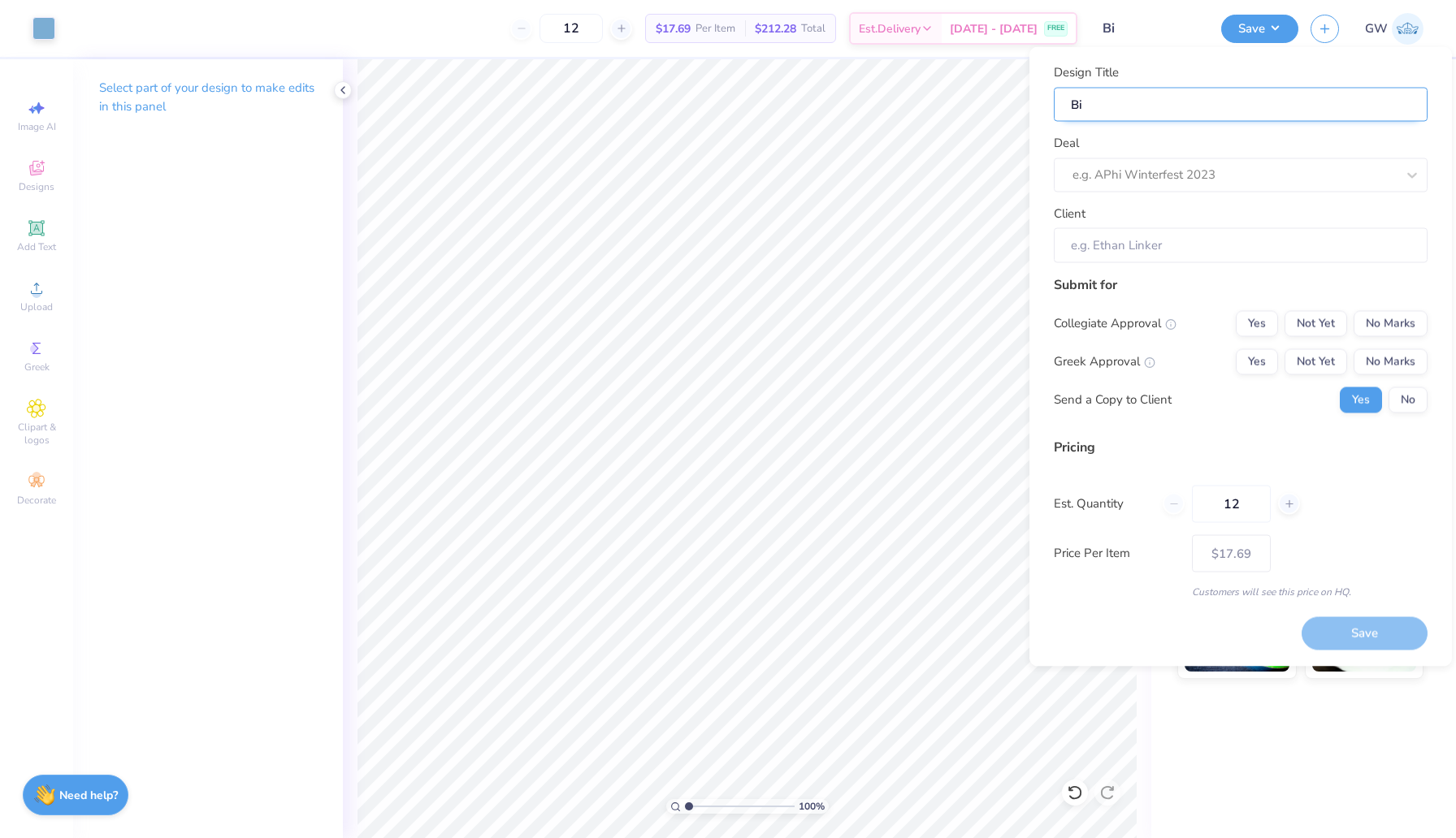
type input "Bid"
type input "Bid D"
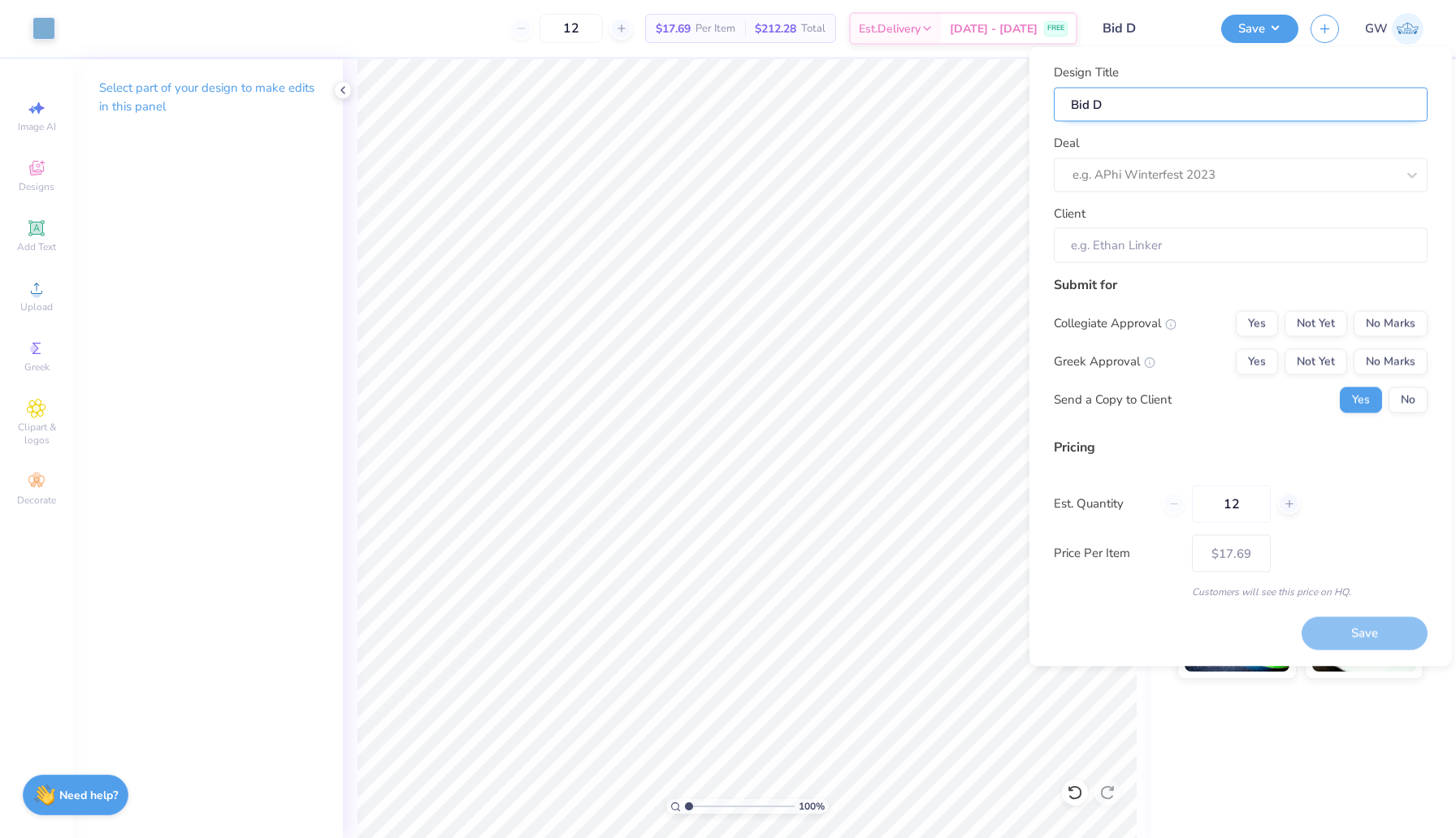
type input "Bid Da"
type input "Bid Day"
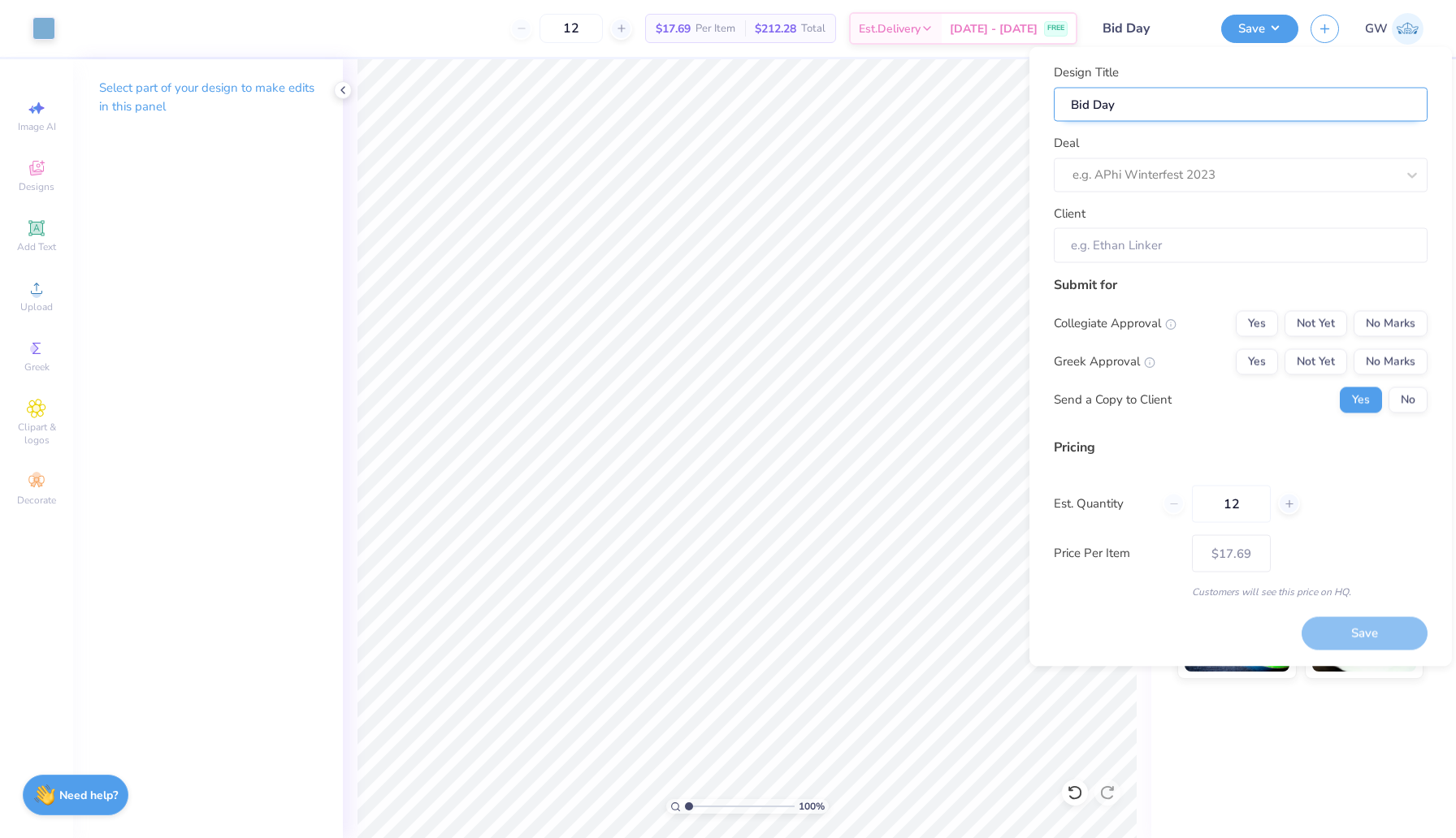
type input "Bid Day"
type input "Bid Day Y"
type input "Bid Day"
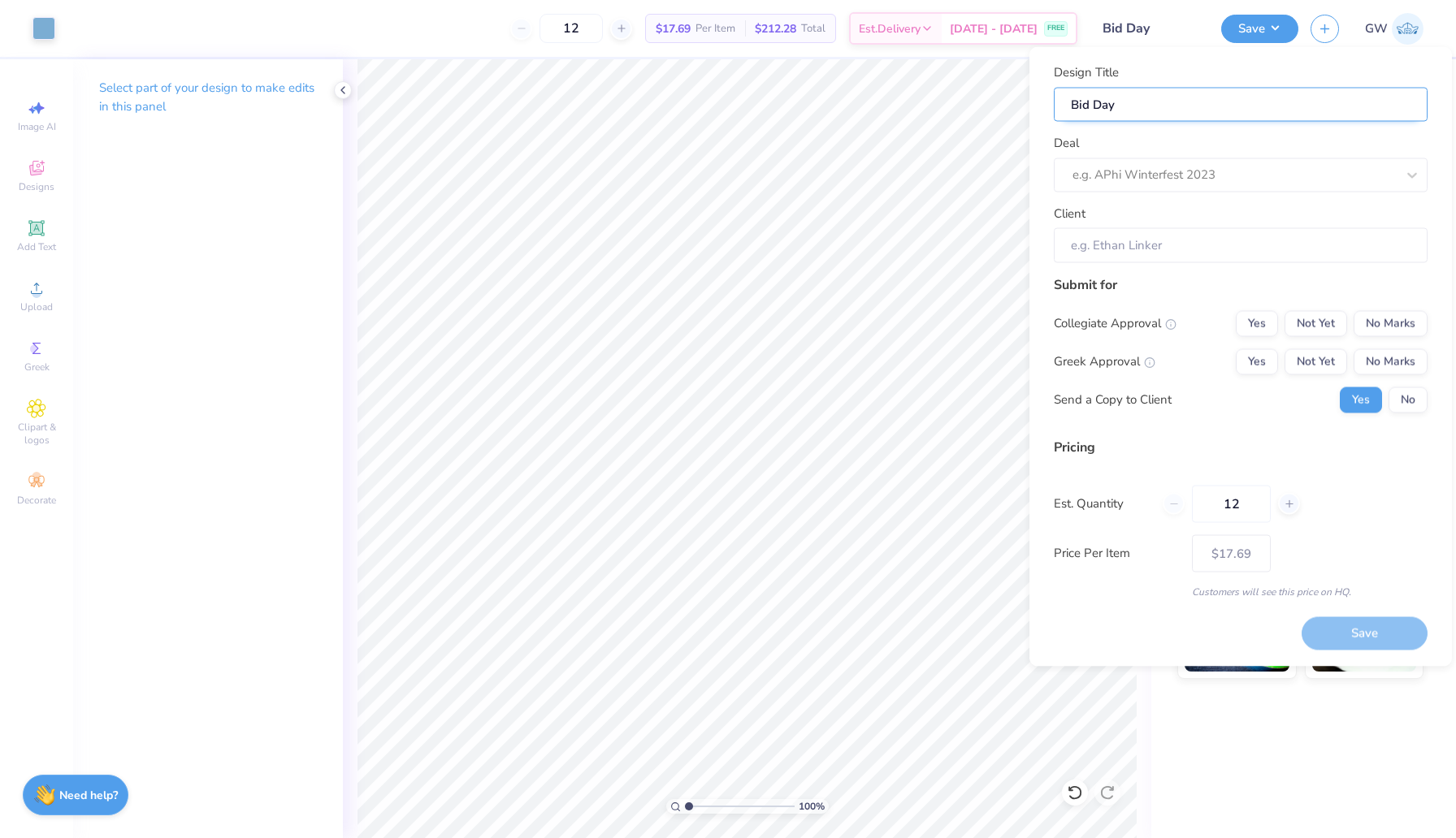
type input "Bid Day T"
type input "Bid Day To"
type input "Bid Day Tot"
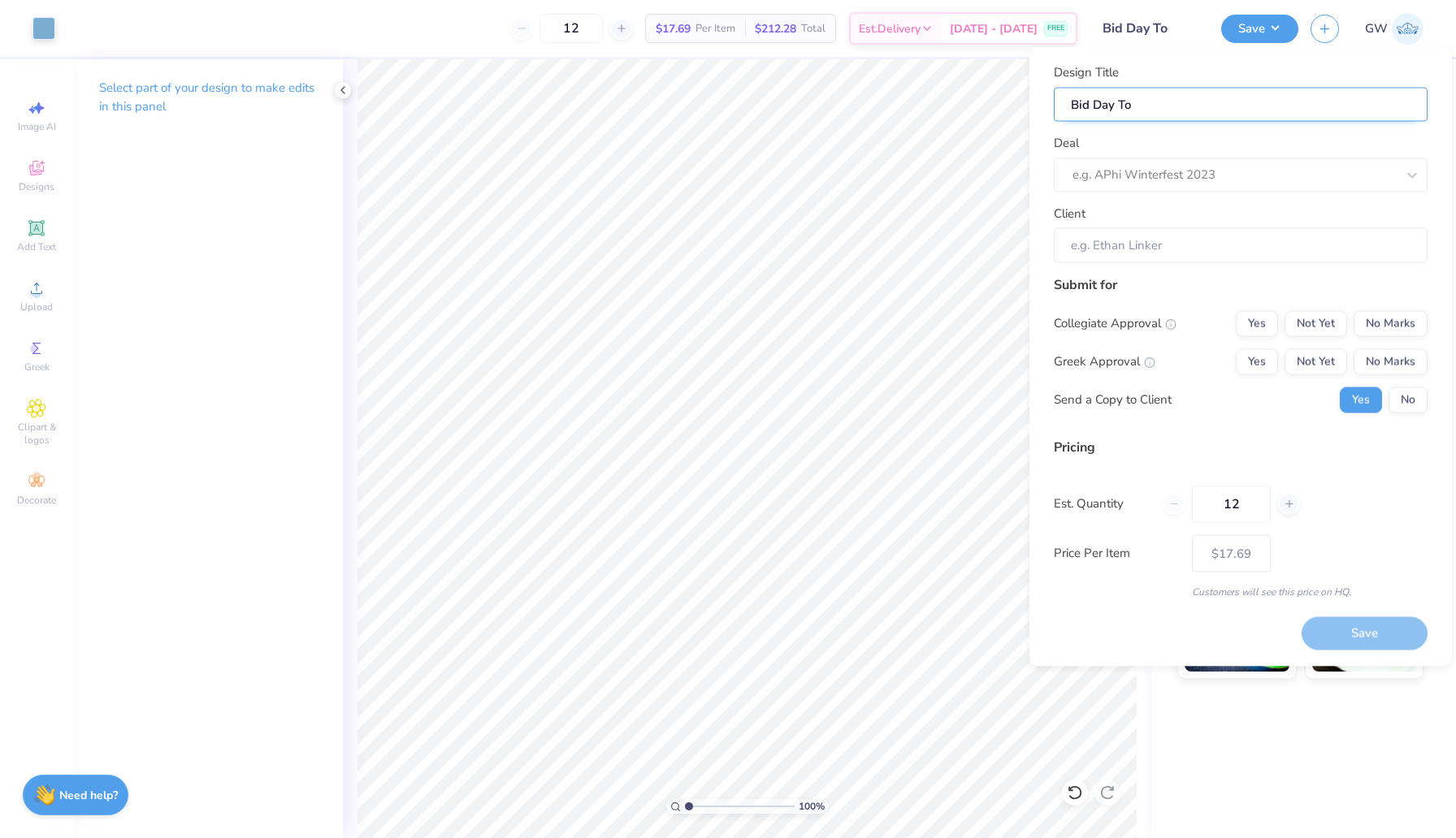
type input "Bid Day Tot"
type input "Bid Day Tote"
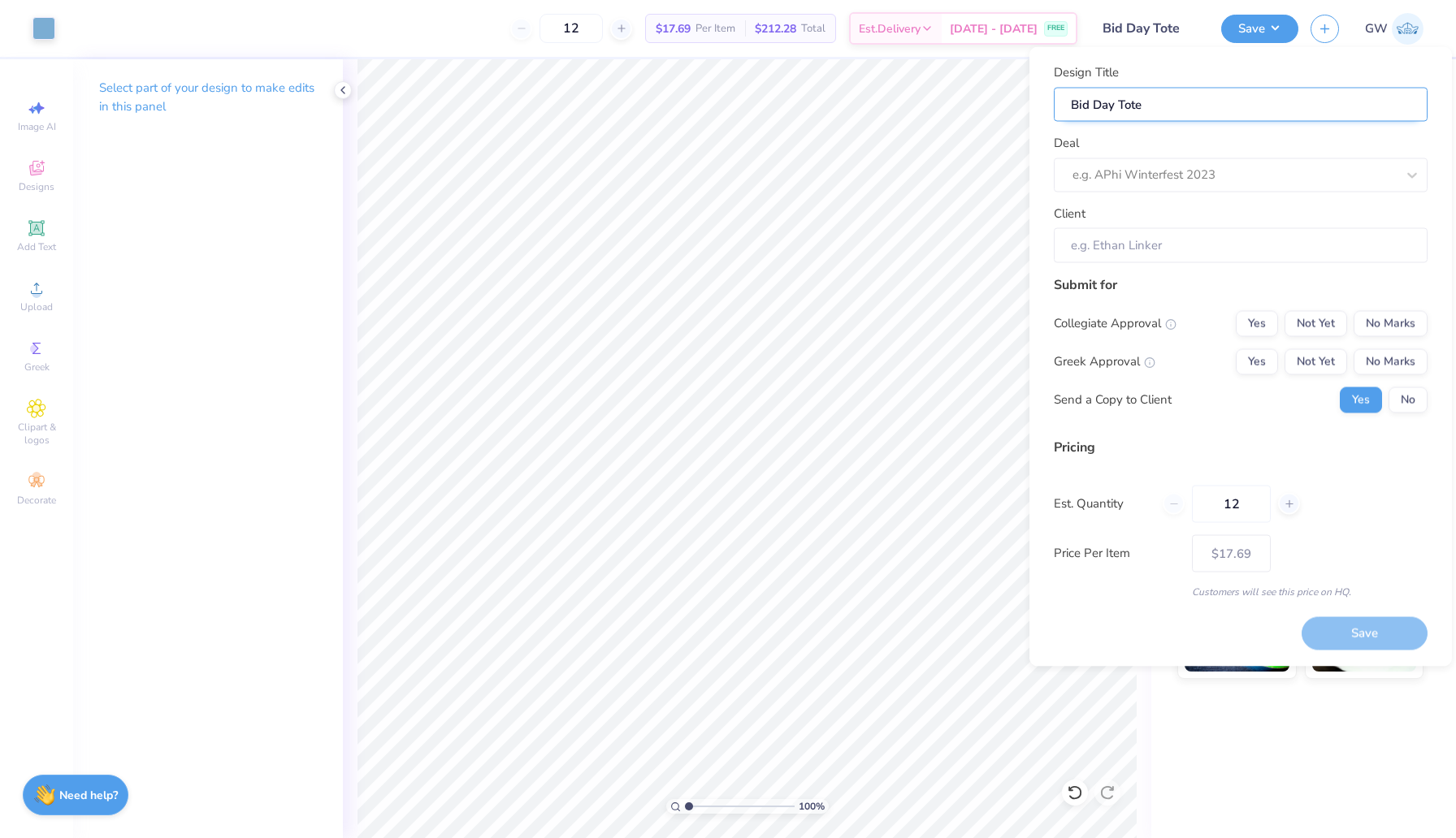
type input "Bid Day Tote B"
type input "Bid Day Tote Bl"
type input "Bid Day Tote Blu"
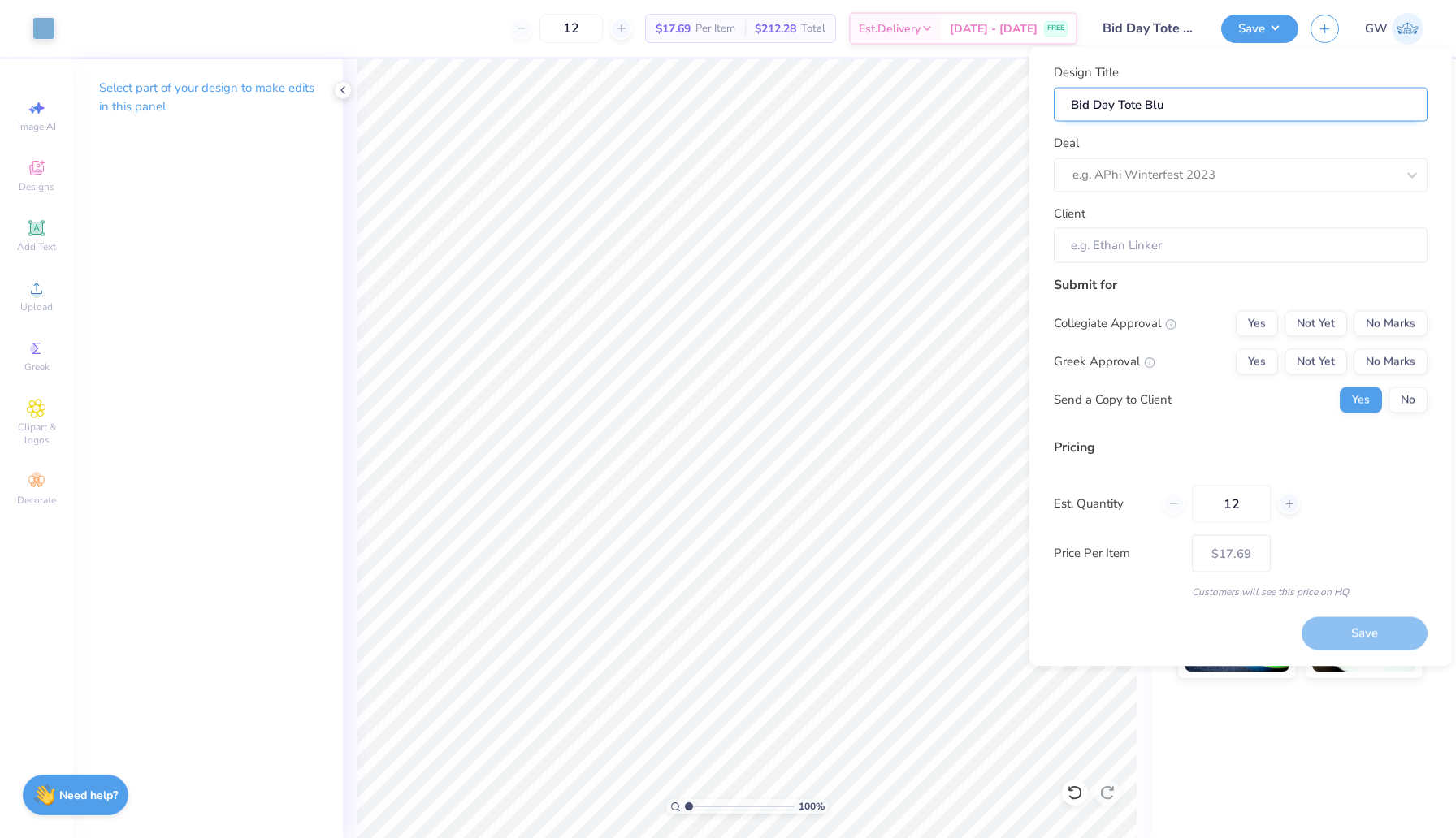
type input "Bid Day Tote Blue"
click at [1194, 171] on div at bounding box center [1233, 175] width 323 height 22
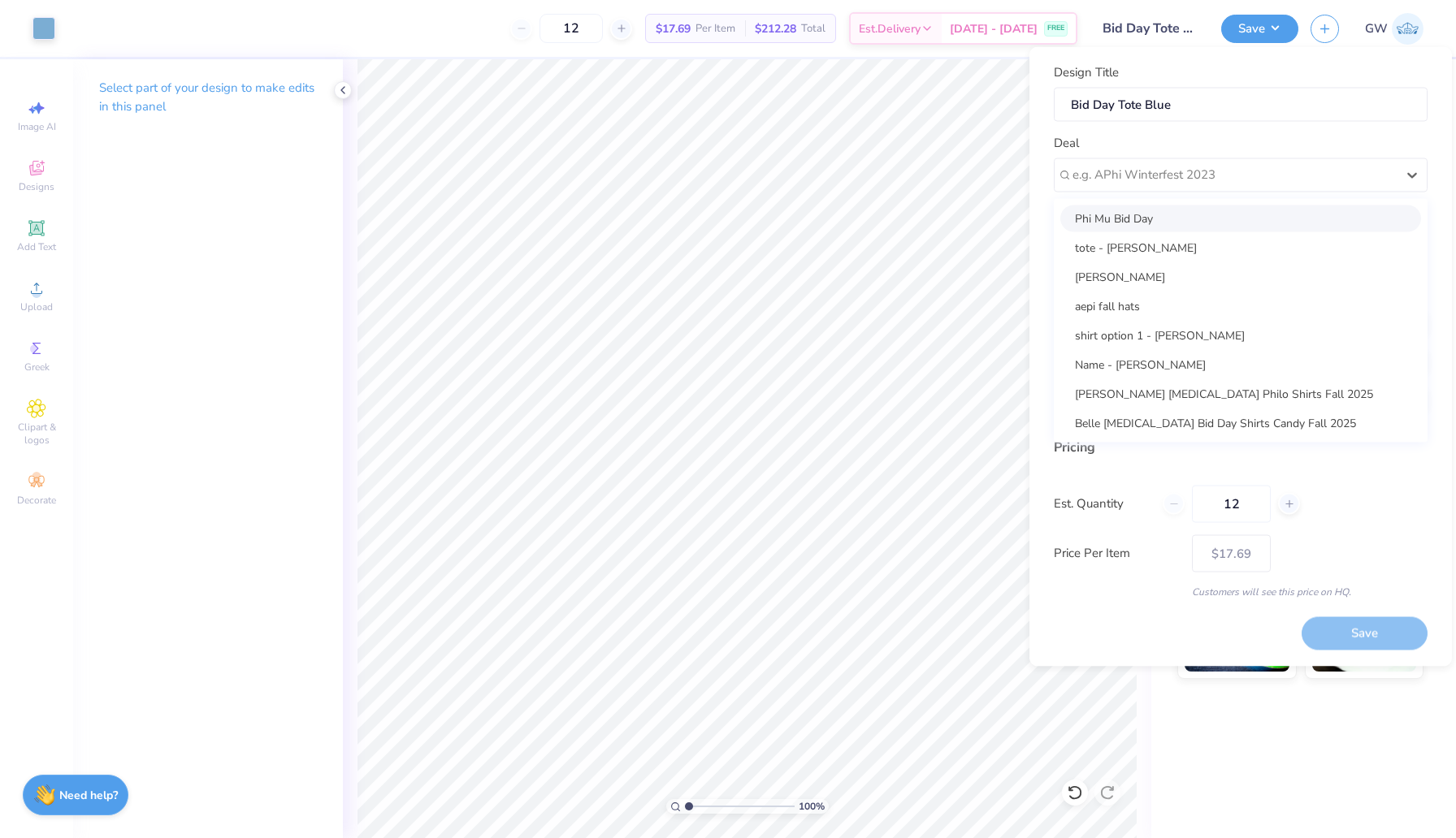
click at [1183, 217] on div "Phi Mu Bid Day" at bounding box center [1240, 217] width 360 height 26
type input "Grace Murphy"
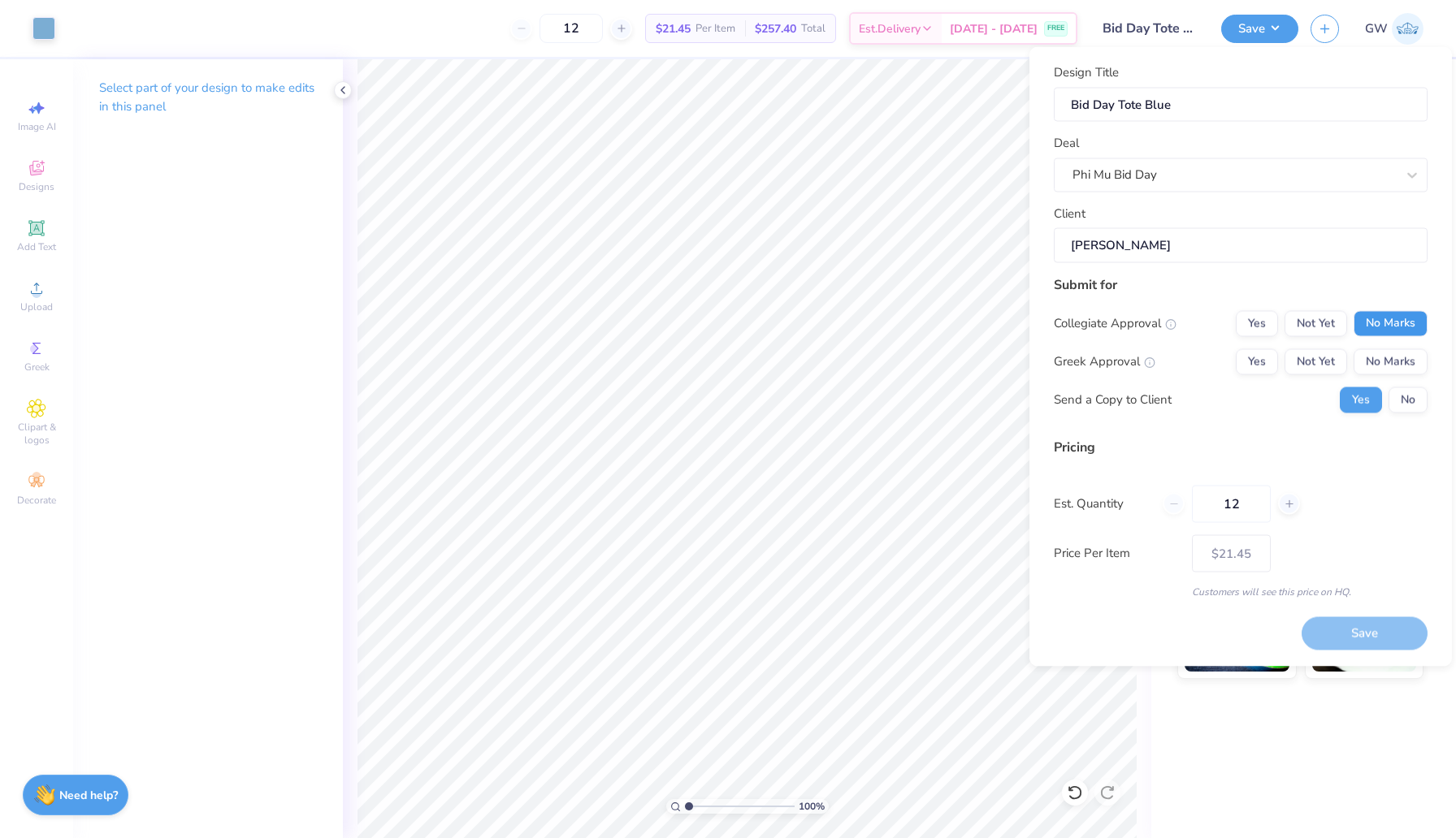
click at [1390, 325] on button "No Marks" at bounding box center [1390, 323] width 74 height 26
click at [1261, 363] on button "Yes" at bounding box center [1257, 361] width 42 height 26
type input "$21.45"
click at [1259, 506] on input "12" at bounding box center [1231, 503] width 79 height 37
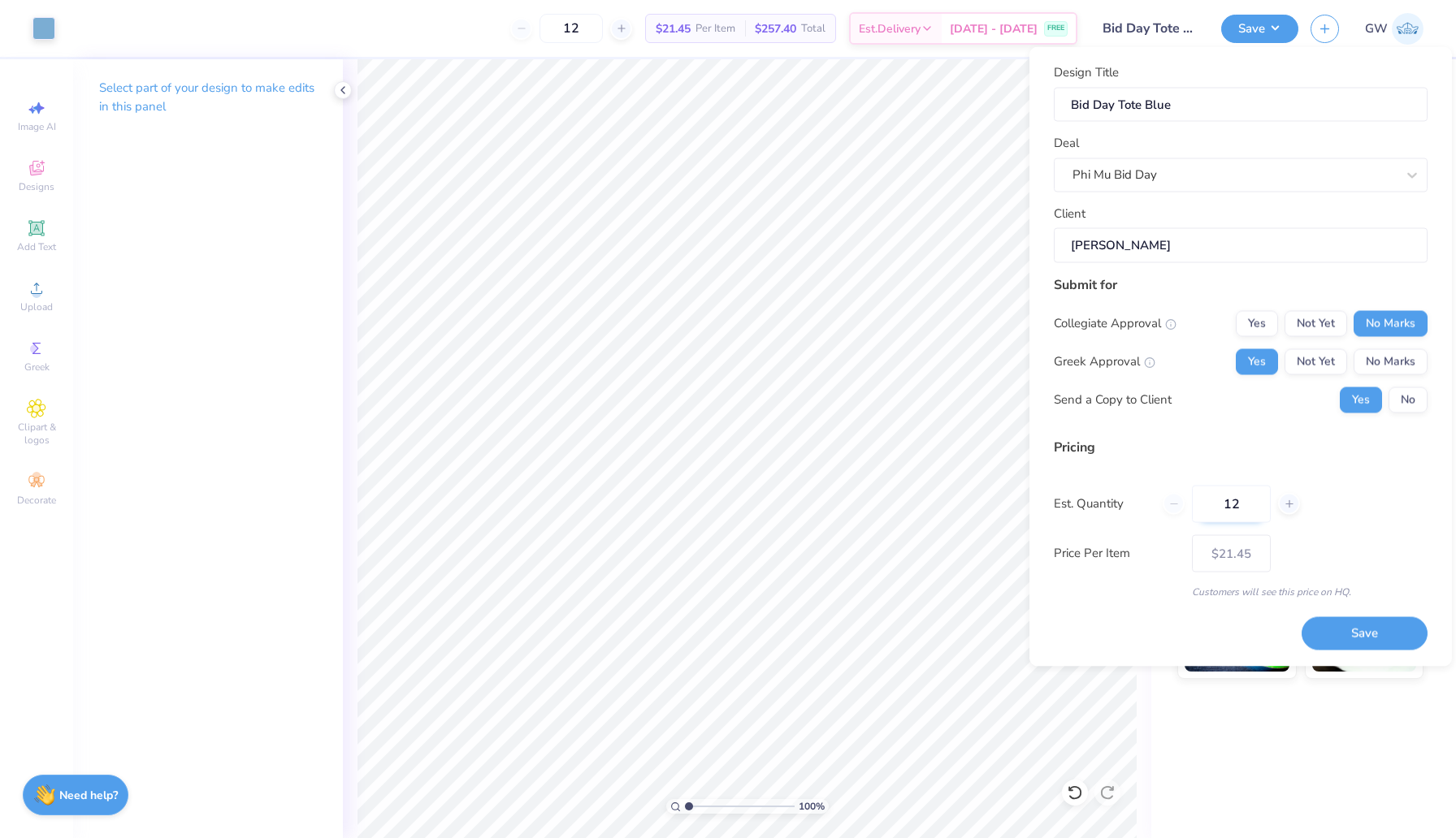
click at [1259, 506] on input "12" at bounding box center [1231, 503] width 79 height 37
click at [1228, 502] on input "12" at bounding box center [1231, 503] width 79 height 37
type input "20"
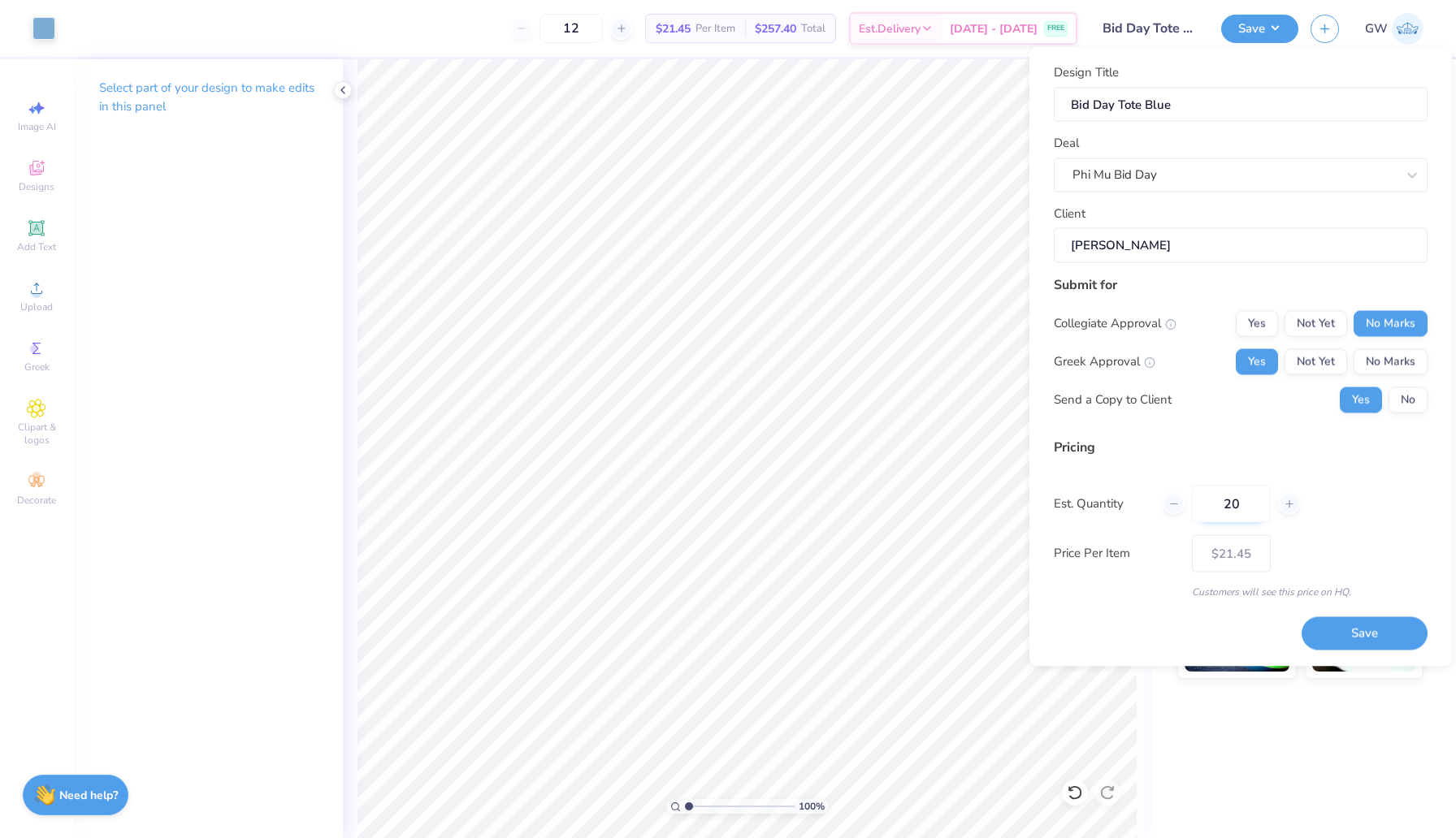
type input "20"
type input "$17.81"
type input "20"
click at [1330, 554] on div "Price Per Item $17.81" at bounding box center [1240, 552] width 374 height 37
click at [1330, 631] on button "Save" at bounding box center [1364, 633] width 126 height 34
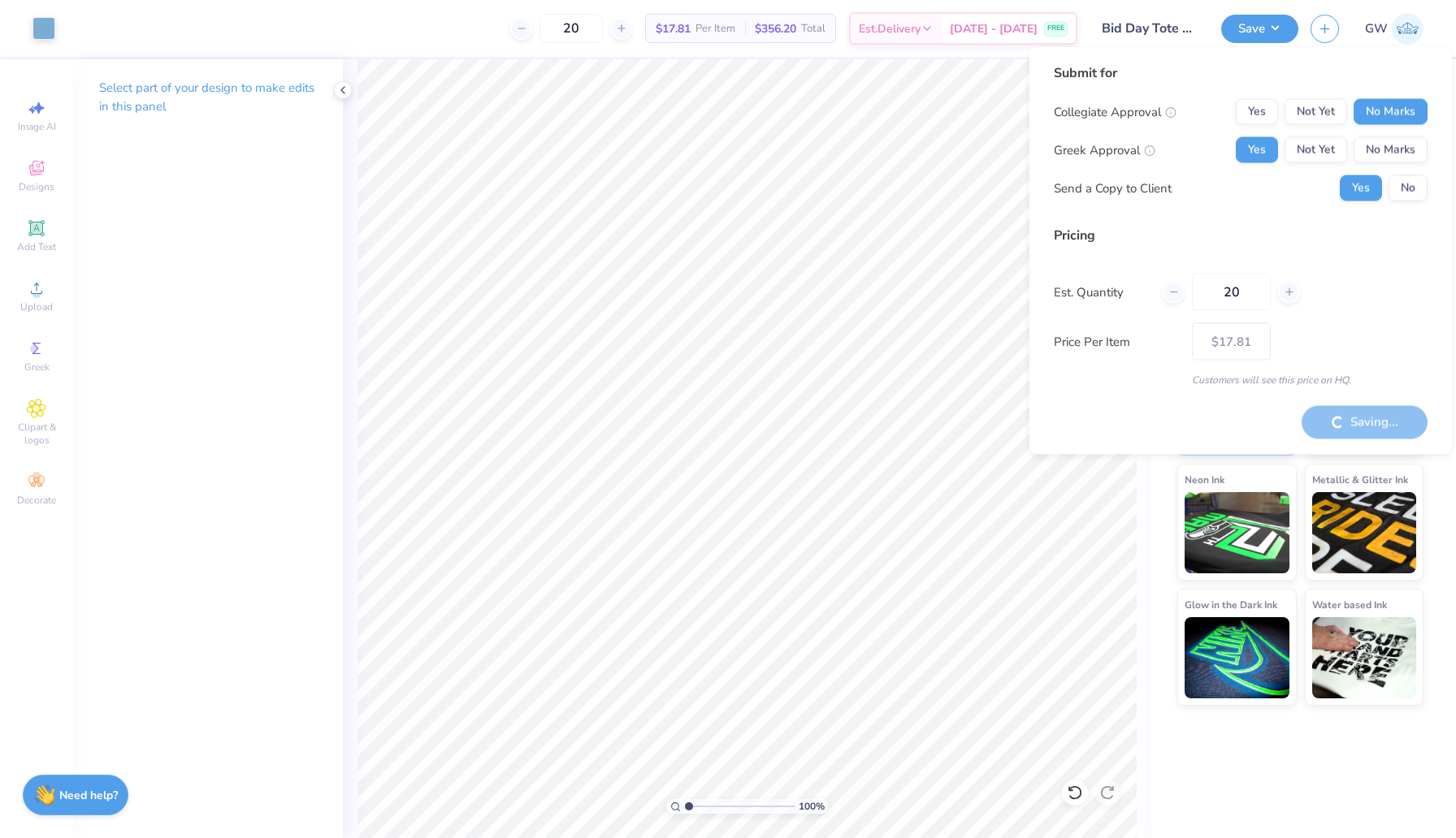
type input "– –"
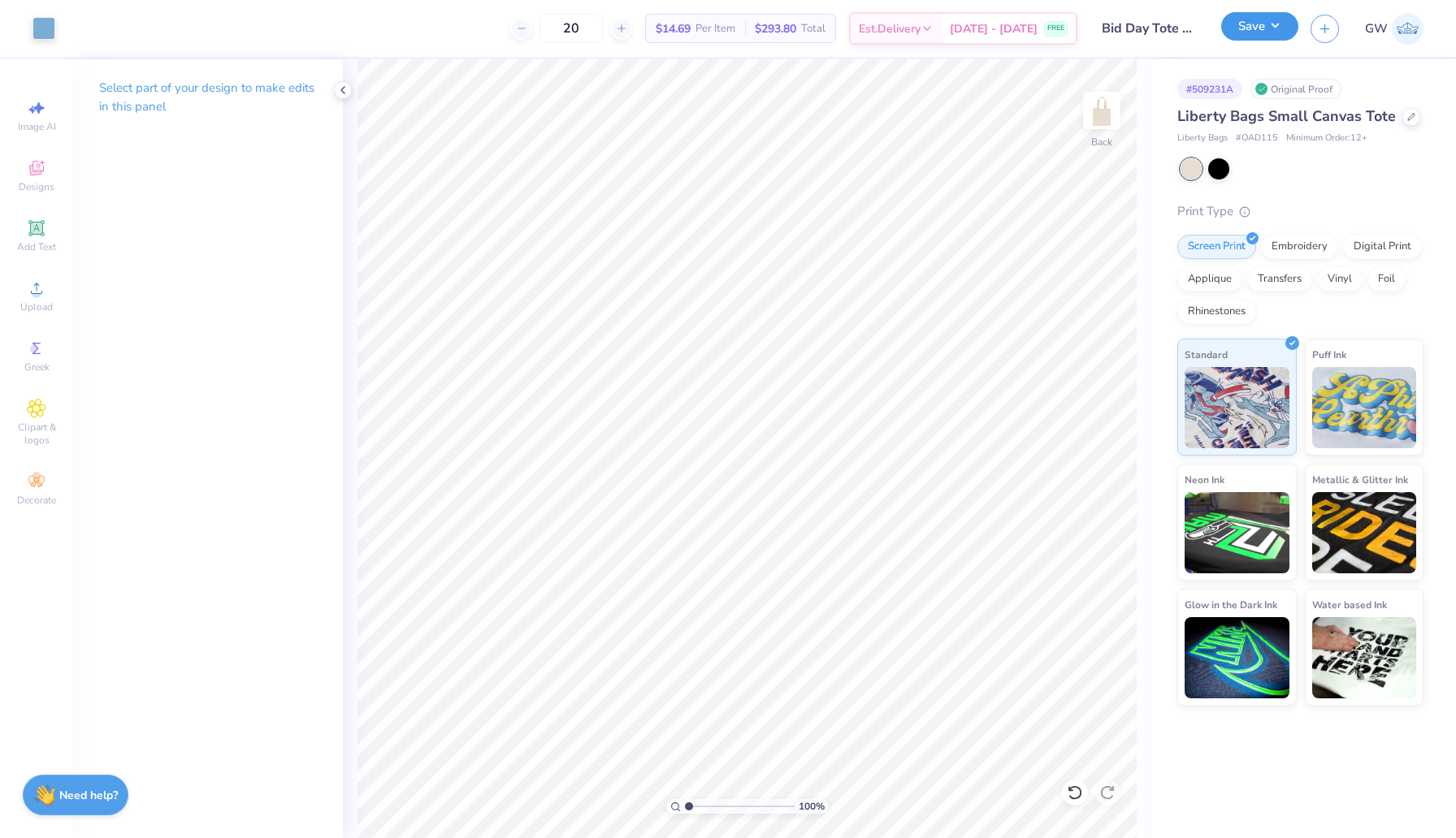
click at [1230, 32] on button "Save" at bounding box center [1259, 25] width 77 height 28
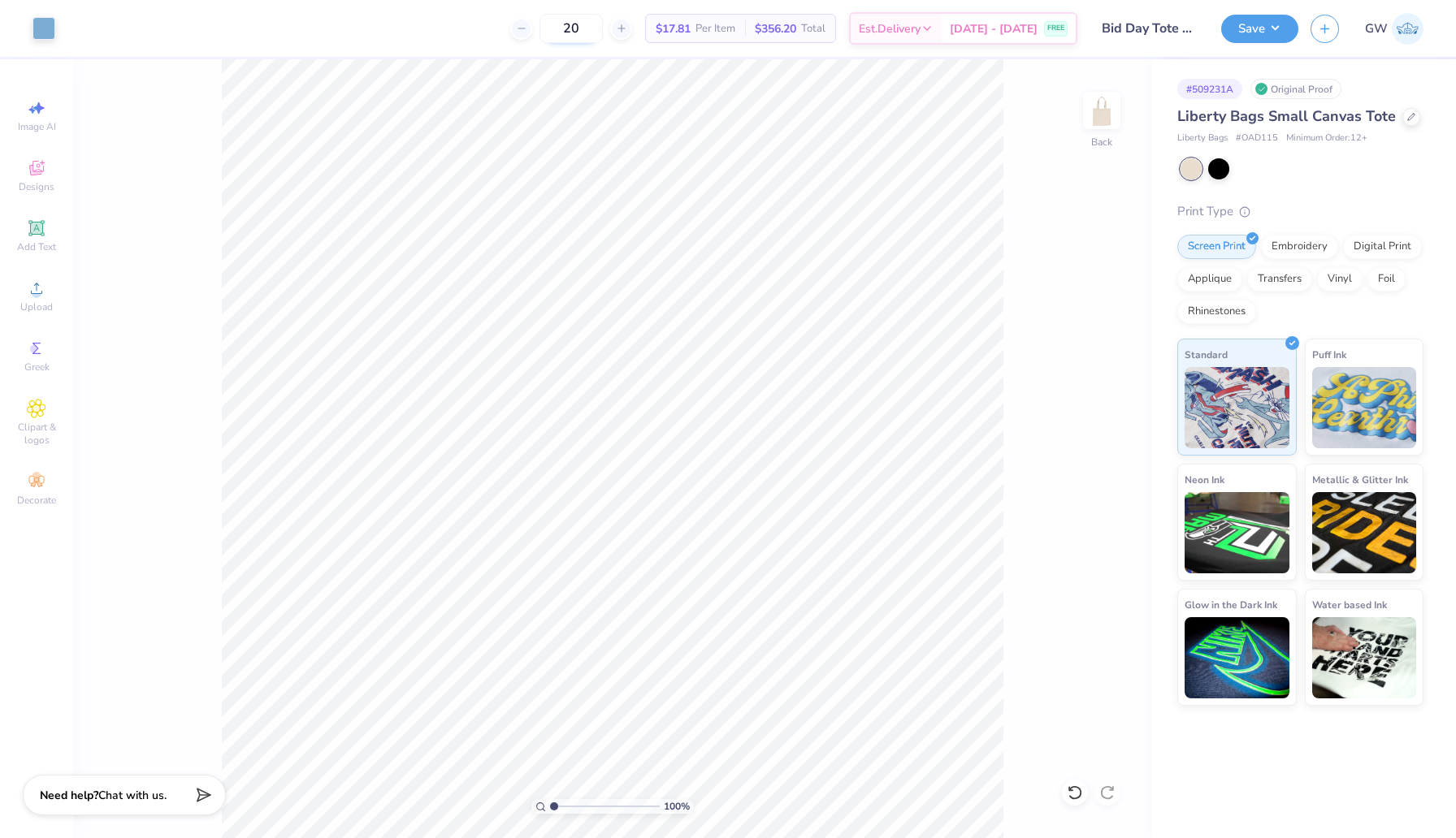
click at [576, 34] on input "20" at bounding box center [571, 28] width 64 height 29
type input "2"
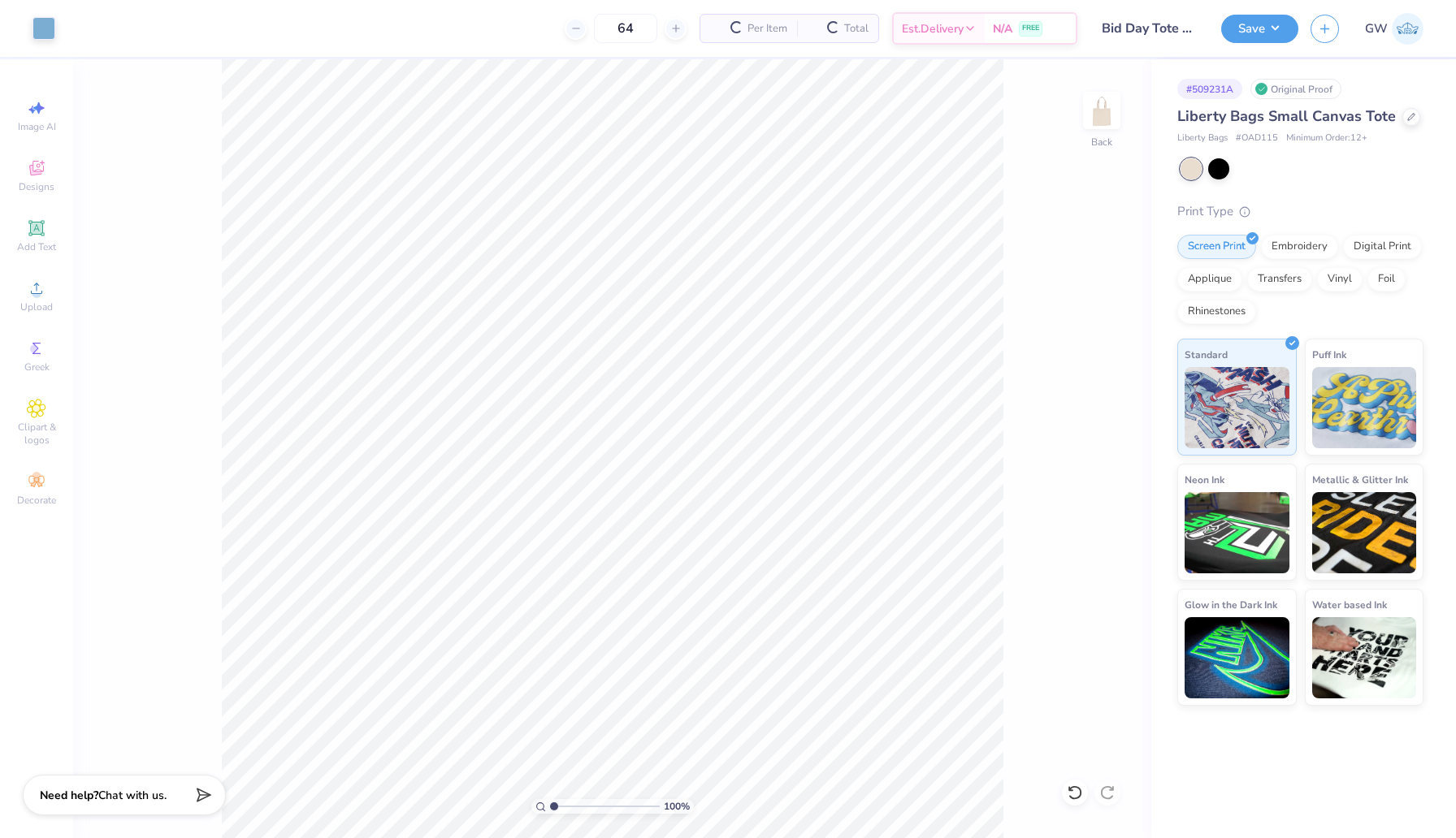
type input "64"
click at [1238, 21] on button "Save" at bounding box center [1259, 25] width 77 height 28
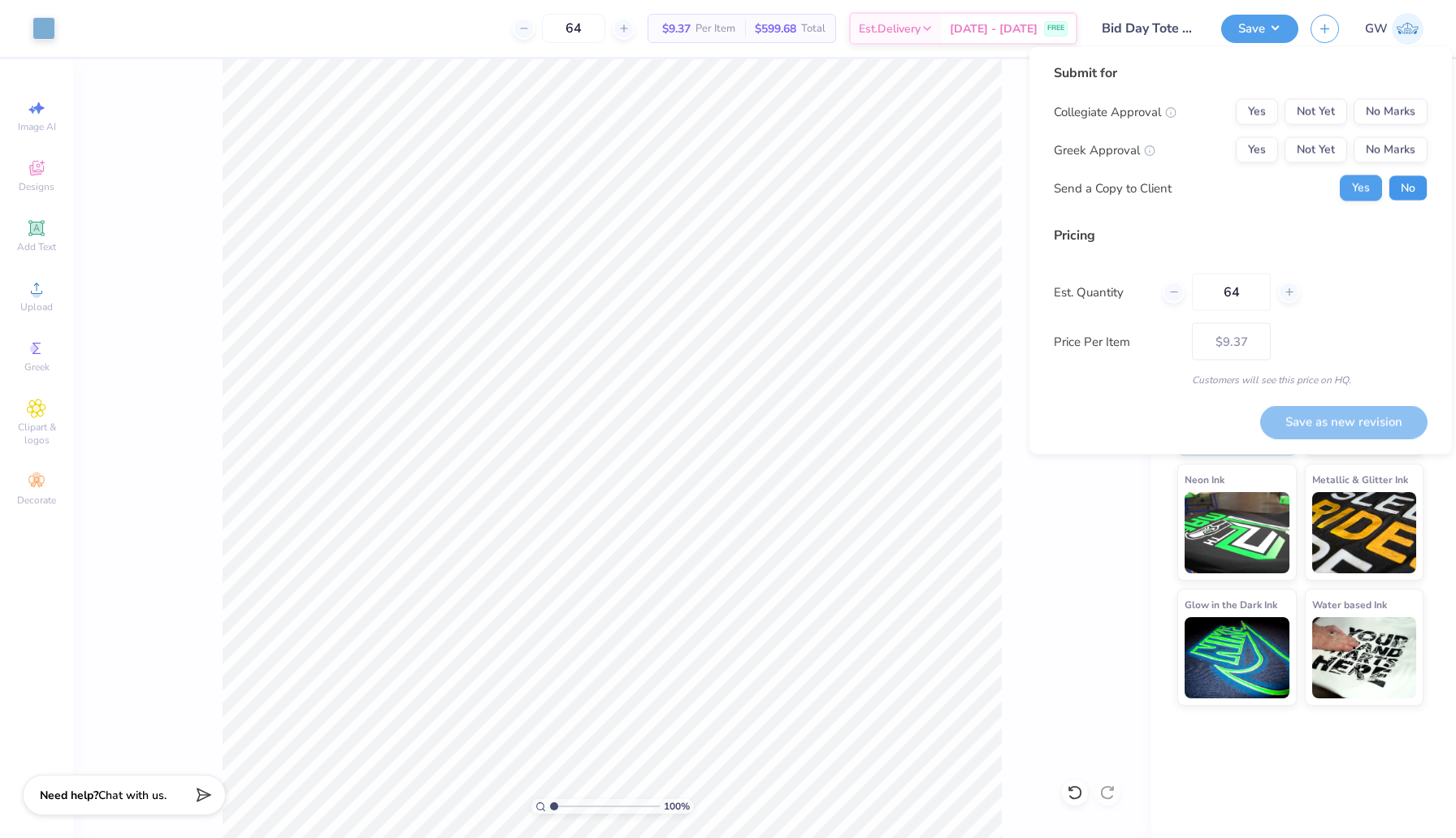
click at [1400, 194] on button "No" at bounding box center [1408, 188] width 39 height 26
click at [1386, 121] on button "No Marks" at bounding box center [1390, 112] width 74 height 26
click at [1261, 156] on button "Yes" at bounding box center [1257, 150] width 42 height 26
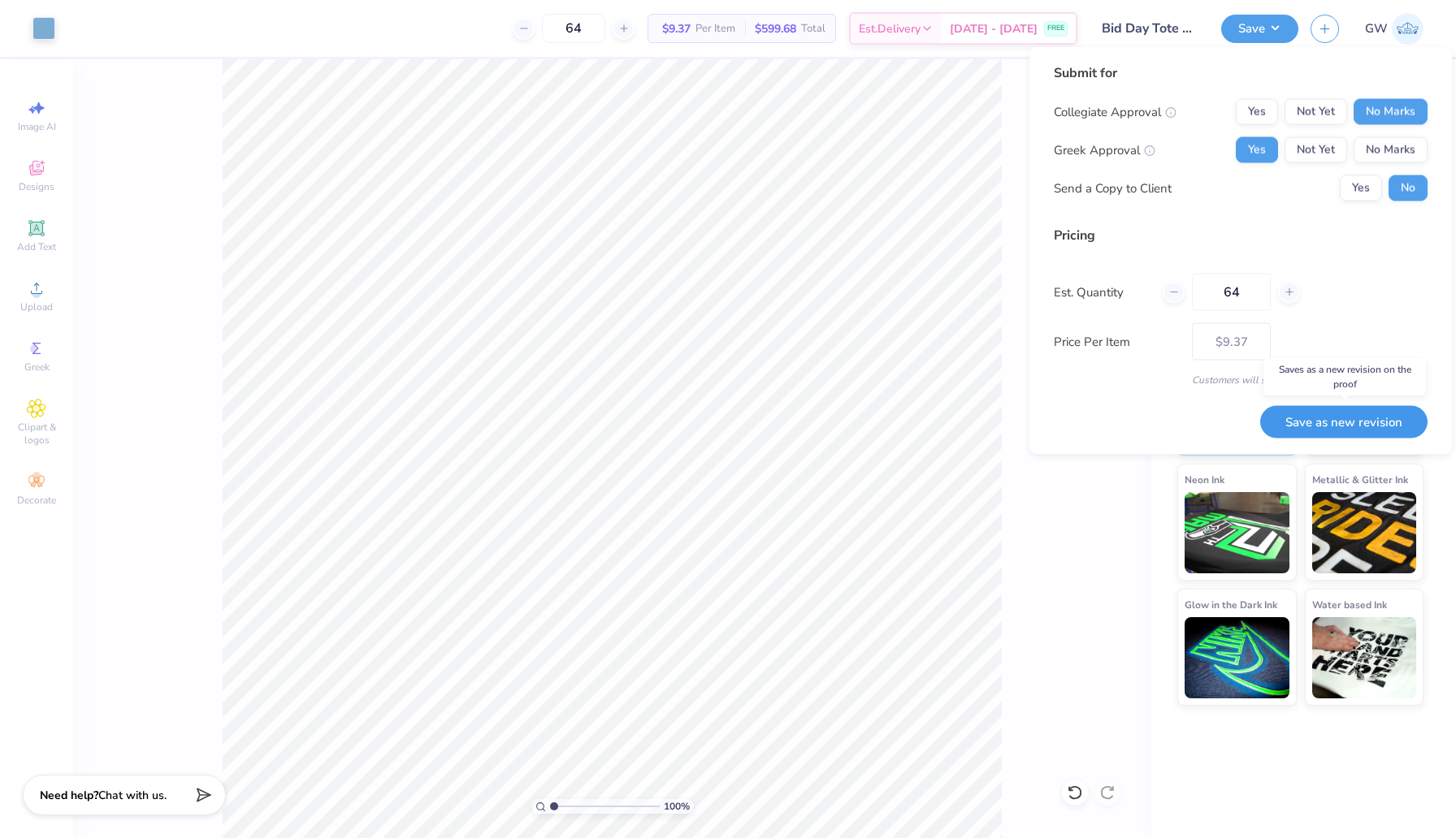
click at [1314, 415] on button "Save as new revision" at bounding box center [1344, 421] width 167 height 34
type input "$9.37"
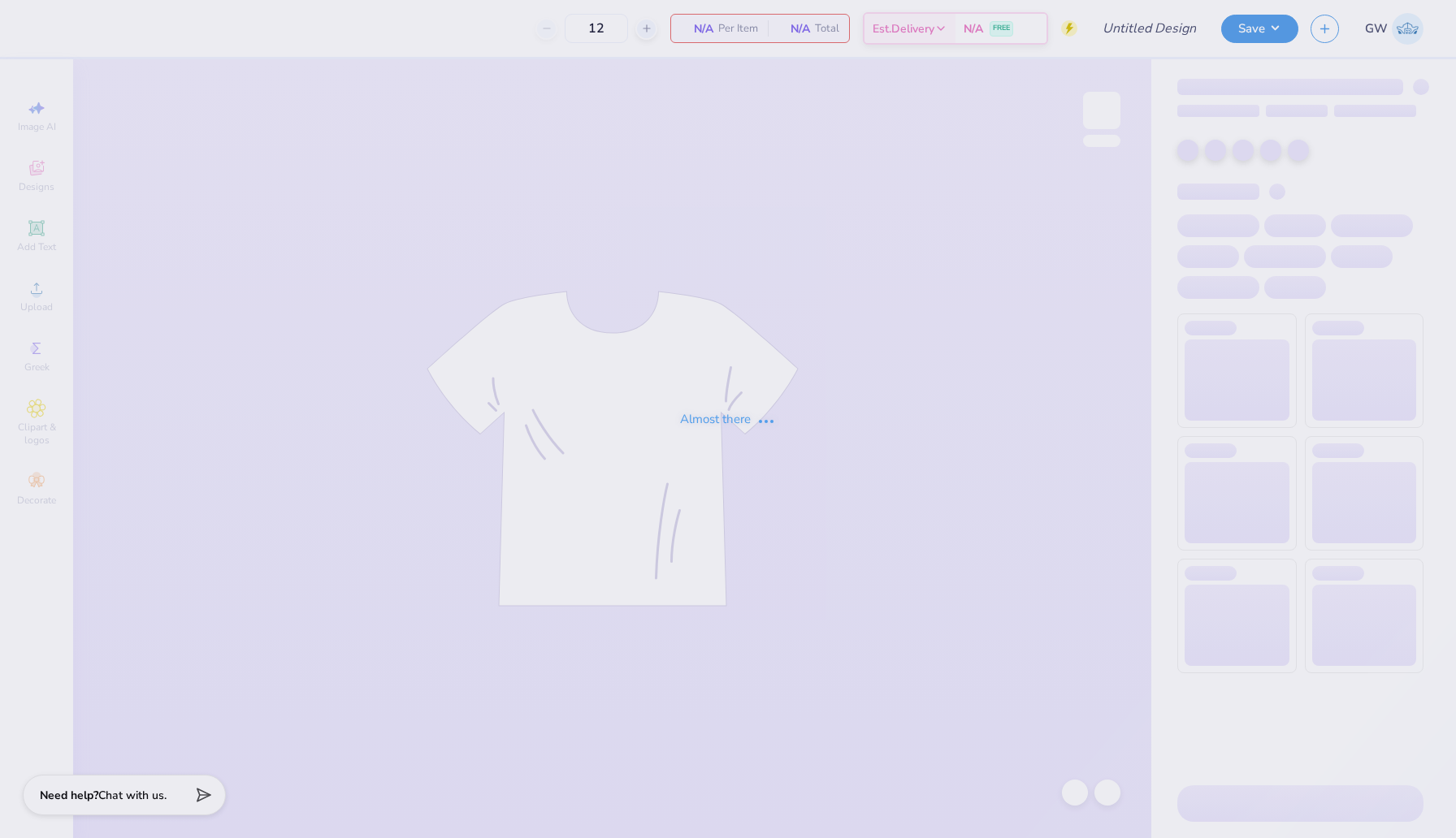
type input "Bid Day Idea Red Baby Tee Phi Mu"
type input "64"
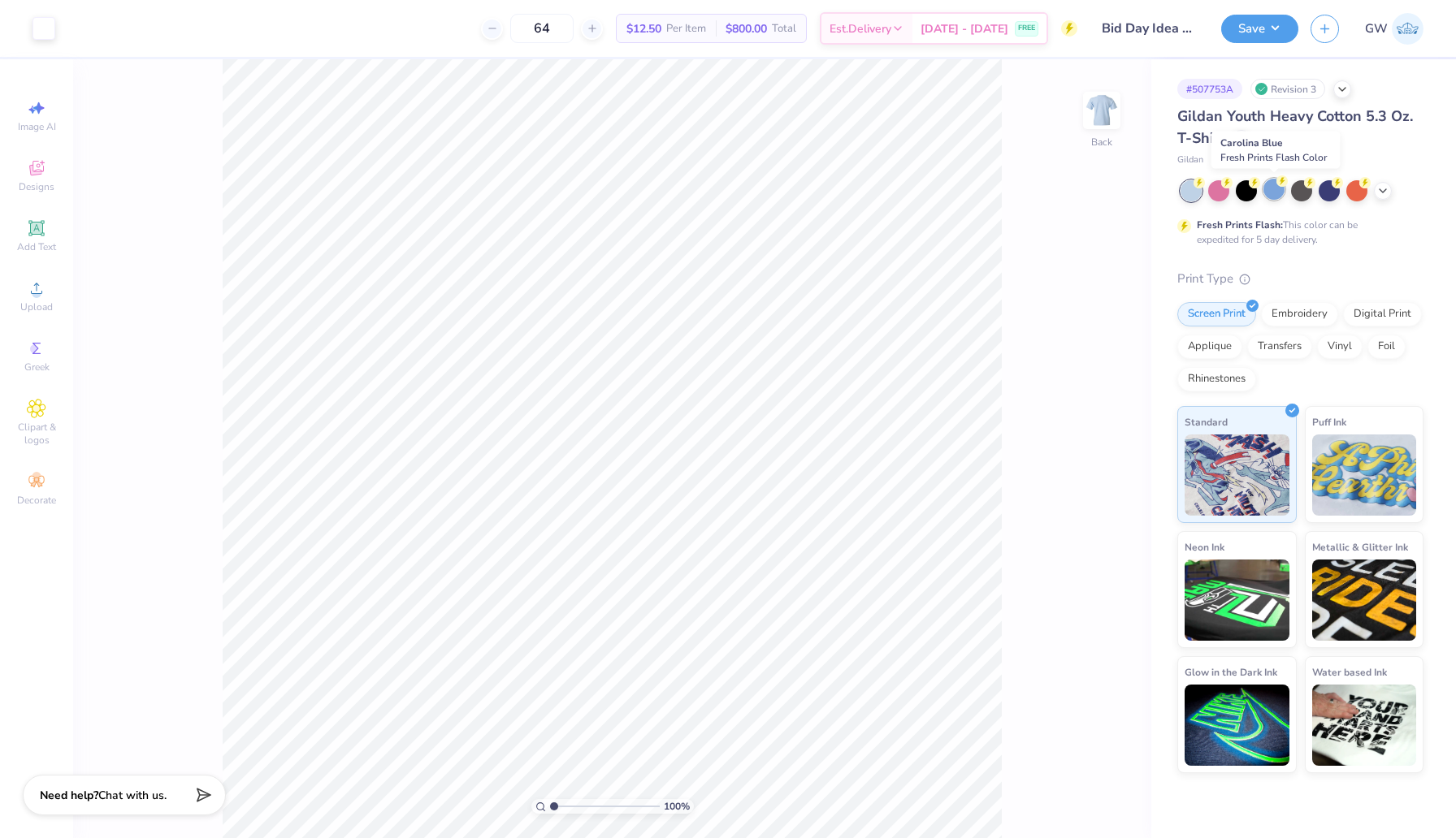
click at [1278, 187] on div at bounding box center [1273, 188] width 21 height 21
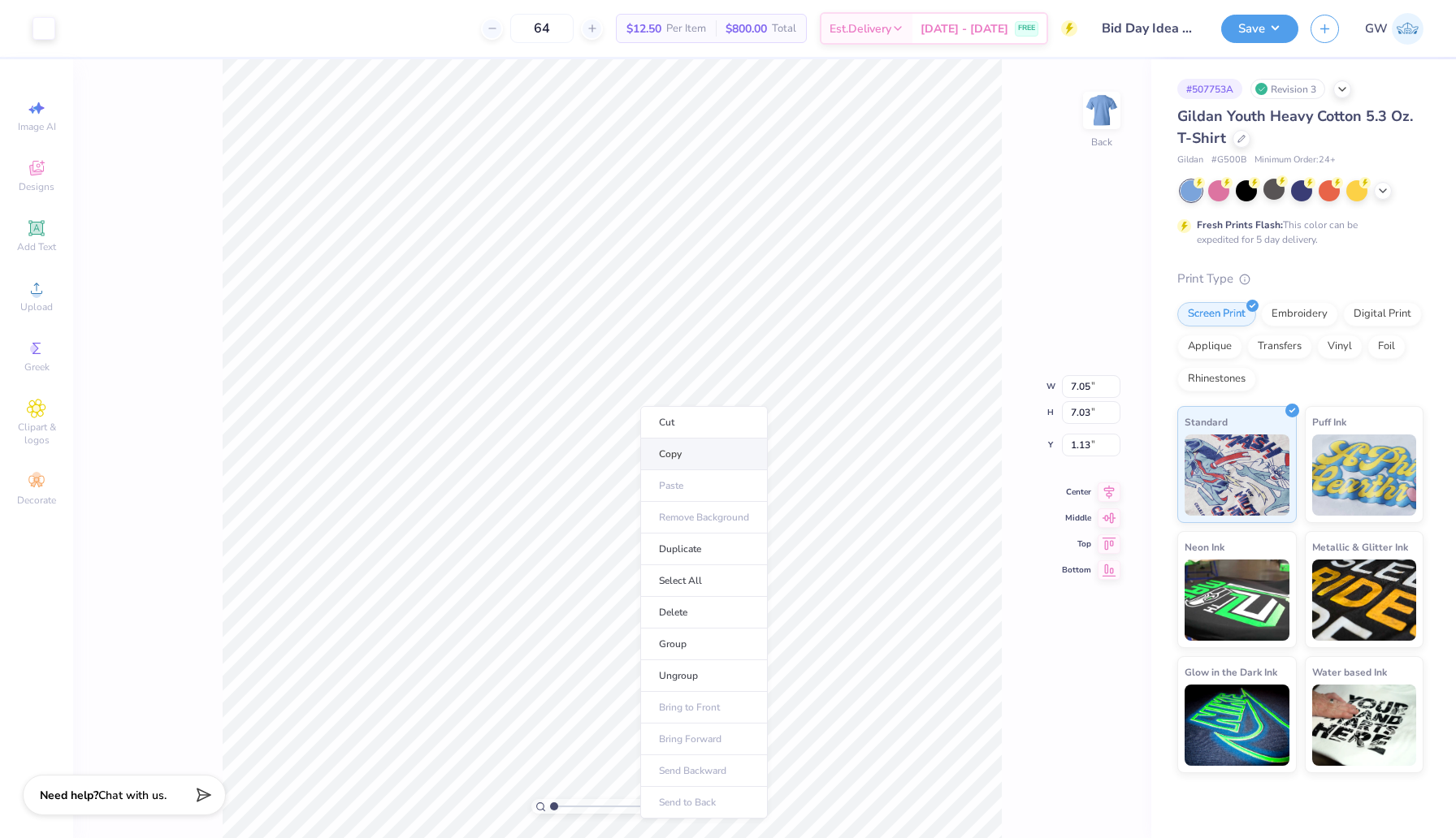
click at [664, 449] on li "Copy" at bounding box center [703, 454] width 127 height 32
click at [671, 457] on li "Copy" at bounding box center [699, 458] width 127 height 32
click at [50, 32] on div at bounding box center [44, 26] width 23 height 23
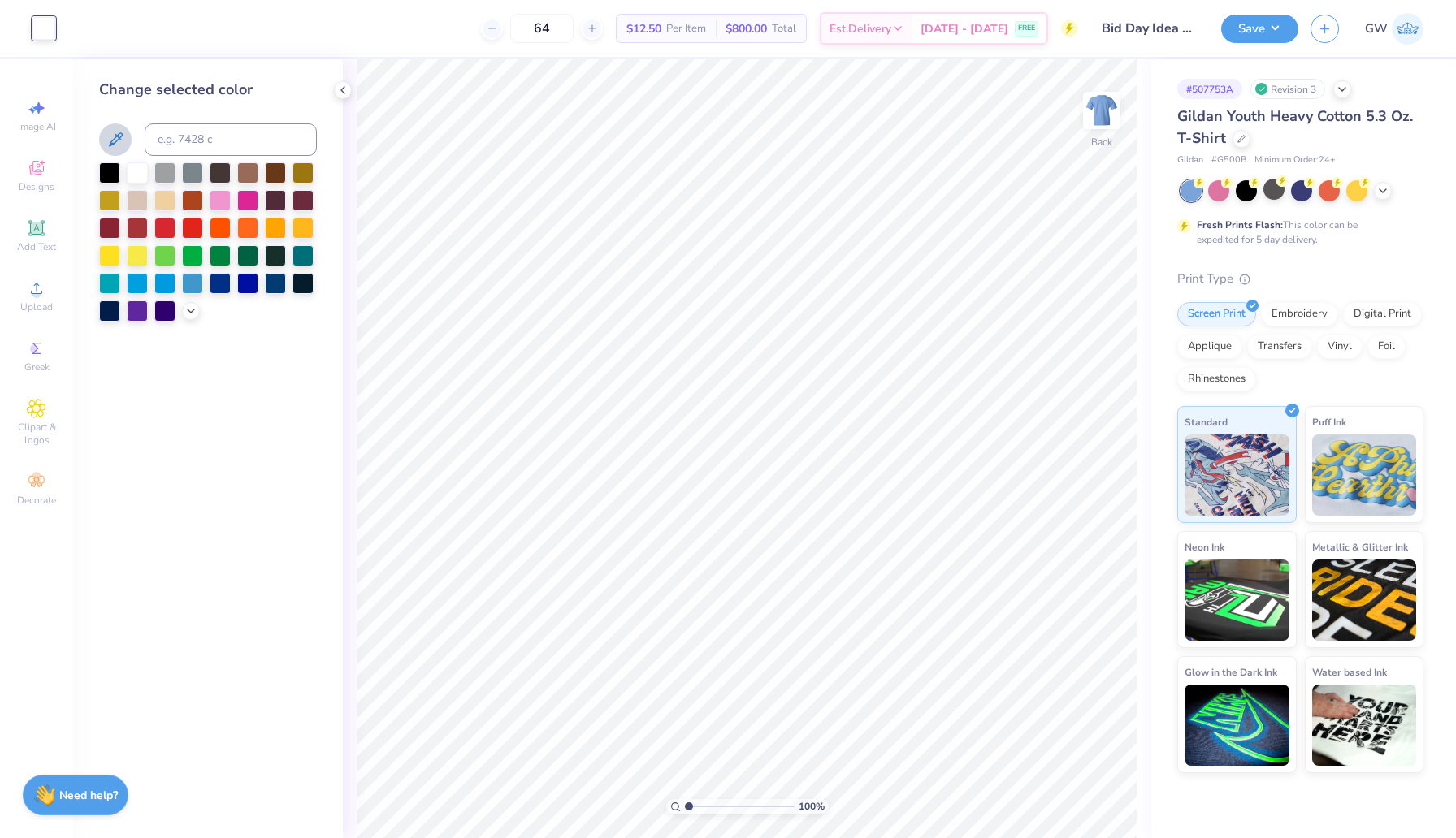
click at [117, 130] on icon at bounding box center [115, 139] width 19 height 19
click at [124, 137] on icon at bounding box center [115, 139] width 19 height 19
click at [49, 28] on div at bounding box center [44, 28] width 23 height 23
click at [1381, 193] on icon at bounding box center [1382, 189] width 13 height 13
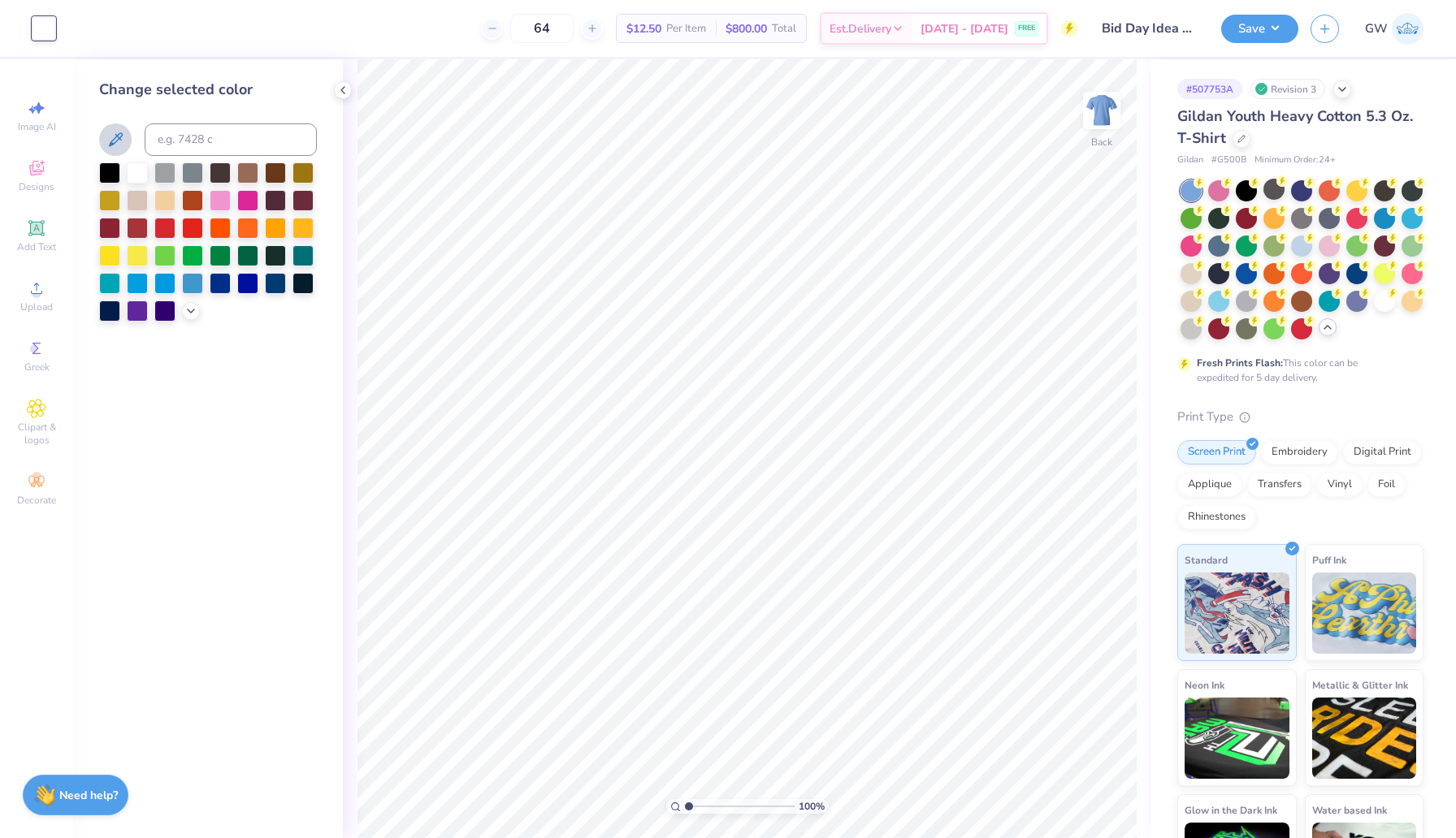
click at [125, 140] on icon at bounding box center [115, 139] width 19 height 19
click at [119, 131] on icon at bounding box center [115, 139] width 19 height 19
click at [341, 88] on polyline at bounding box center [343, 90] width 4 height 6
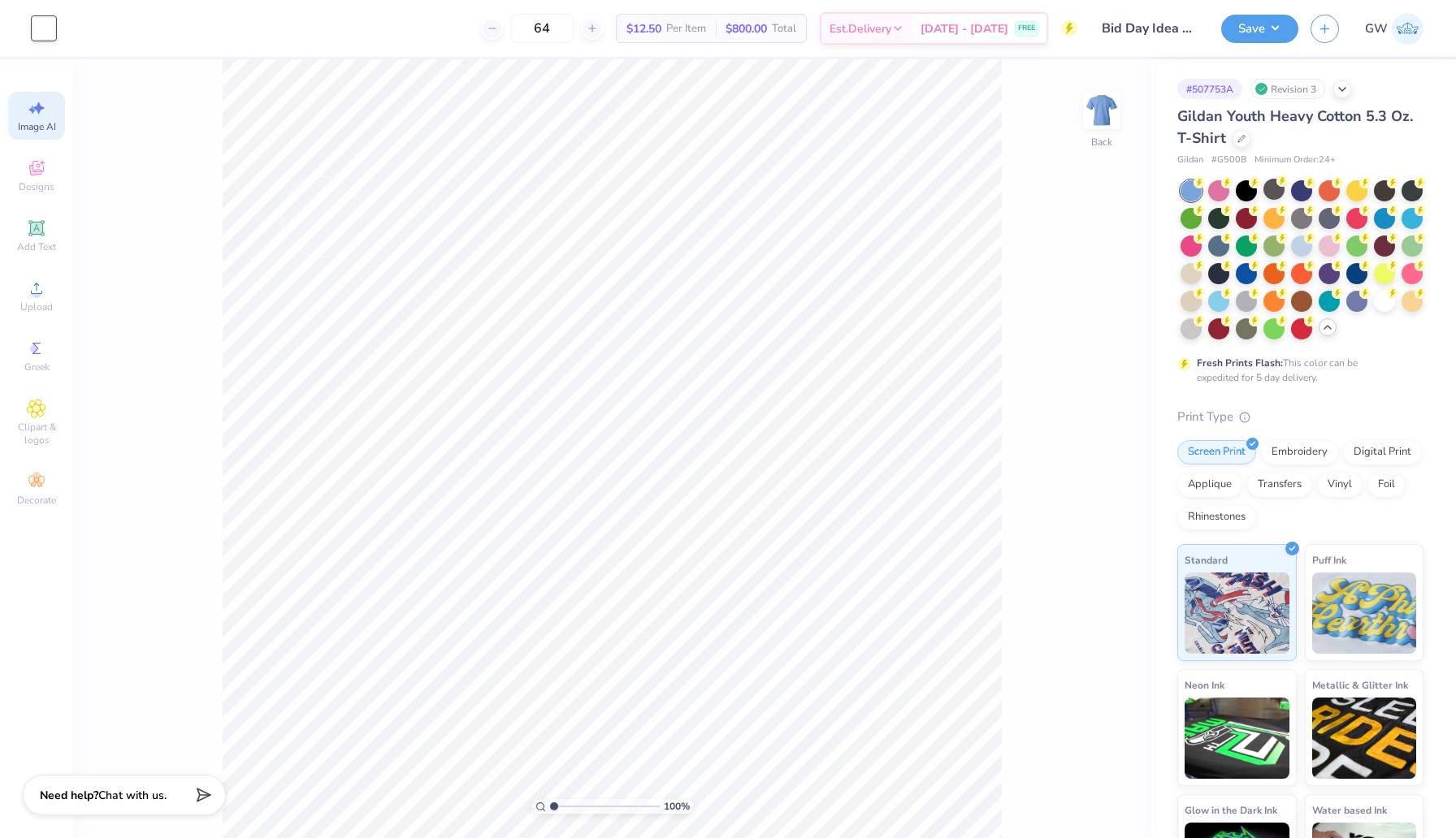
click at [34, 114] on icon at bounding box center [35, 107] width 19 height 19
select select "4"
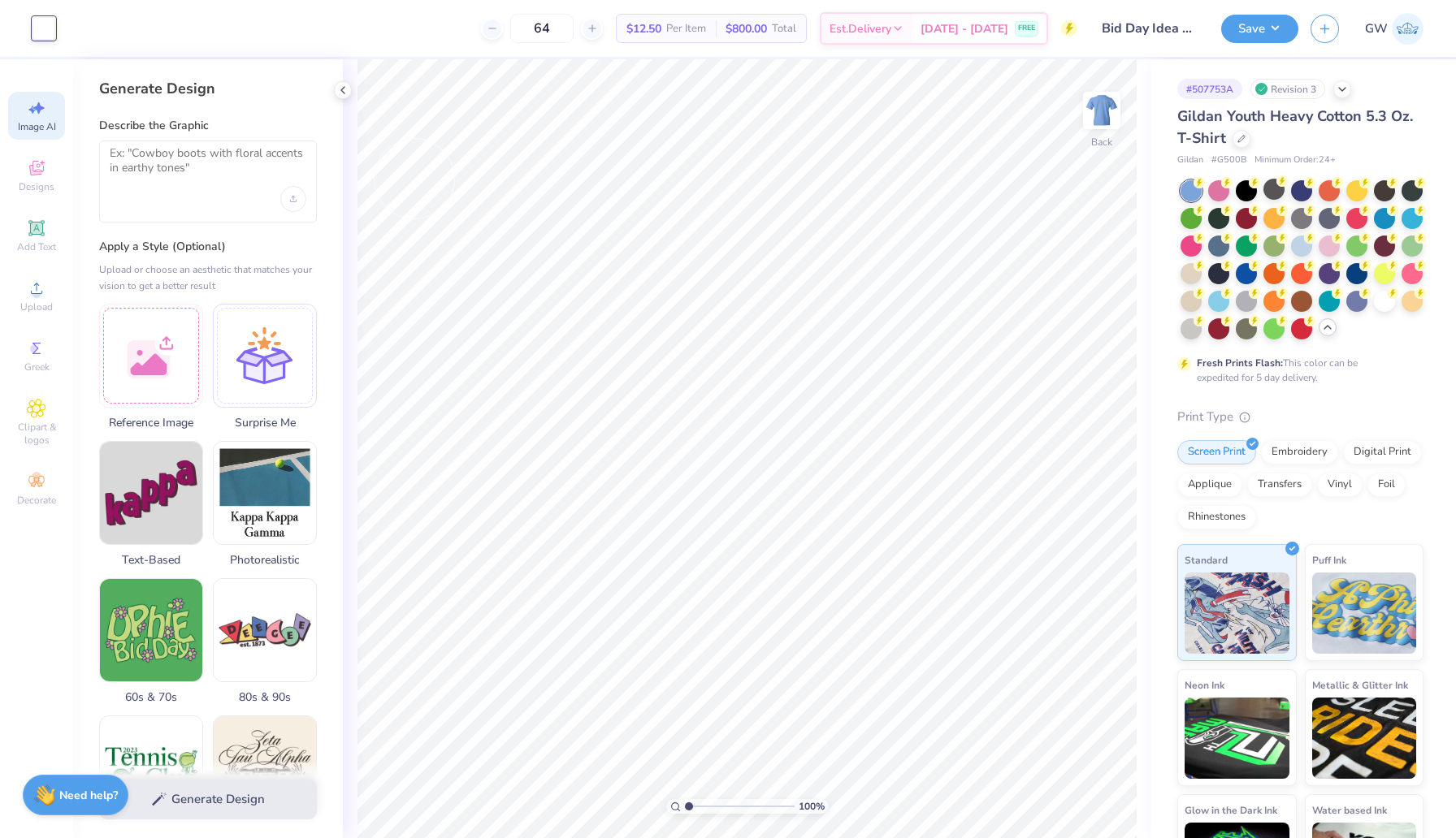
click at [40, 29] on div at bounding box center [44, 28] width 23 height 23
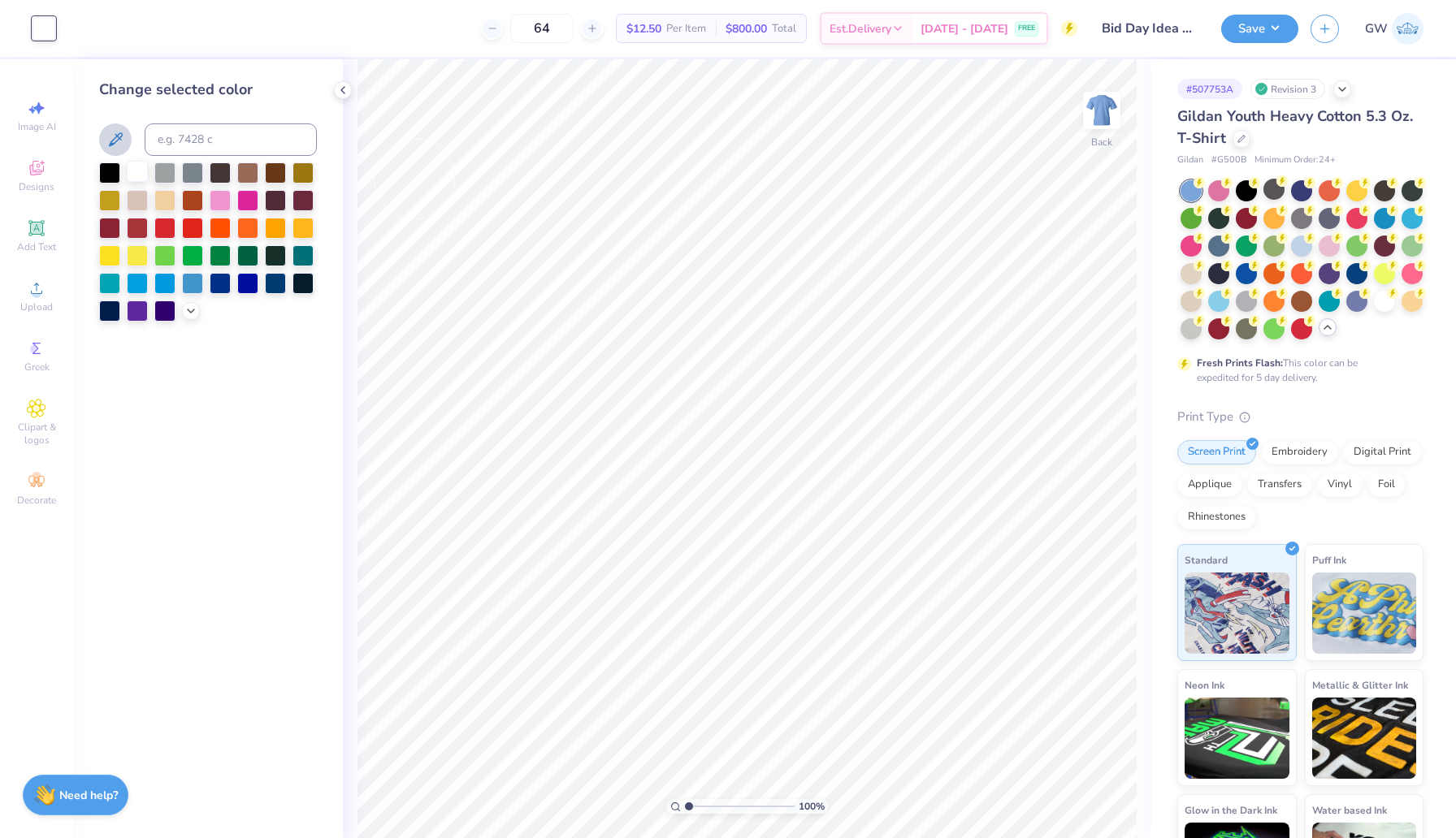
click at [133, 168] on div at bounding box center [136, 171] width 21 height 21
click at [117, 136] on icon at bounding box center [116, 139] width 14 height 14
click at [129, 168] on div at bounding box center [136, 171] width 21 height 21
click at [162, 175] on div at bounding box center [165, 171] width 21 height 21
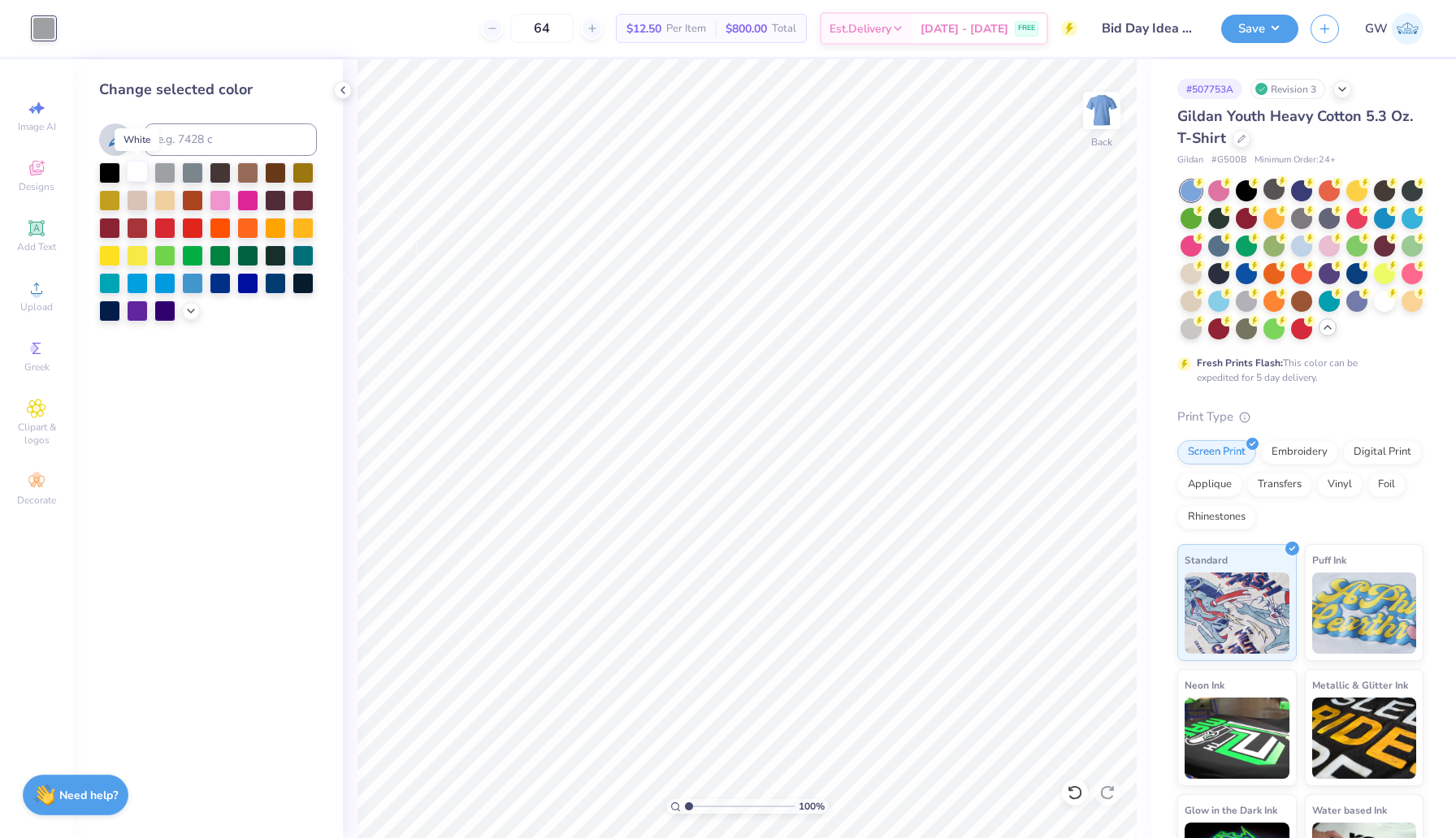
click at [143, 175] on div at bounding box center [136, 171] width 21 height 21
click at [1253, 21] on button "Save" at bounding box center [1259, 25] width 77 height 28
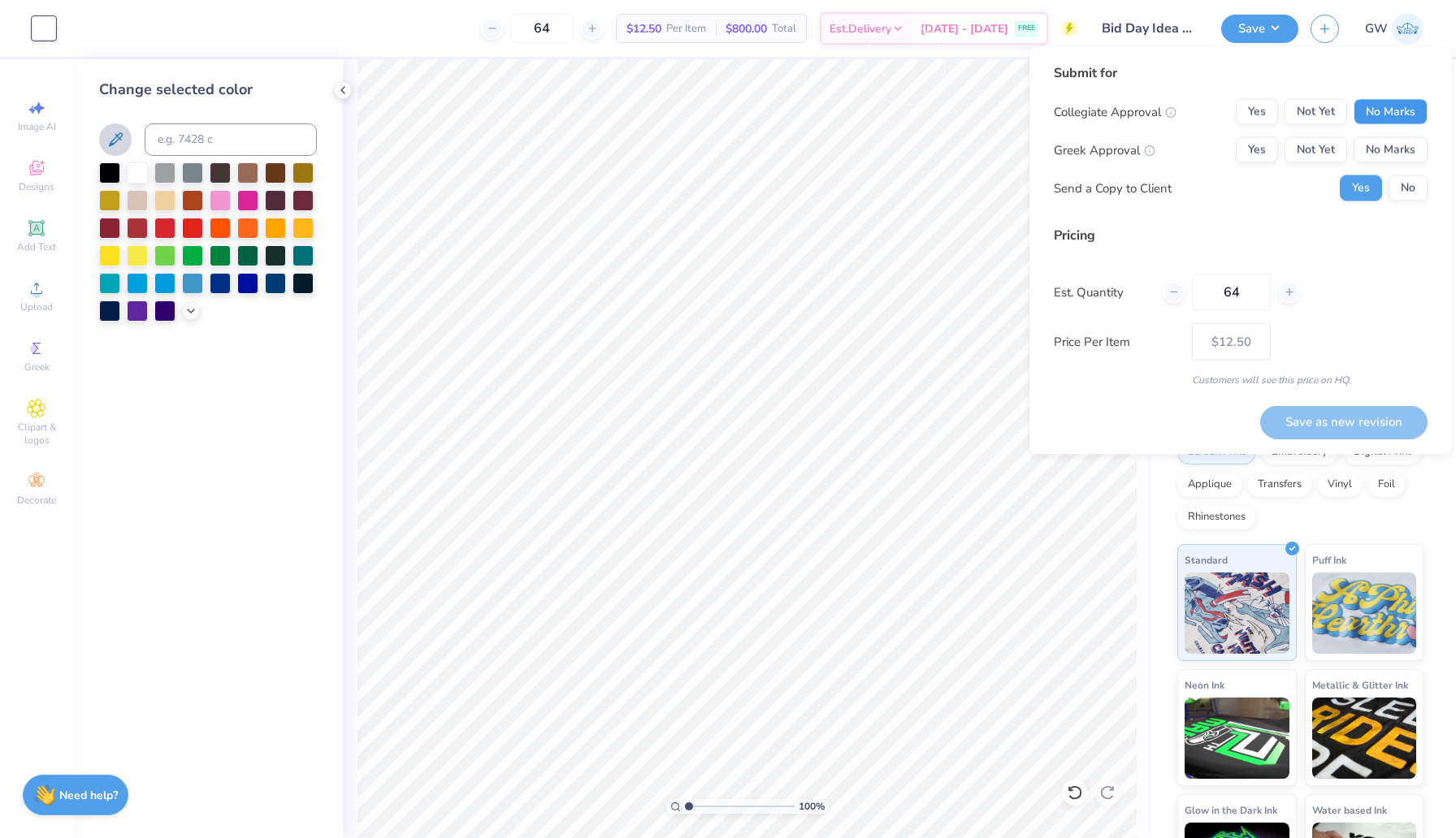
click at [1378, 124] on button "No Marks" at bounding box center [1390, 112] width 74 height 26
click at [1257, 147] on button "Yes" at bounding box center [1257, 150] width 42 height 26
click at [1343, 410] on button "Save as new revision" at bounding box center [1344, 421] width 167 height 34
type input "$12.50"
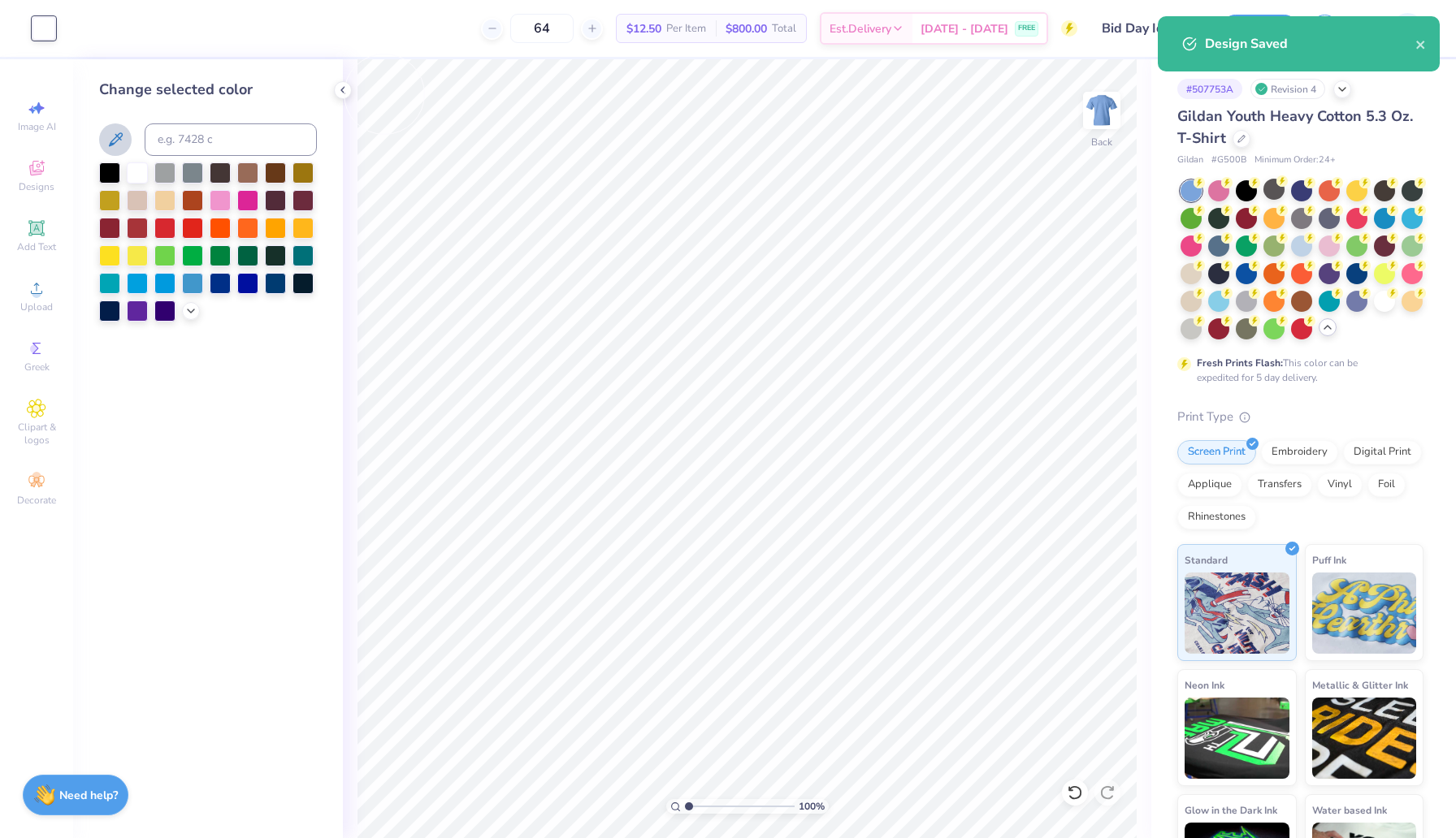
click at [126, 141] on button at bounding box center [116, 140] width 33 height 33
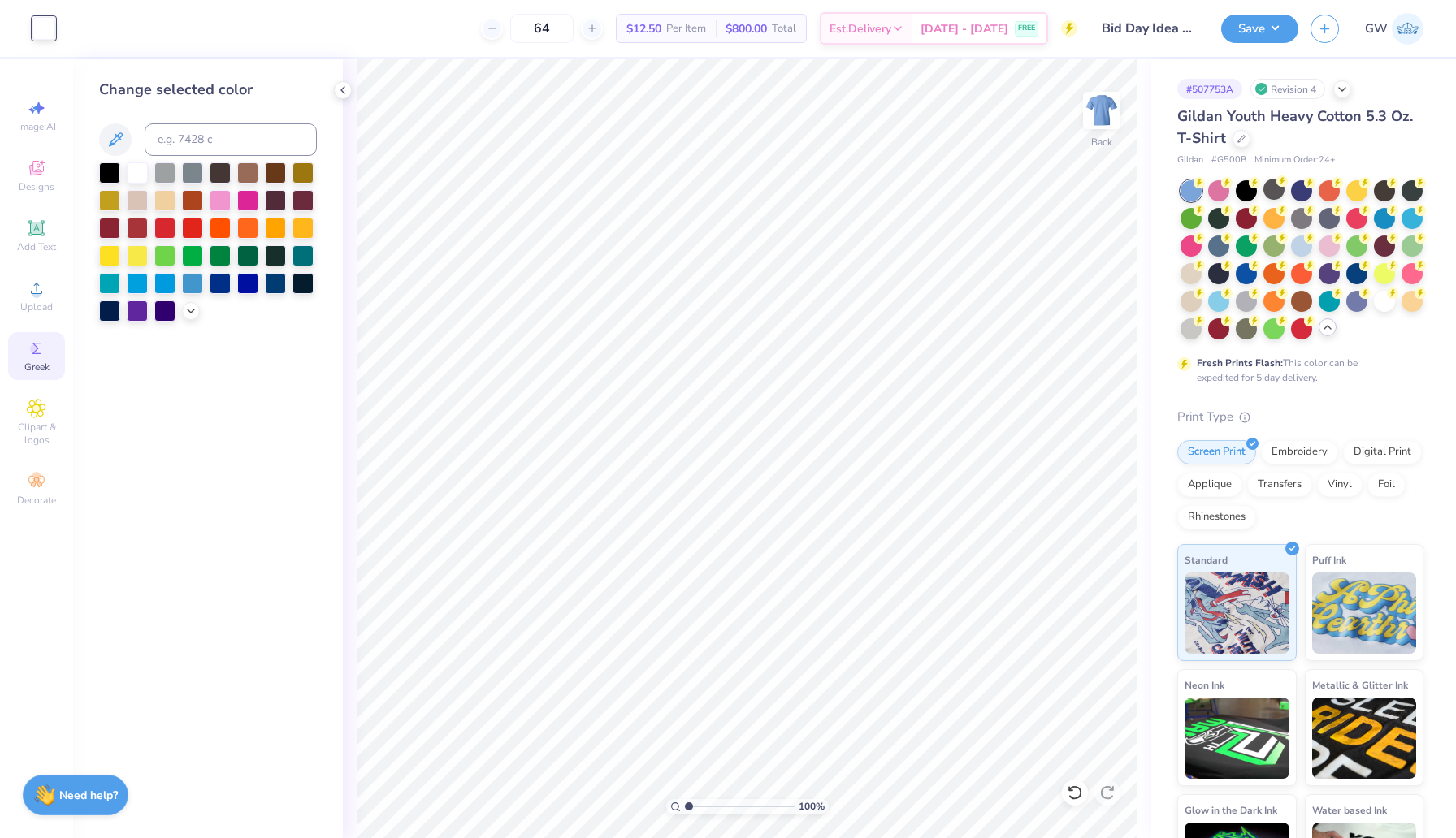
click at [38, 349] on circle at bounding box center [35, 349] width 9 height 9
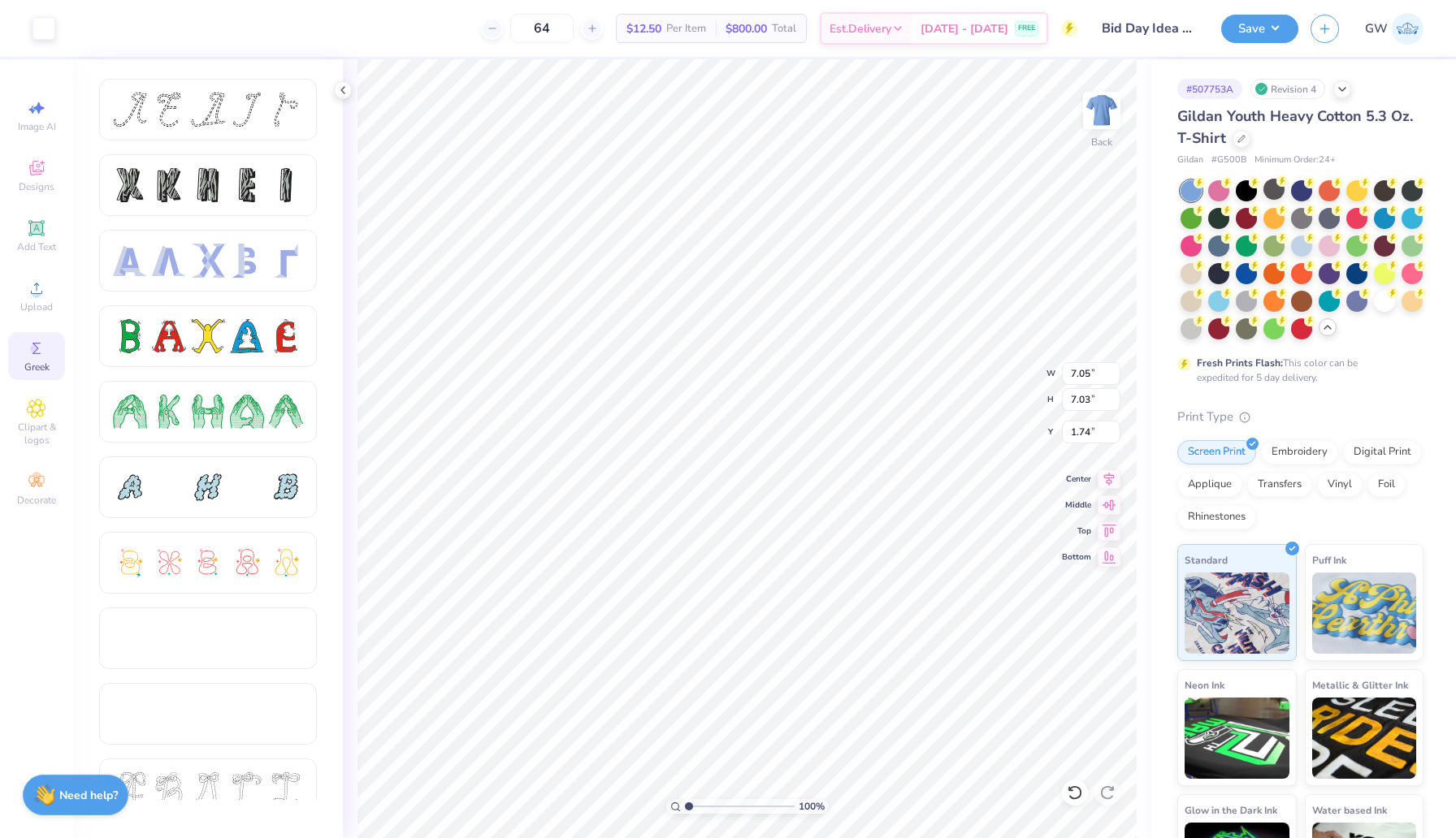
type input "1.74"
click at [1109, 475] on icon at bounding box center [1109, 477] width 11 height 14
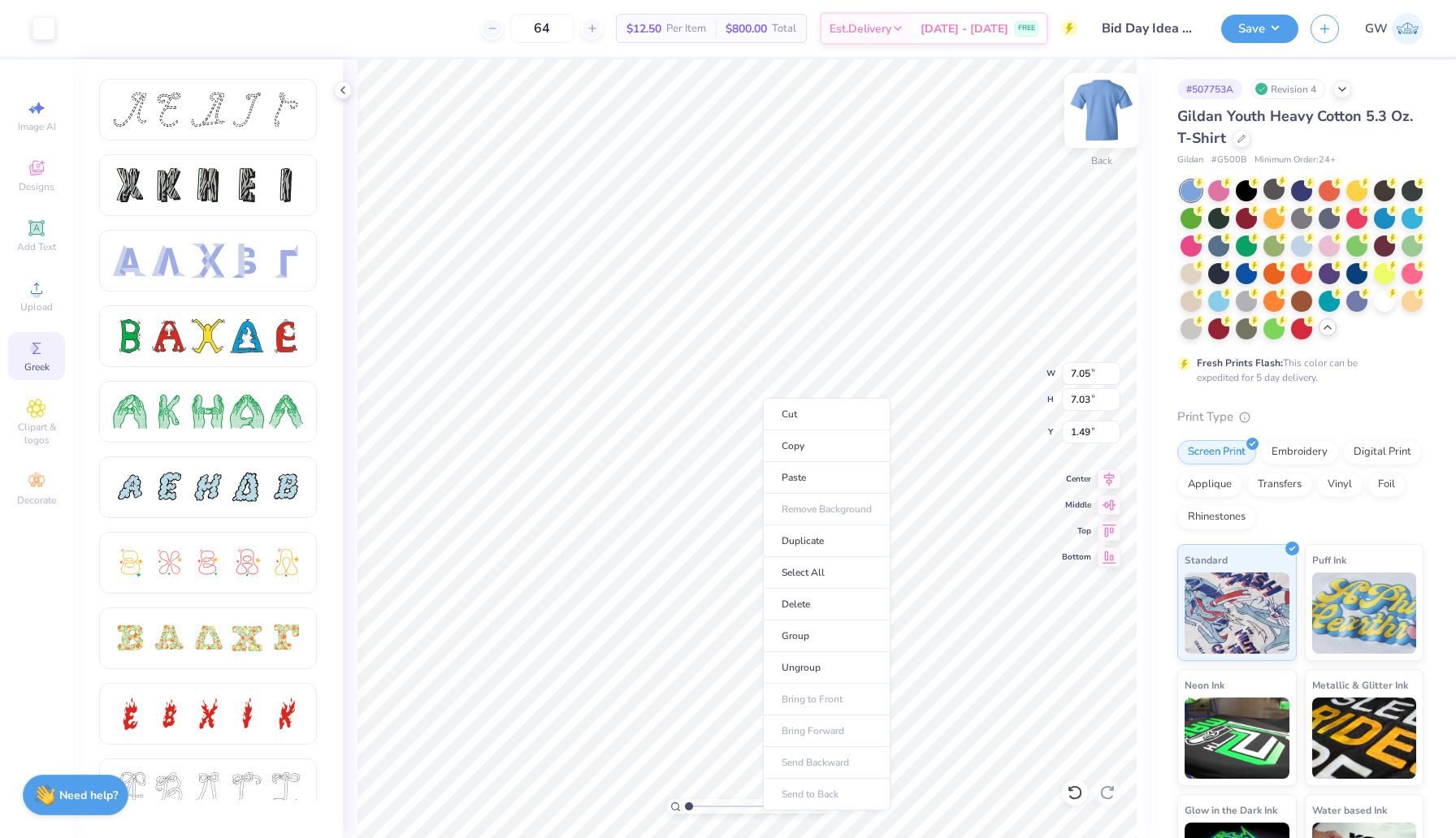
type input "1.49"
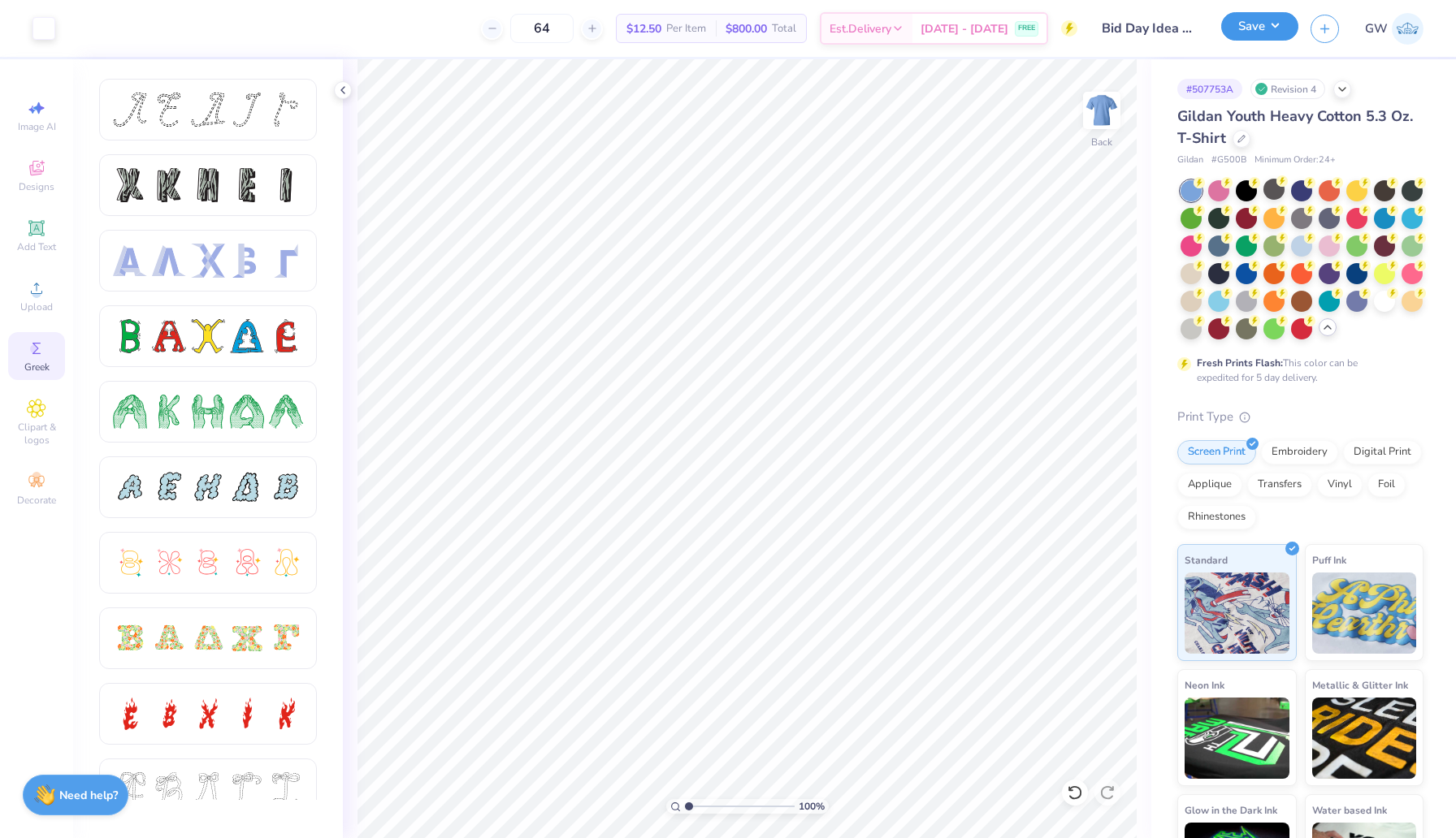
click at [1261, 32] on button "Save" at bounding box center [1259, 25] width 77 height 28
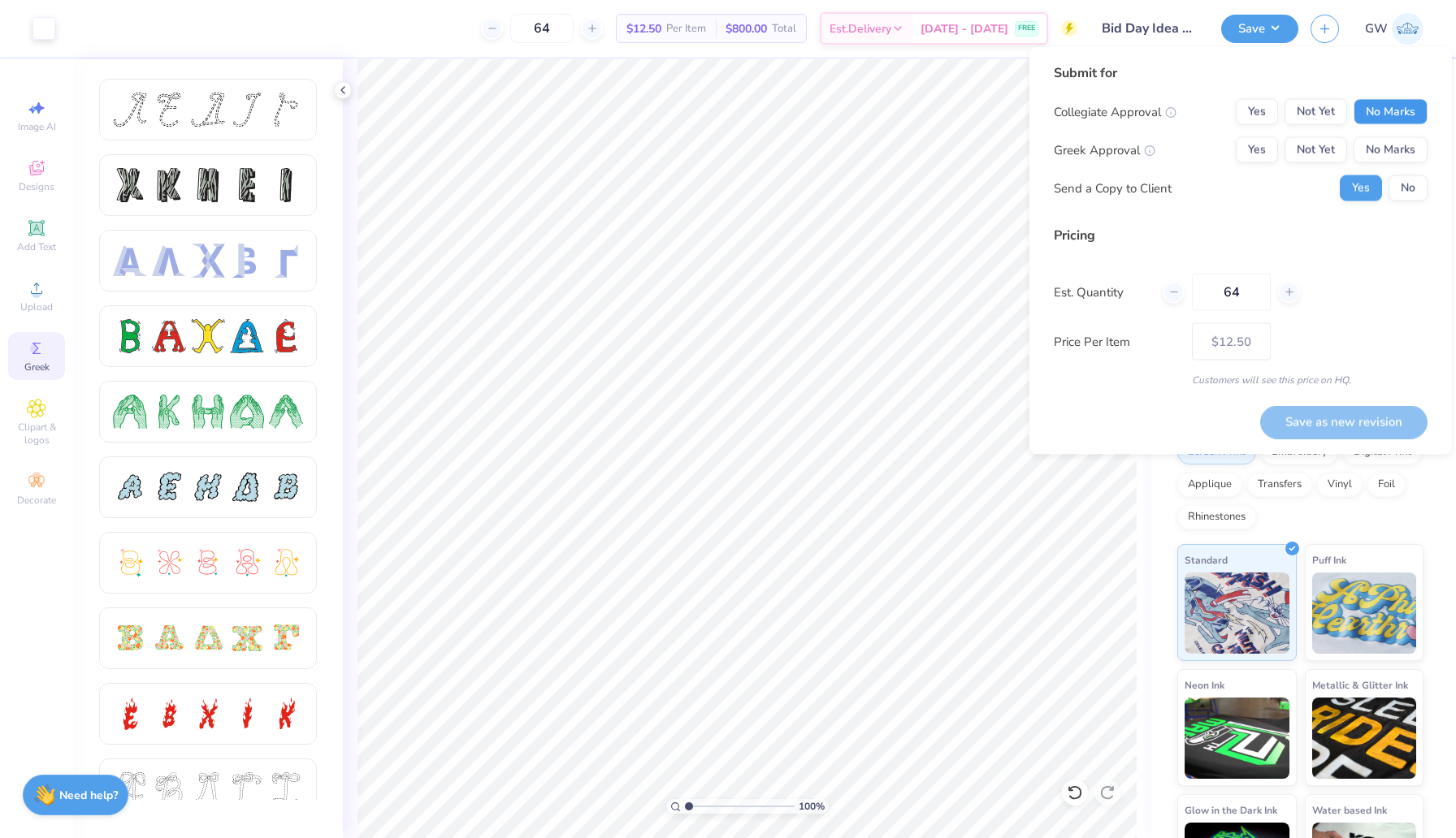
click at [1377, 118] on button "No Marks" at bounding box center [1390, 112] width 74 height 26
click at [1257, 143] on button "Yes" at bounding box center [1257, 150] width 42 height 26
click at [1343, 427] on button "Save as new revision" at bounding box center [1344, 421] width 167 height 34
type input "$12.50"
